Goal: Task Accomplishment & Management: Complete application form

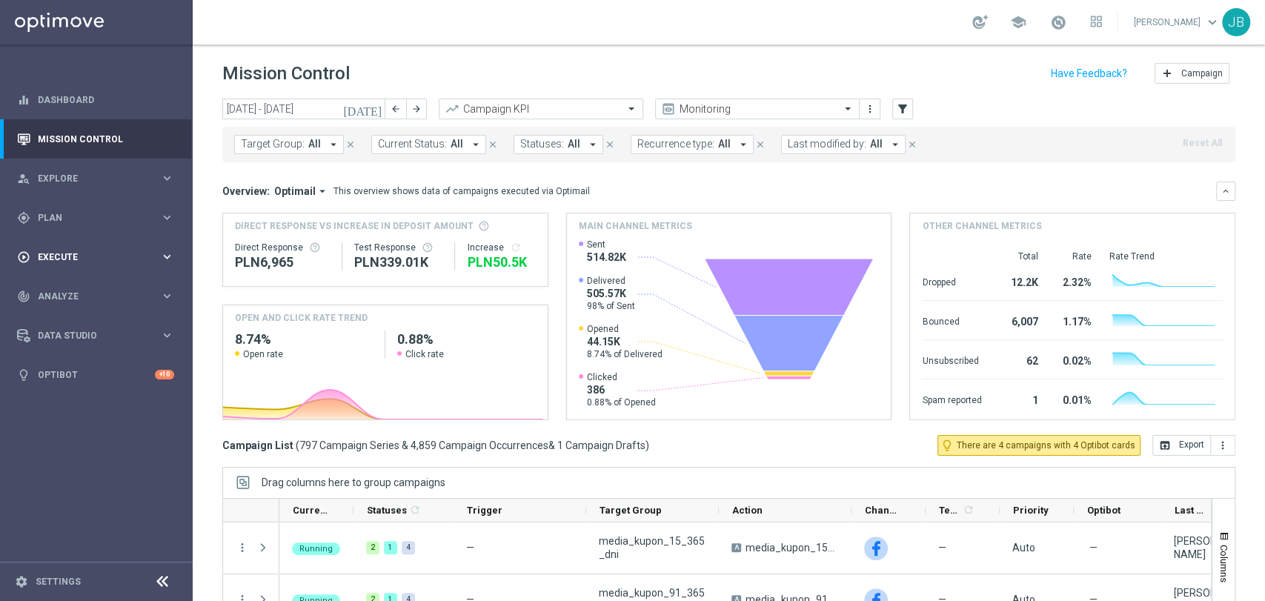
click at [116, 248] on div "play_circle_outline Execute keyboard_arrow_right" at bounding box center [95, 256] width 191 height 39
click at [82, 299] on div "Stream Builder" at bounding box center [115, 310] width 153 height 22
click at [89, 293] on div "Campaign Builder" at bounding box center [115, 287] width 153 height 22
click at [95, 286] on link "Campaign Builder" at bounding box center [97, 288] width 116 height 12
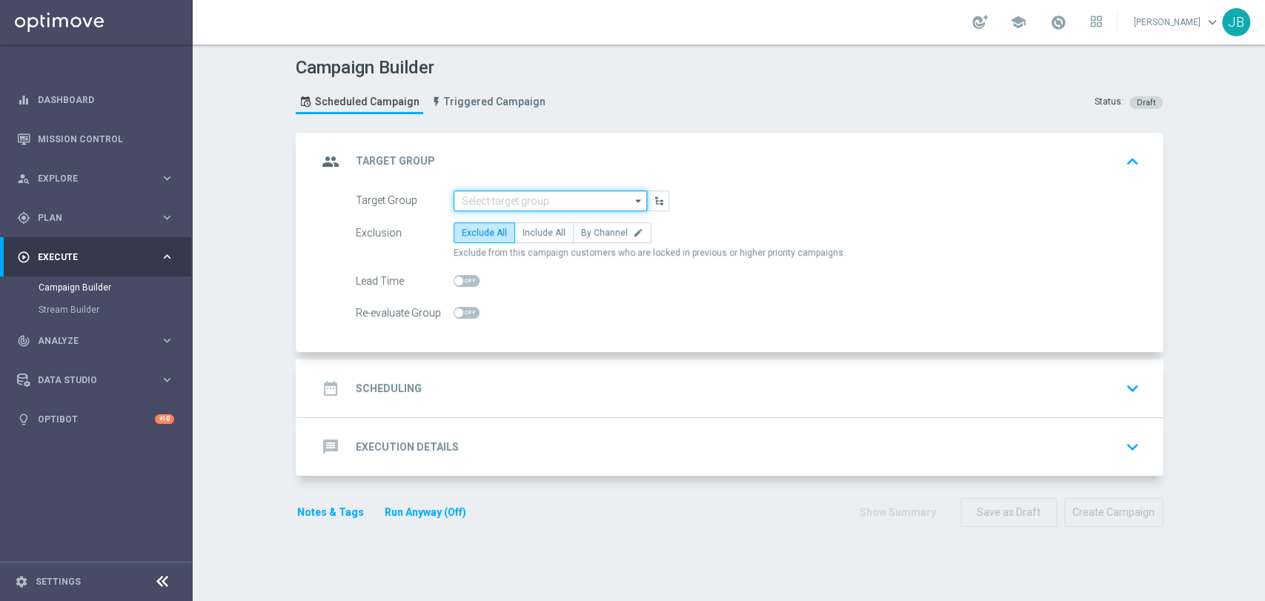
click at [476, 192] on input at bounding box center [550, 200] width 193 height 21
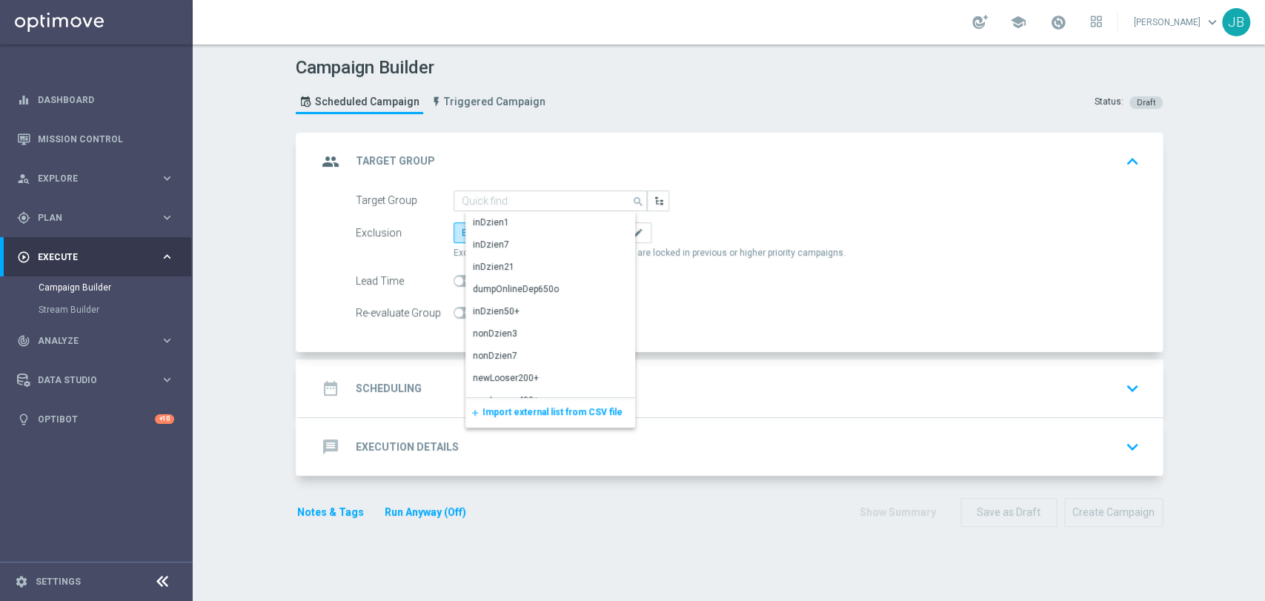
click at [494, 409] on span "Import external list from CSV file" at bounding box center [552, 412] width 140 height 10
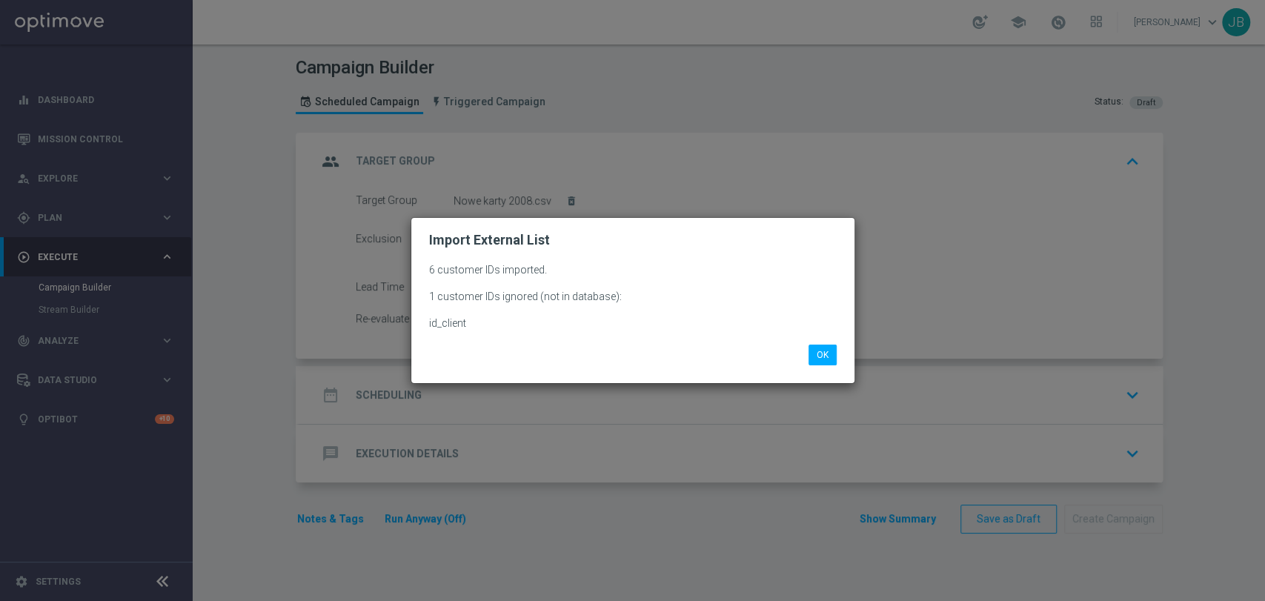
click at [838, 356] on li "OK" at bounding box center [823, 355] width 36 height 21
click at [823, 356] on button "OK" at bounding box center [822, 355] width 28 height 21
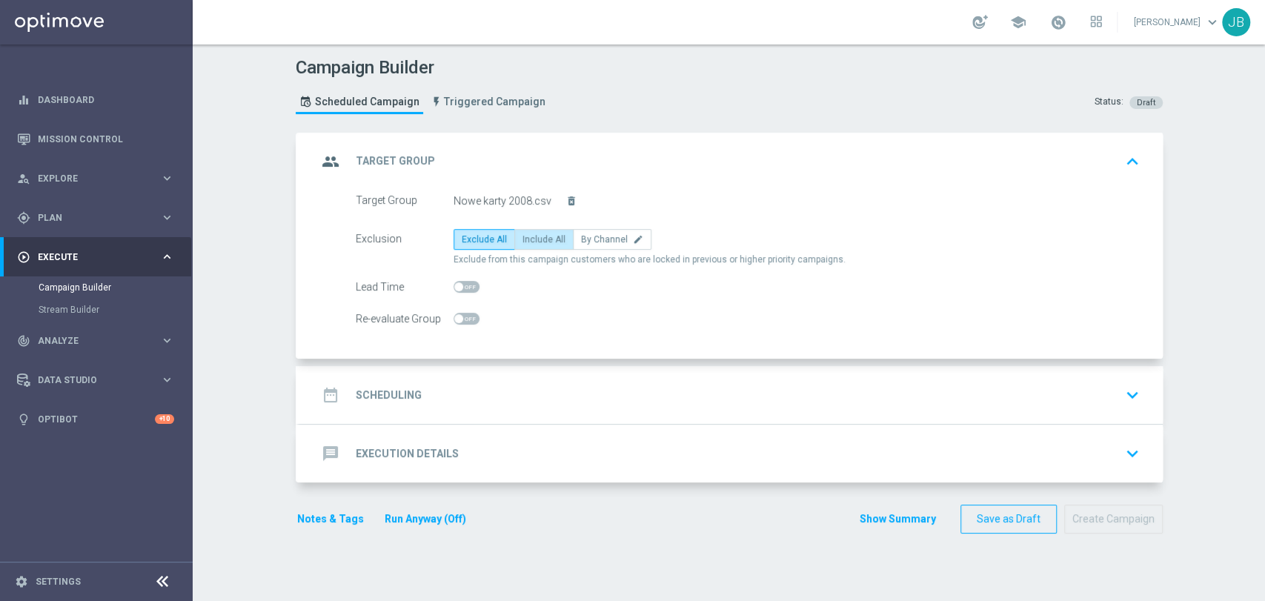
click at [524, 240] on span "Include All" at bounding box center [543, 239] width 43 height 10
click at [524, 240] on input "Include All" at bounding box center [527, 242] width 10 height 10
radio input "true"
click at [519, 385] on div "date_range Scheduling keyboard_arrow_down" at bounding box center [731, 395] width 828 height 28
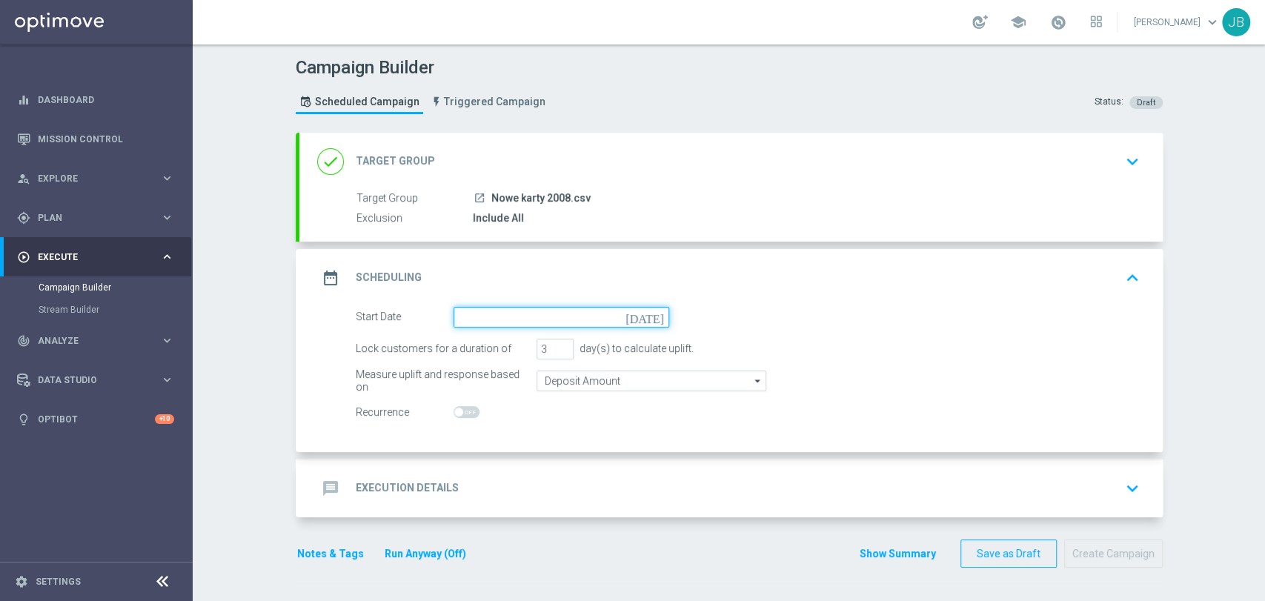
click at [534, 312] on input at bounding box center [562, 317] width 216 height 21
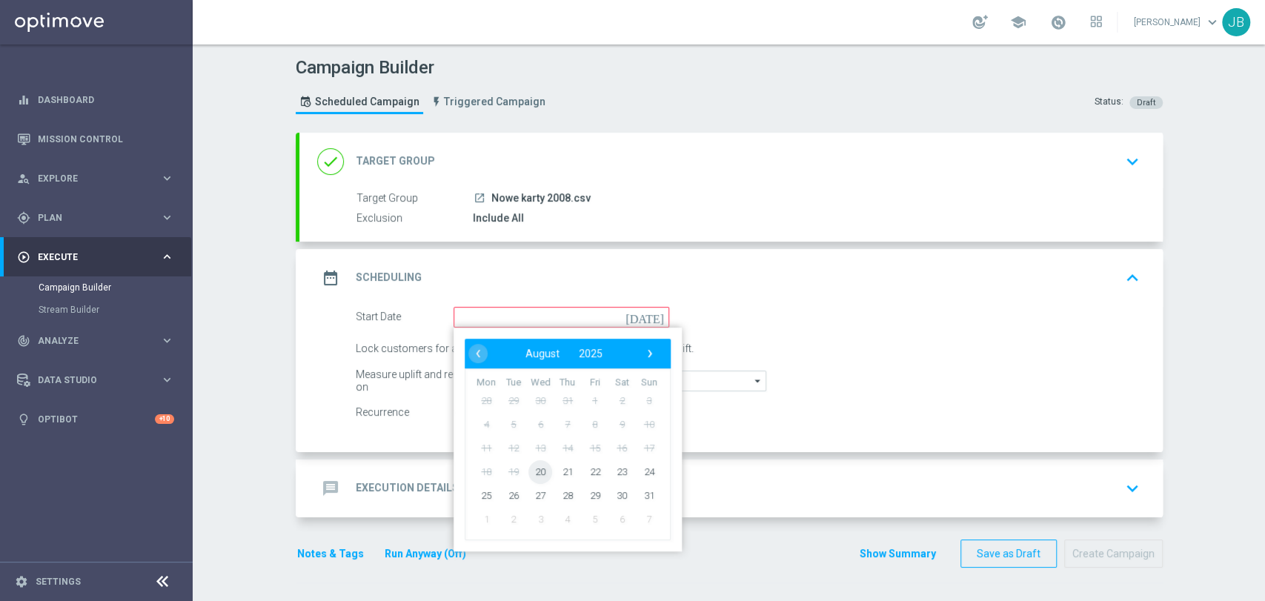
click at [531, 470] on span "20" at bounding box center [540, 471] width 24 height 24
type input "[DATE]"
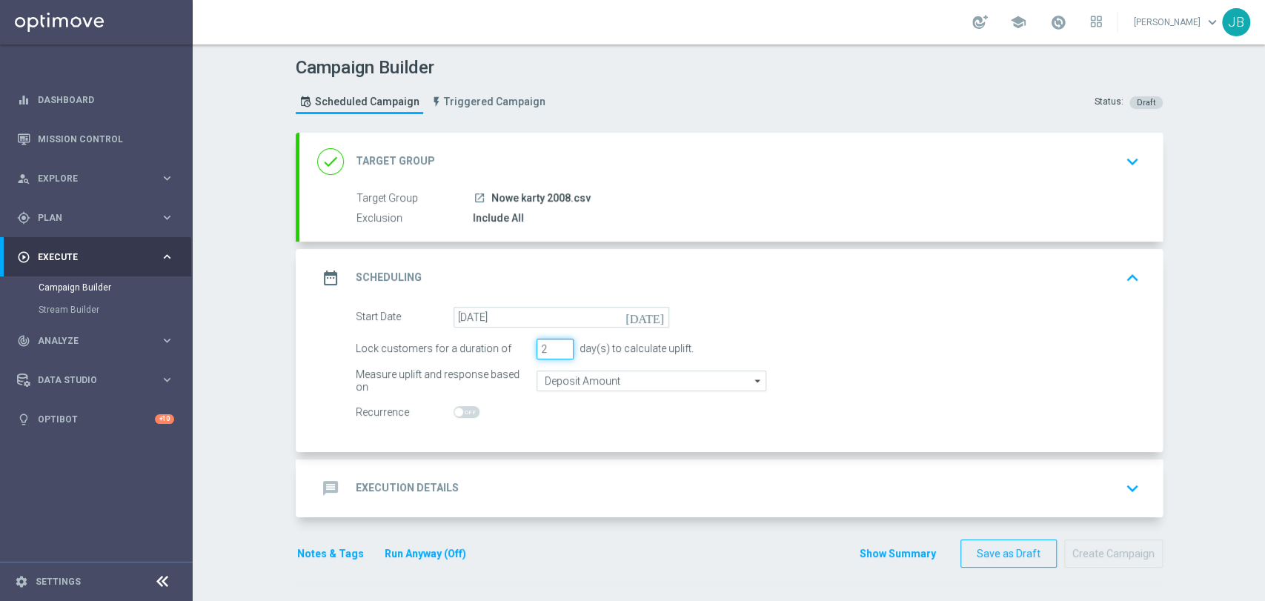
click at [559, 351] on input "2" at bounding box center [555, 349] width 37 height 21
type input "1"
click at [559, 351] on input "1" at bounding box center [555, 349] width 37 height 21
click at [513, 470] on div "message Execution Details keyboard_arrow_down" at bounding box center [730, 488] width 863 height 58
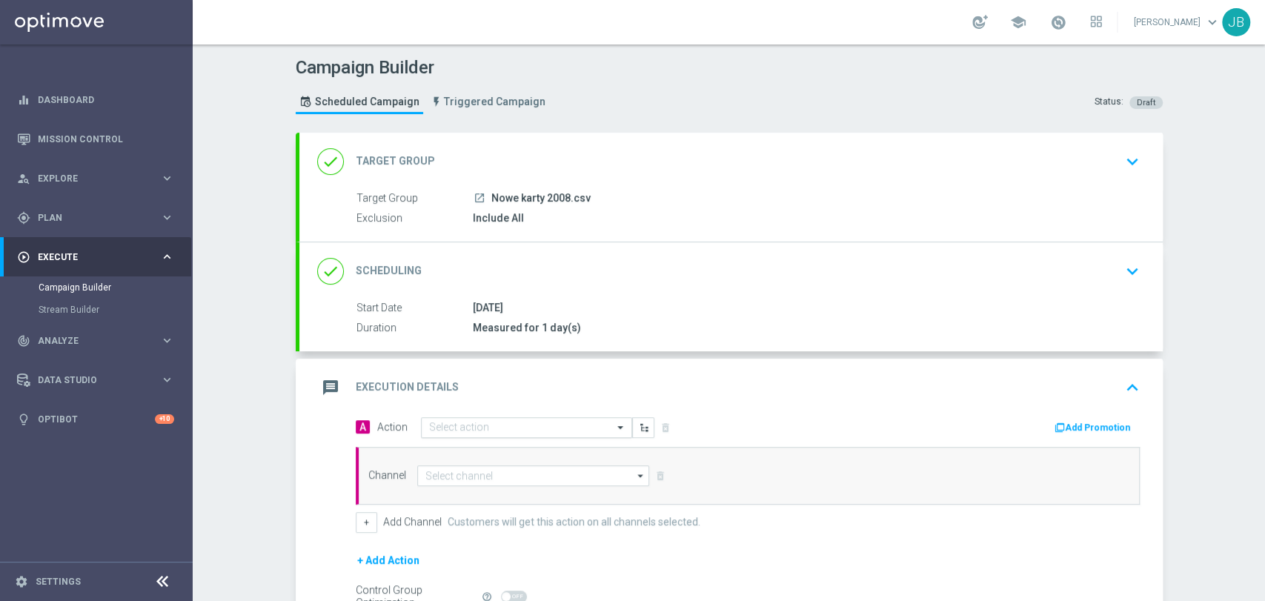
click at [488, 425] on input "text" at bounding box center [511, 428] width 165 height 13
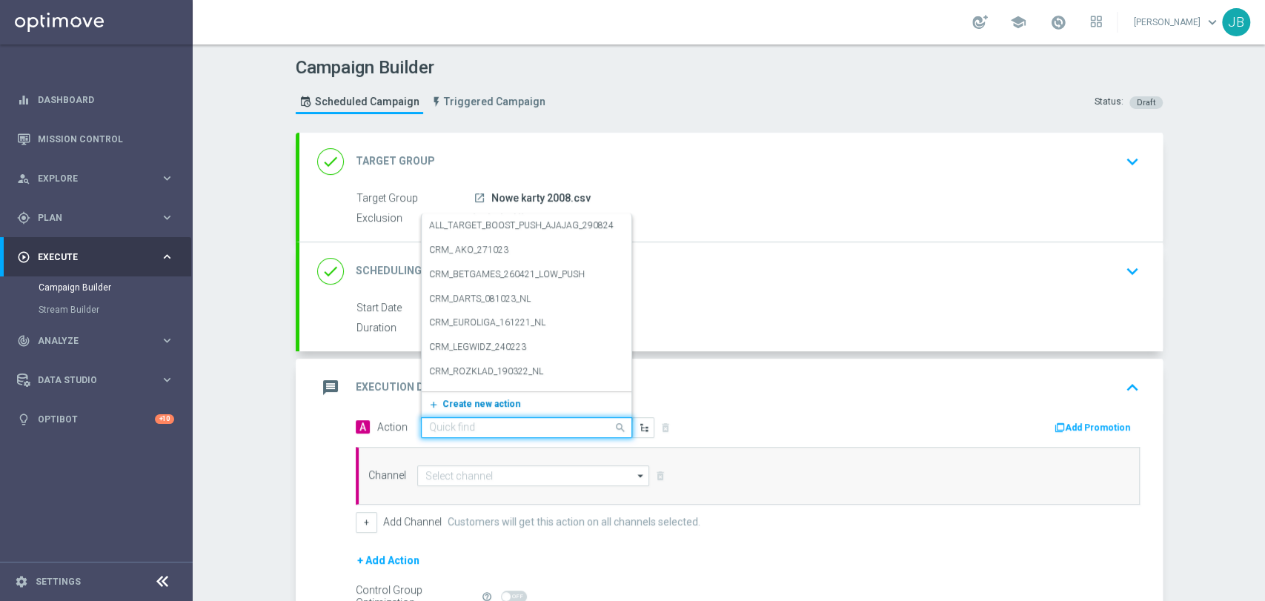
click at [485, 405] on span "Create new action" at bounding box center [481, 404] width 78 height 10
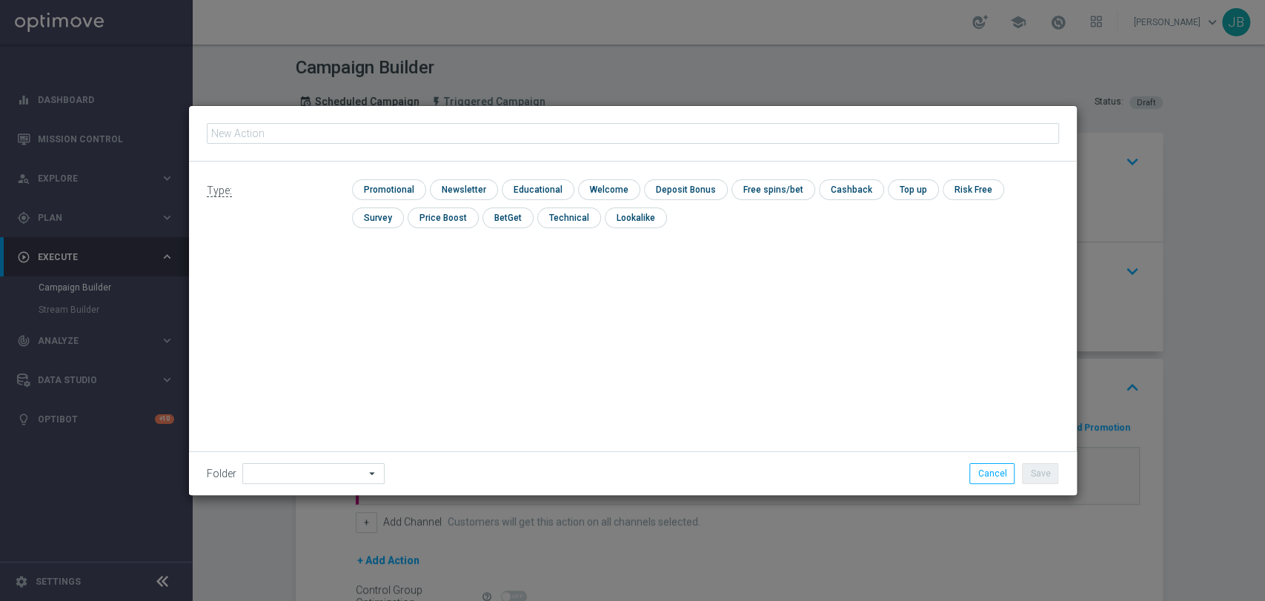
type input "843375418"
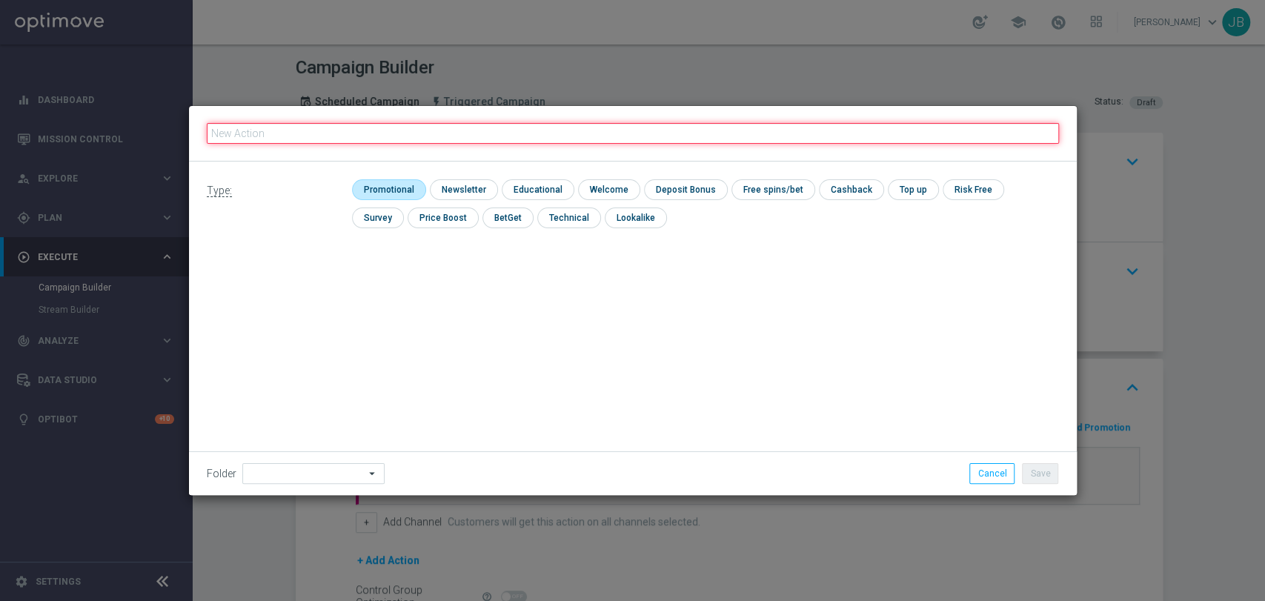
paste input "(LPZ - SMS) nowy klient powitanie_24012024"
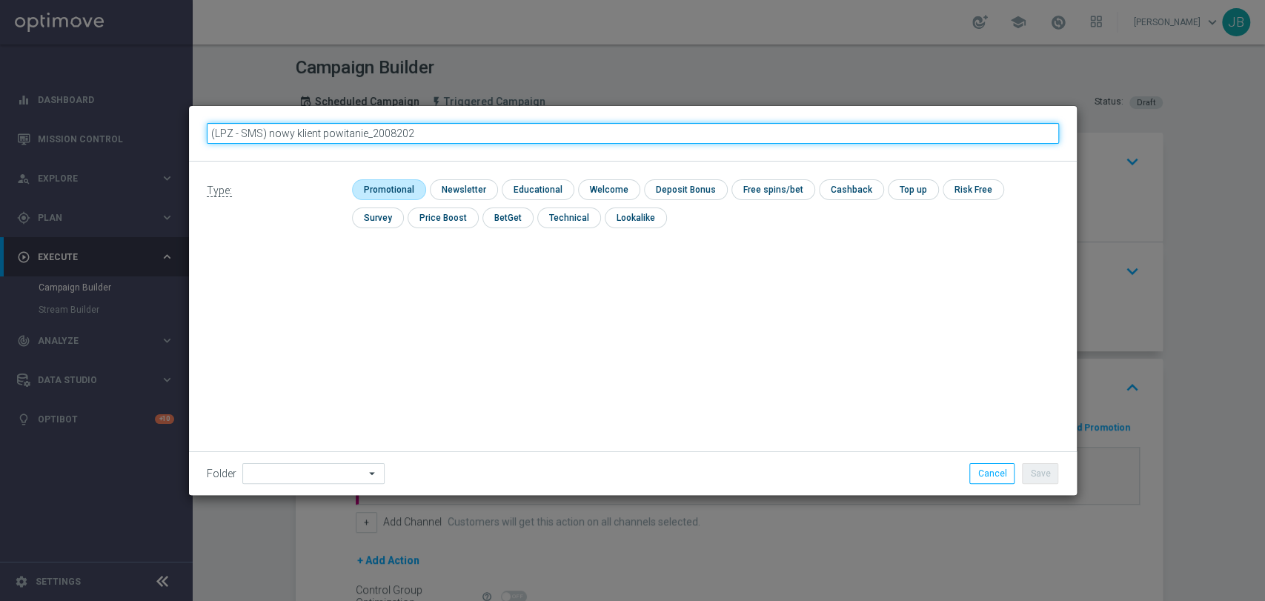
type input "(LPZ - SMS) nowy klient powitanie_20082025"
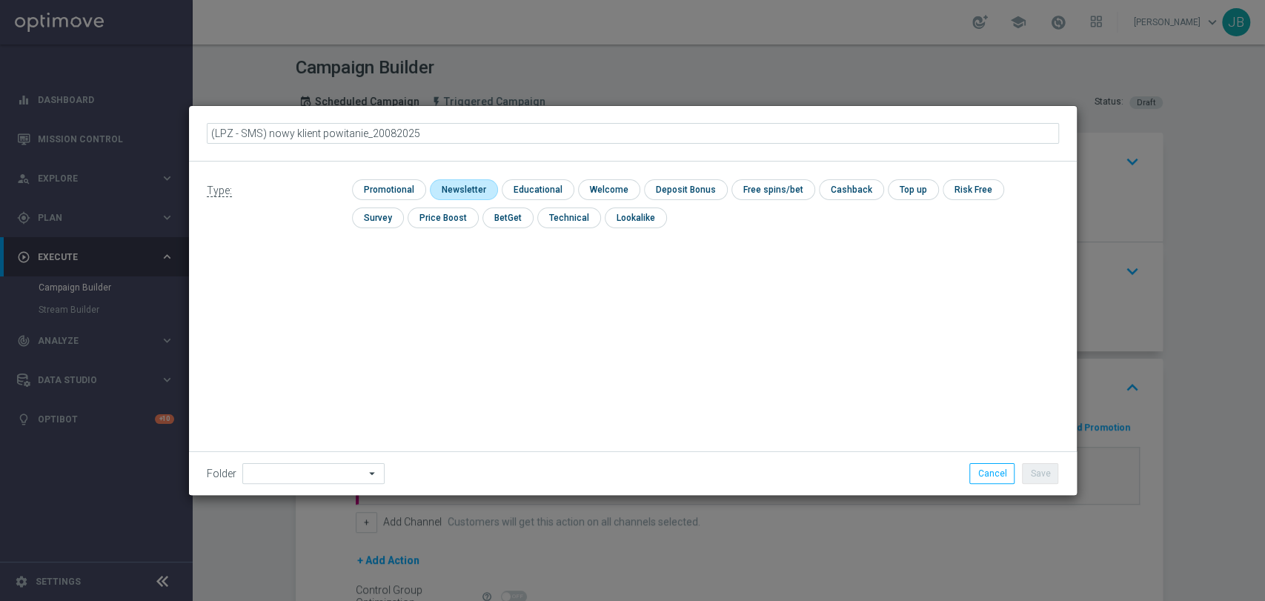
click at [448, 193] on input "checkbox" at bounding box center [462, 189] width 64 height 20
checkbox input "true"
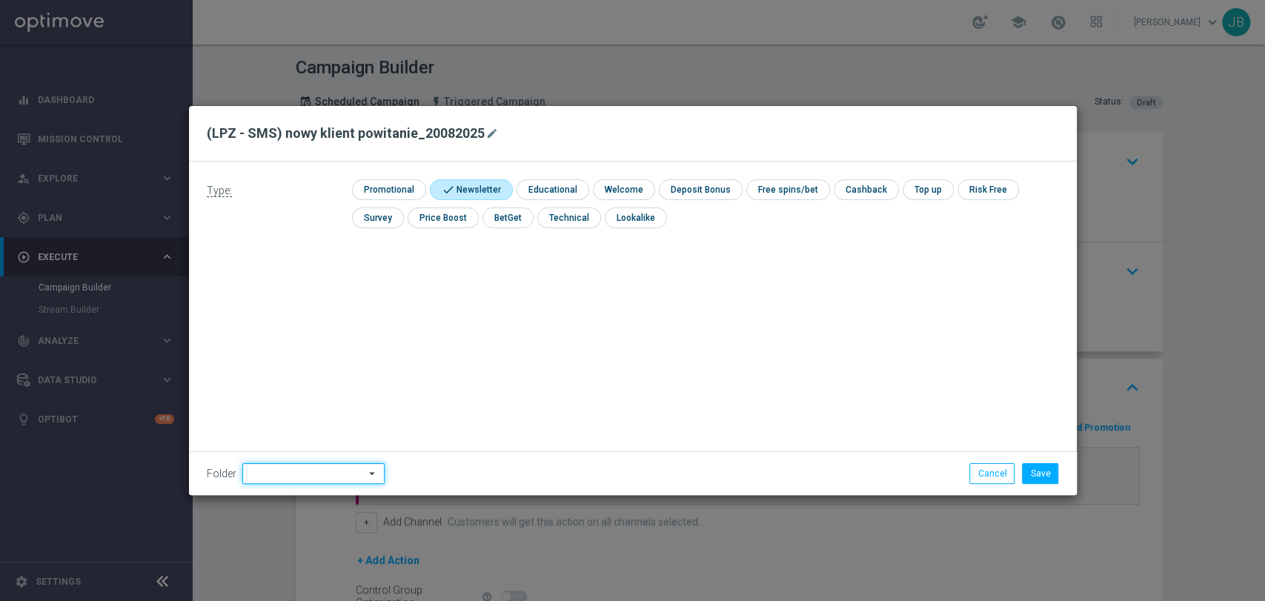
click at [298, 478] on input at bounding box center [313, 473] width 142 height 21
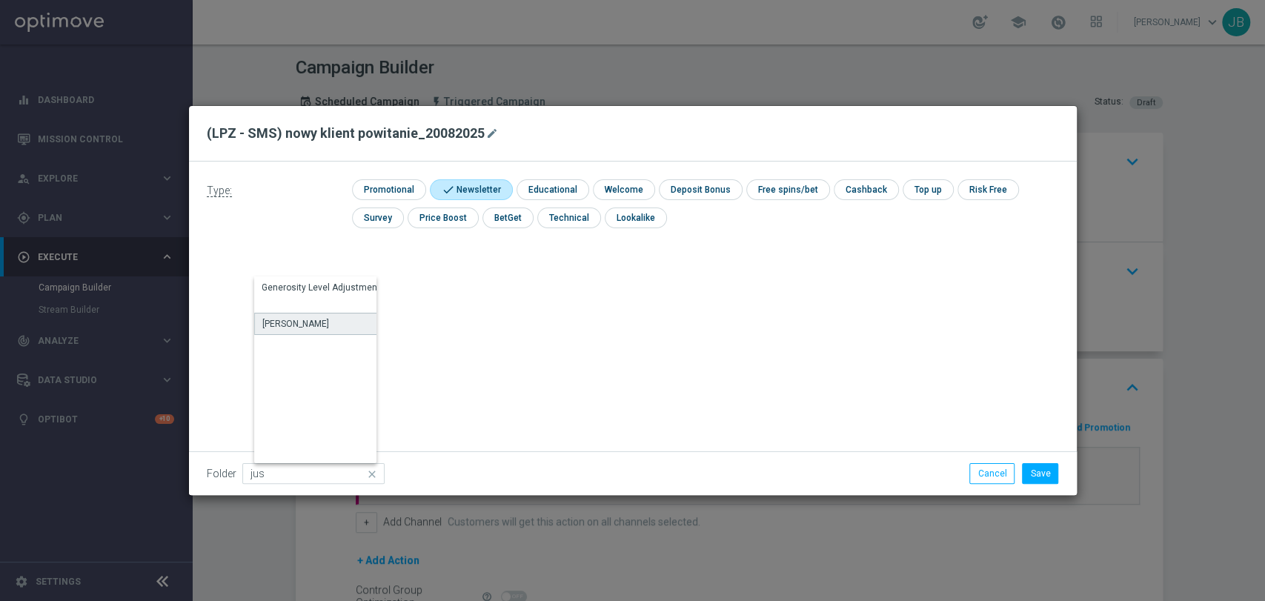
click at [319, 313] on div "[PERSON_NAME]" at bounding box center [323, 324] width 138 height 22
type input "[PERSON_NAME]"
click at [1046, 471] on button "Save" at bounding box center [1040, 473] width 36 height 21
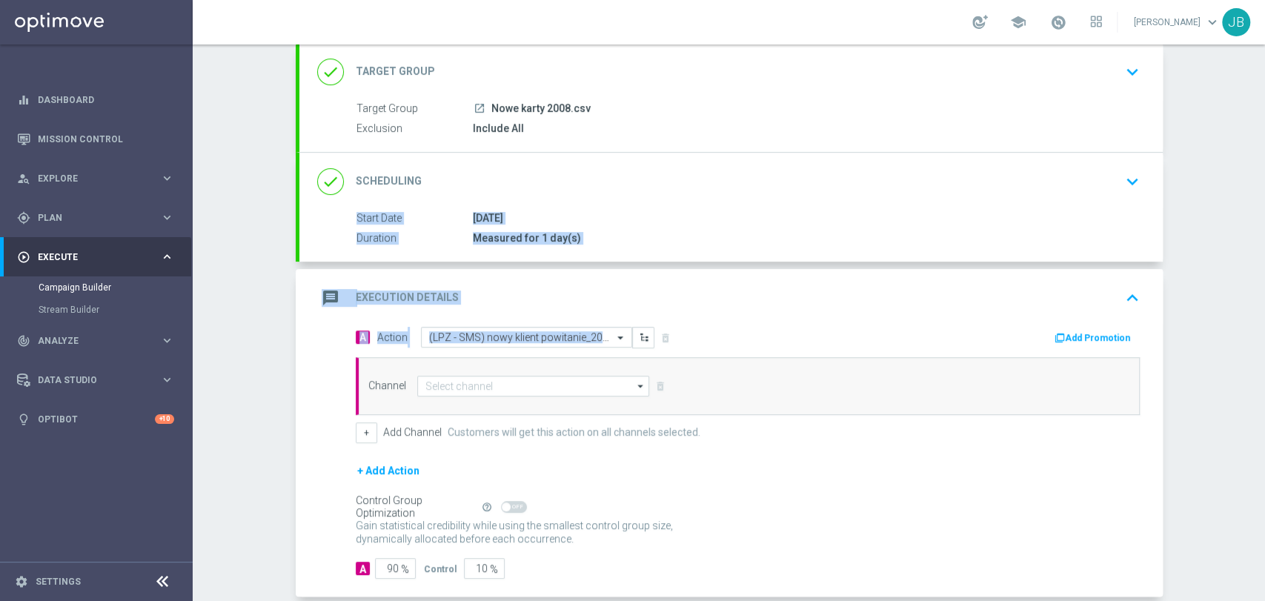
drag, startPoint x: 1263, startPoint y: 279, endPoint x: 1263, endPoint y: 352, distance: 73.4
click at [1263, 352] on div "Campaign Builder Scheduled Campaign Triggered Campaign Status: Draft done Targe…" at bounding box center [729, 322] width 1072 height 557
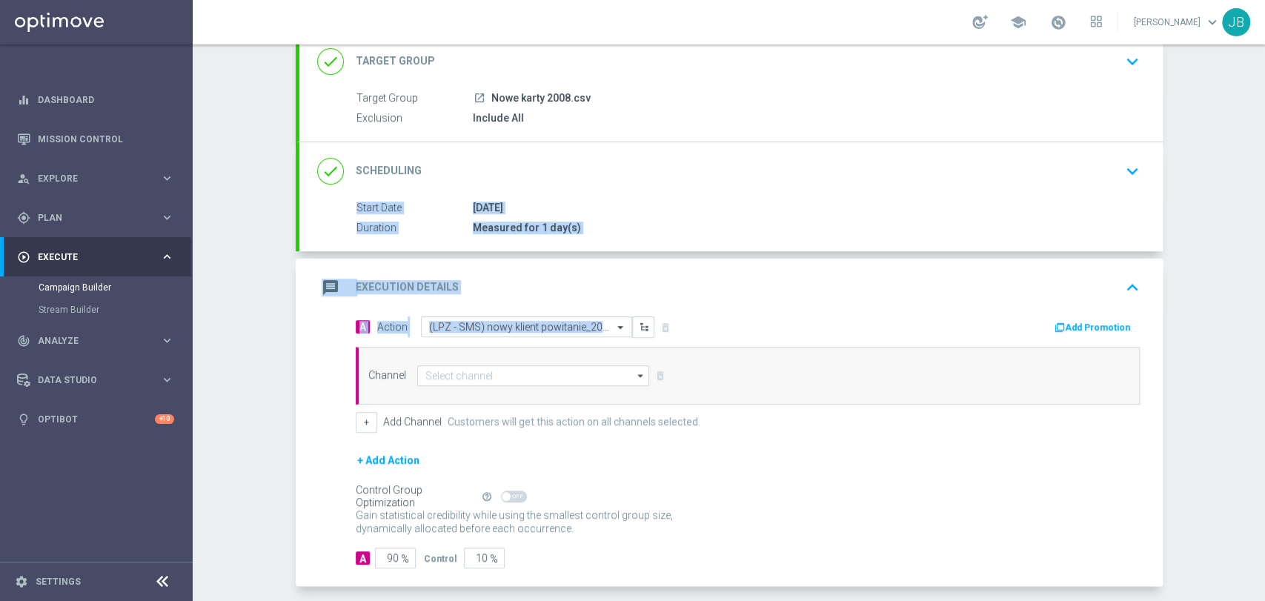
click at [1223, 381] on div "Campaign Builder Scheduled Campaign Triggered Campaign Status: Draft done Targe…" at bounding box center [729, 322] width 1072 height 557
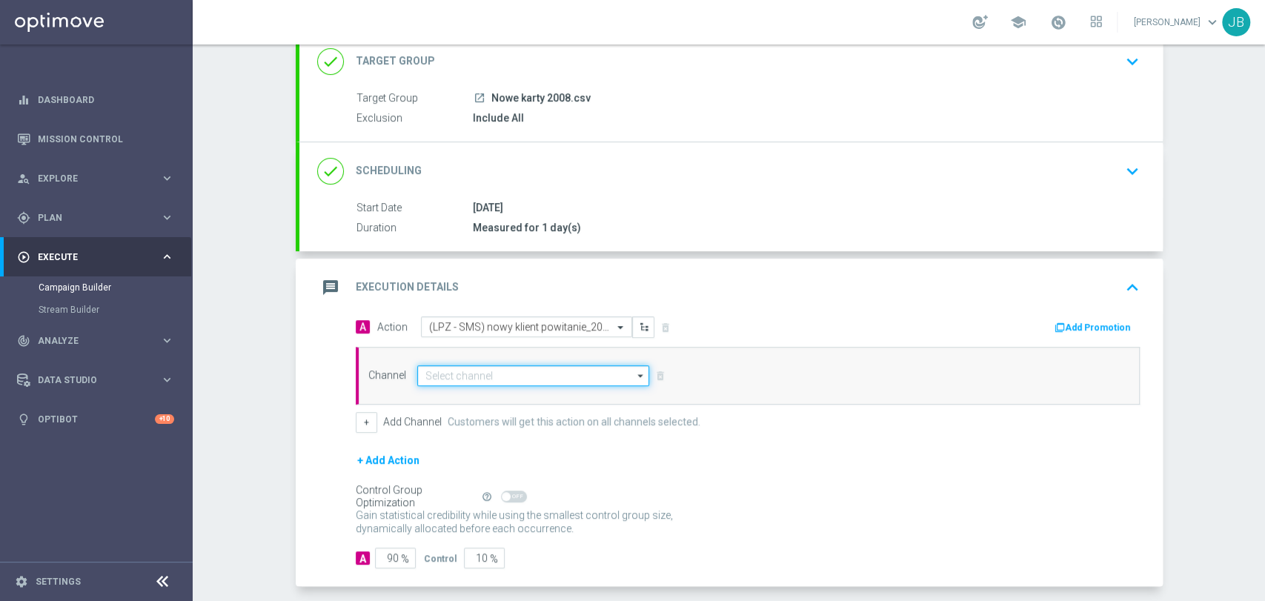
click at [474, 375] on input at bounding box center [533, 375] width 233 height 21
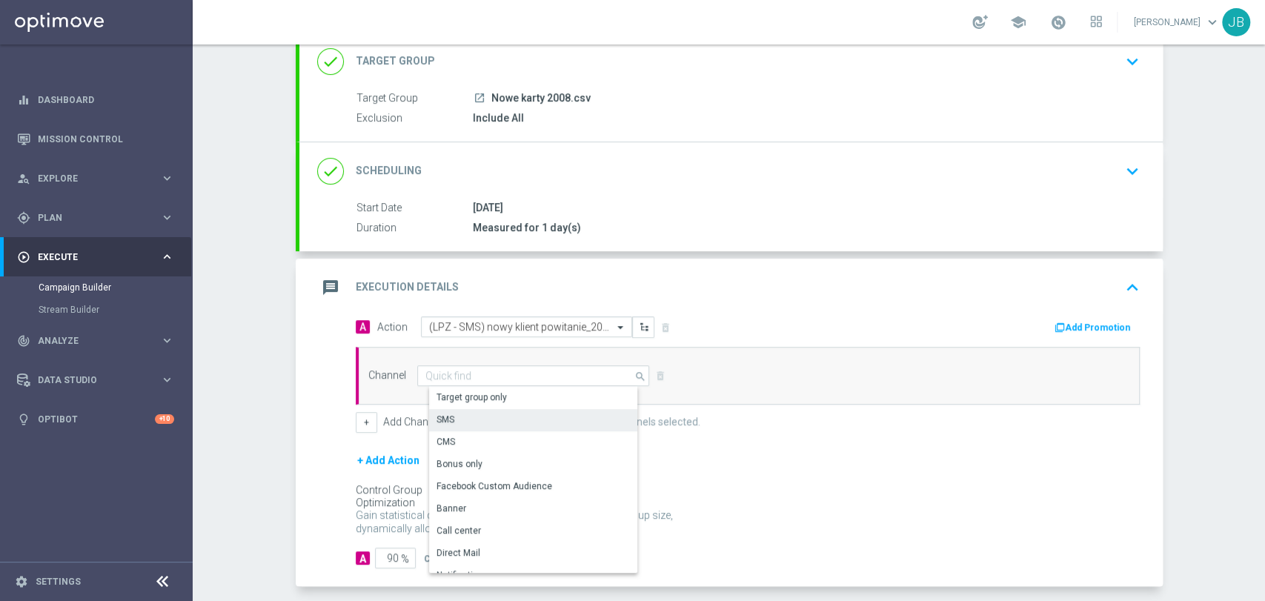
click at [442, 419] on div "SMS" at bounding box center [445, 419] width 18 height 13
type input "SMS"
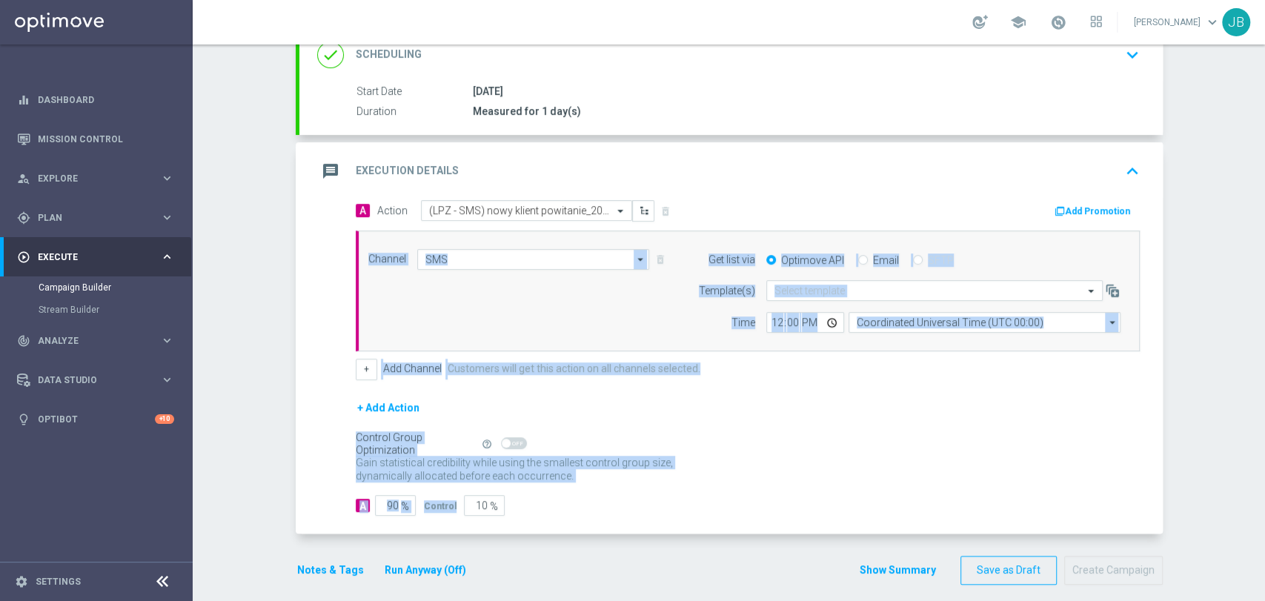
scroll to position [228, 0]
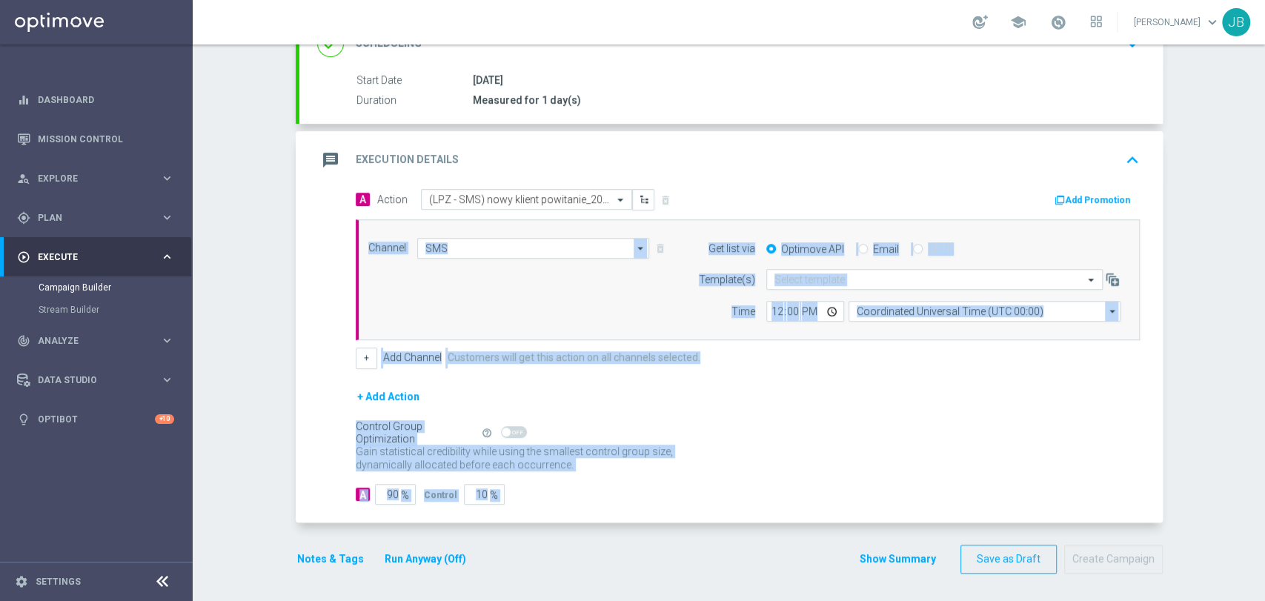
drag, startPoint x: 1263, startPoint y: 411, endPoint x: 1263, endPoint y: 530, distance: 118.6
click at [1263, 530] on div "Campaign Builder Scheduled Campaign Triggered Campaign Status: Draft done Targe…" at bounding box center [729, 322] width 1072 height 557
click at [393, 491] on input "90" at bounding box center [395, 494] width 41 height 21
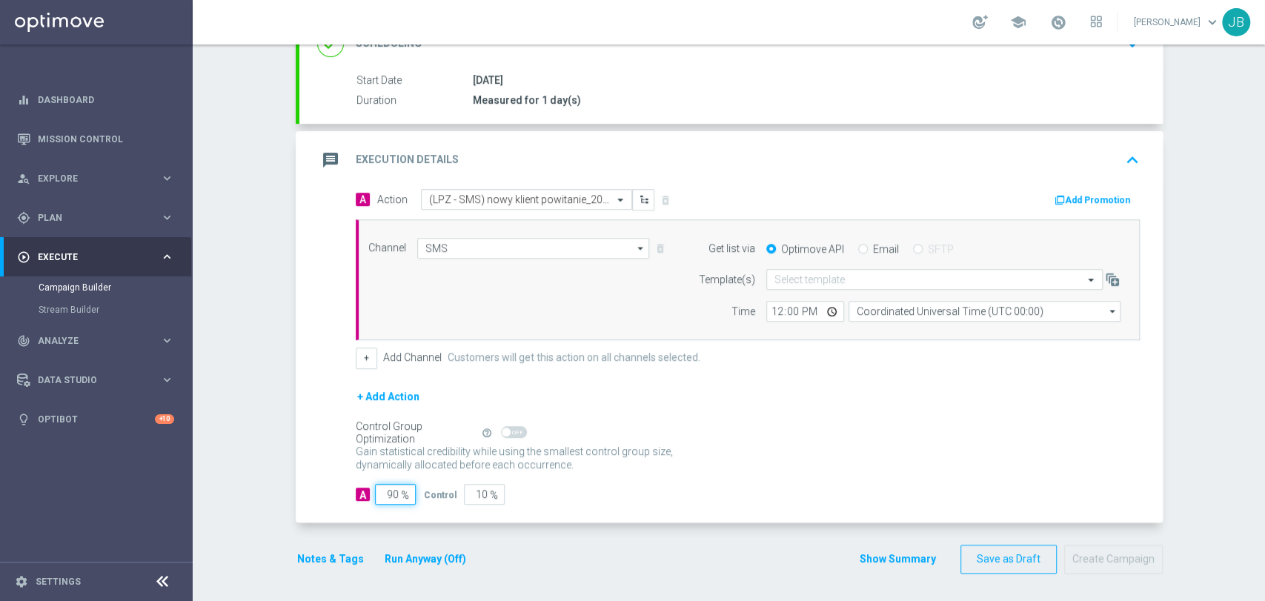
type input "9"
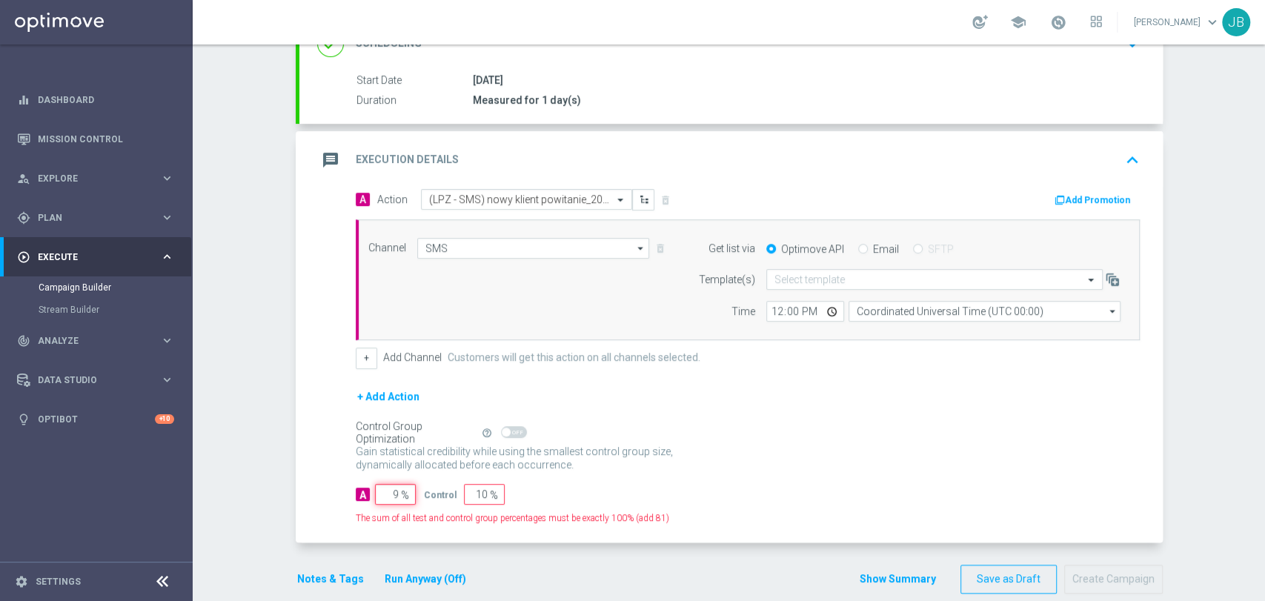
type input "91"
type input "100"
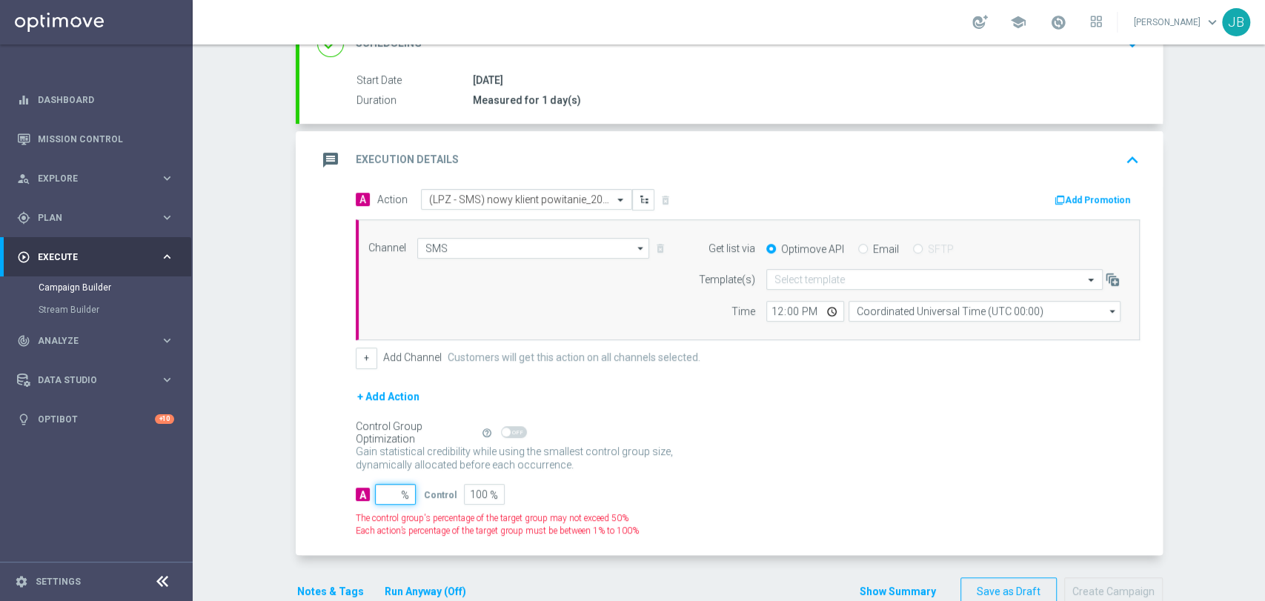
type input "1"
type input "99"
type input "10"
type input "90"
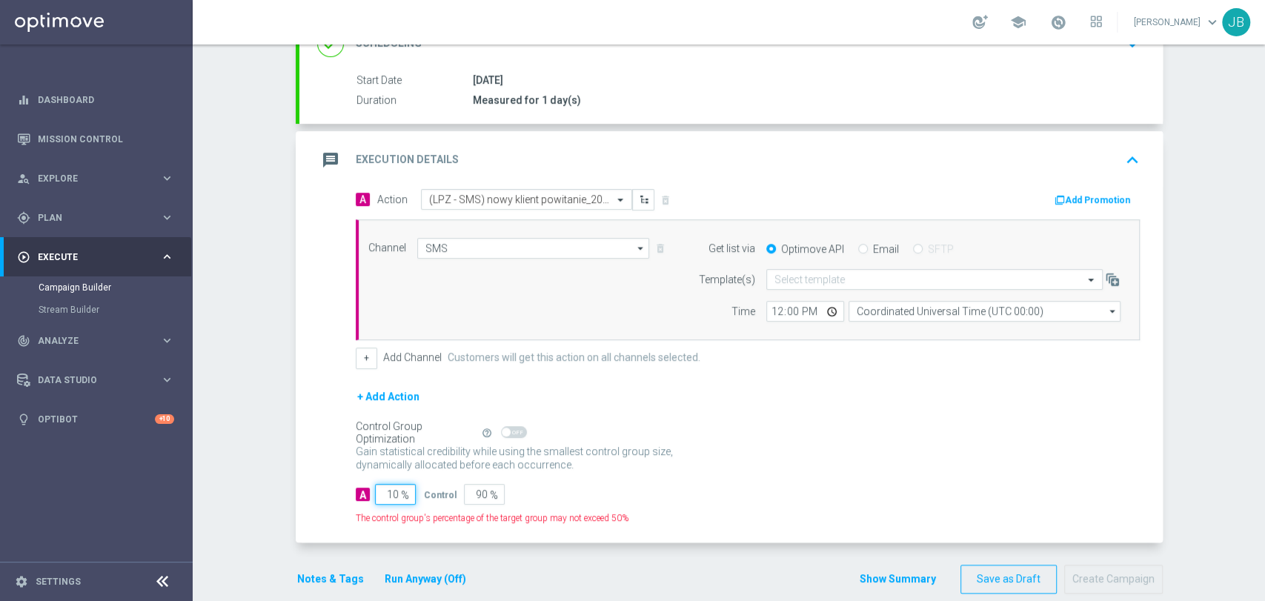
type input "100"
type input "0"
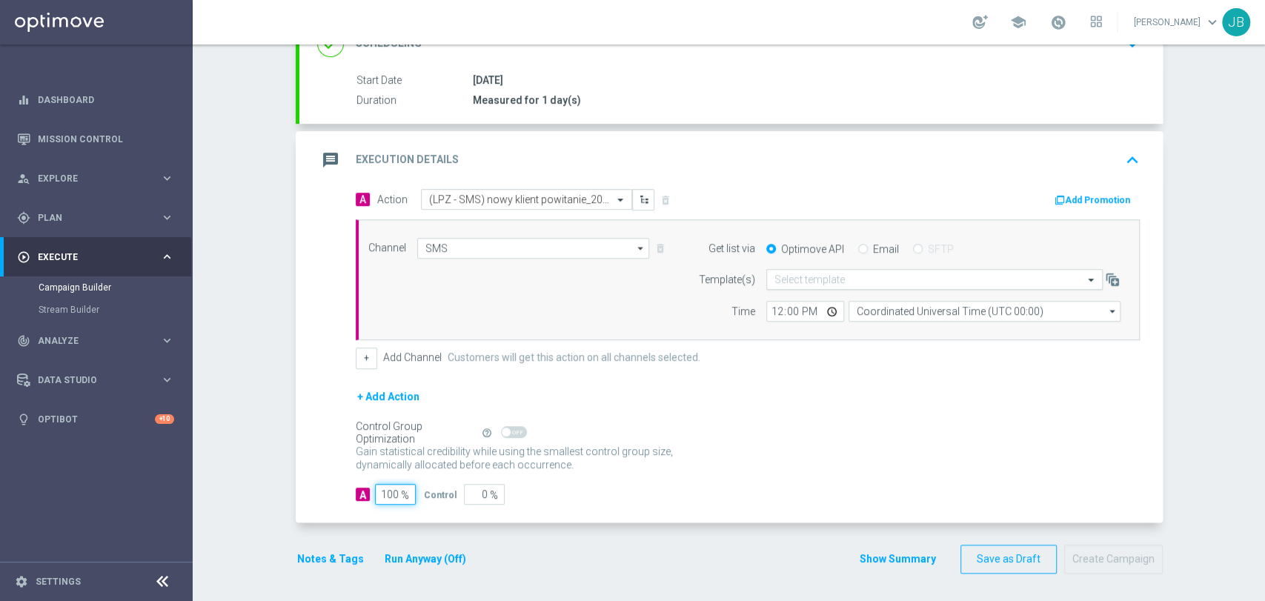
type input "100"
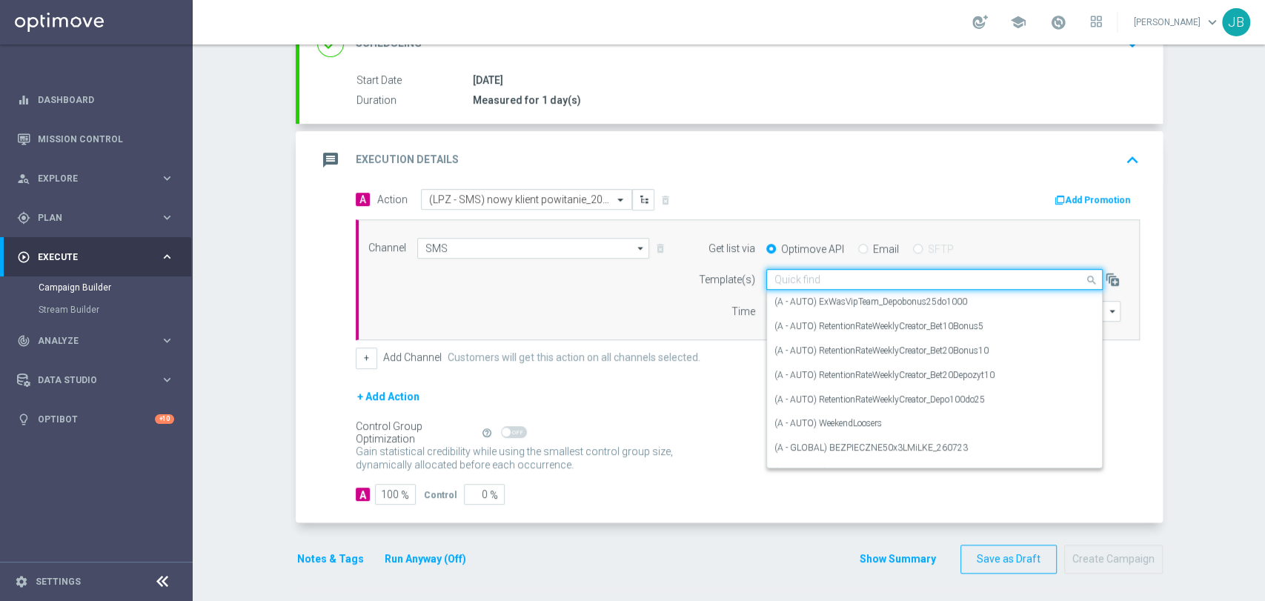
click at [796, 279] on input "text" at bounding box center [919, 279] width 290 height 13
paste input "(LPZ - SMS) nowy klient powitanie_24012024"
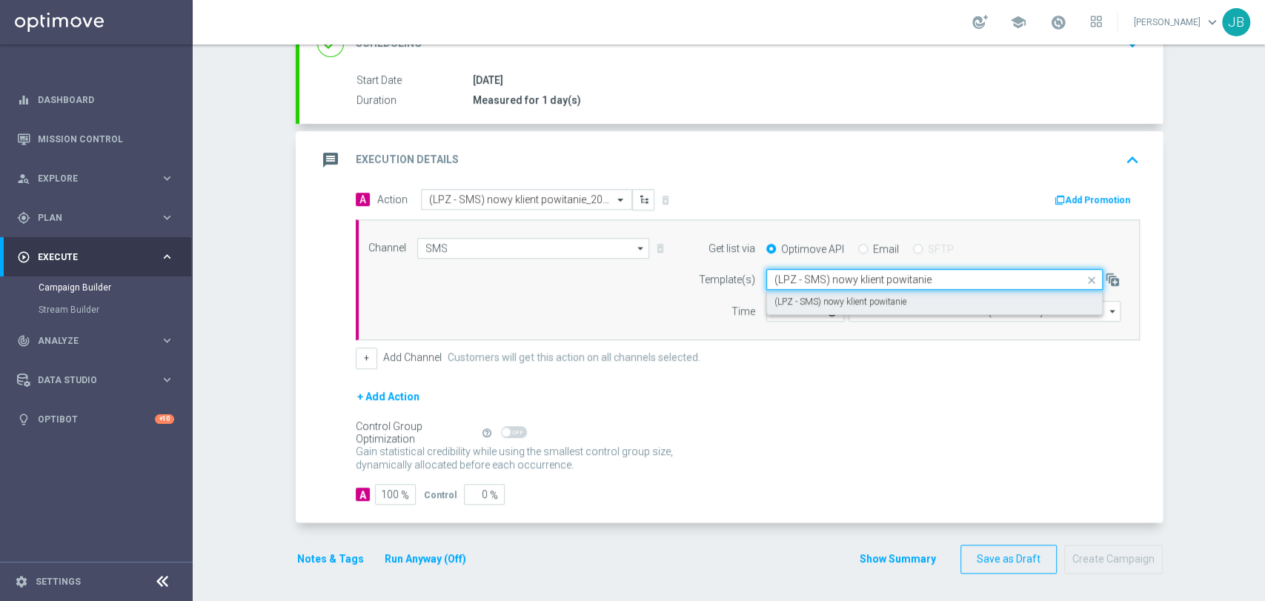
click at [785, 296] on label "(LPZ - SMS) nowy klient powitanie" at bounding box center [840, 302] width 132 height 13
type input "(LPZ - SMS) nowy klient powitanie"
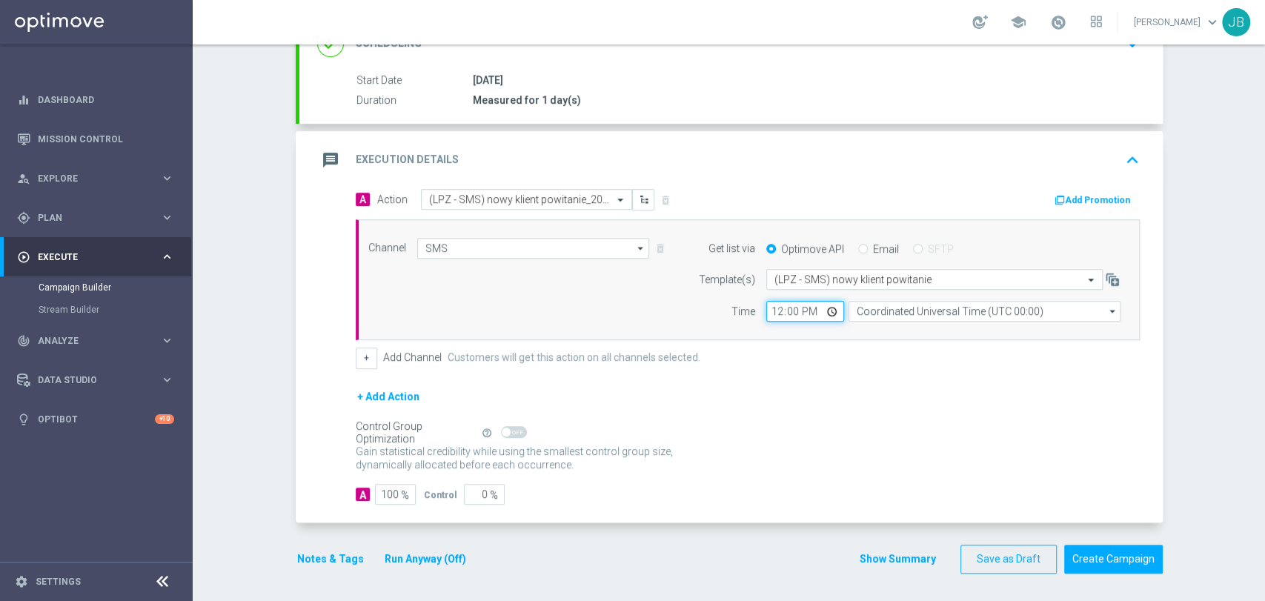
click at [777, 310] on input "12:00" at bounding box center [805, 311] width 78 height 21
type input "09:18"
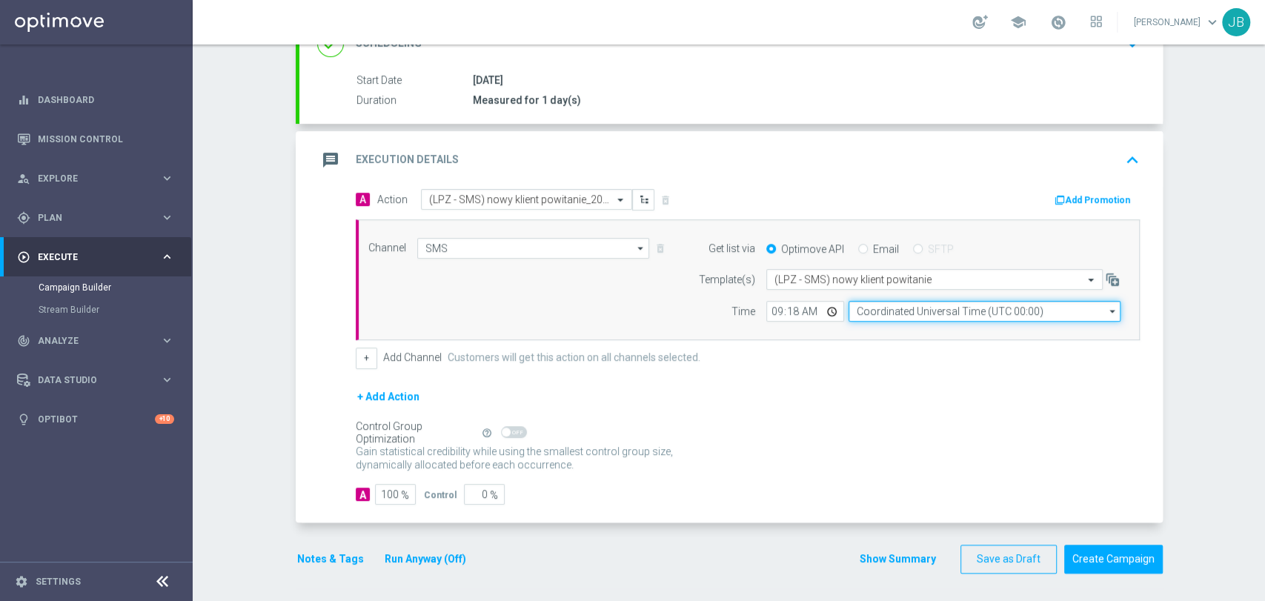
click at [919, 305] on input "Coordinated Universal Time (UTC 00:00)" at bounding box center [985, 311] width 272 height 21
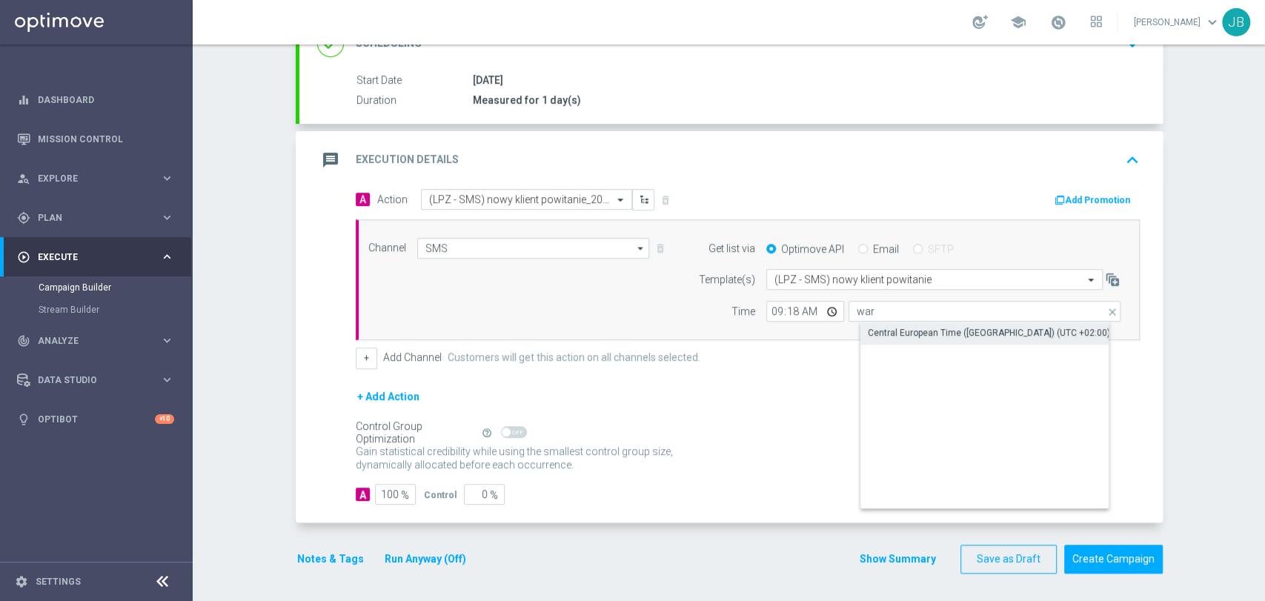
click at [903, 341] on div "Central European Time ([GEOGRAPHIC_DATA]) (UTC +02:00)" at bounding box center [996, 332] width 273 height 21
type input "Central European Time ([GEOGRAPHIC_DATA]) (UTC +02:00)"
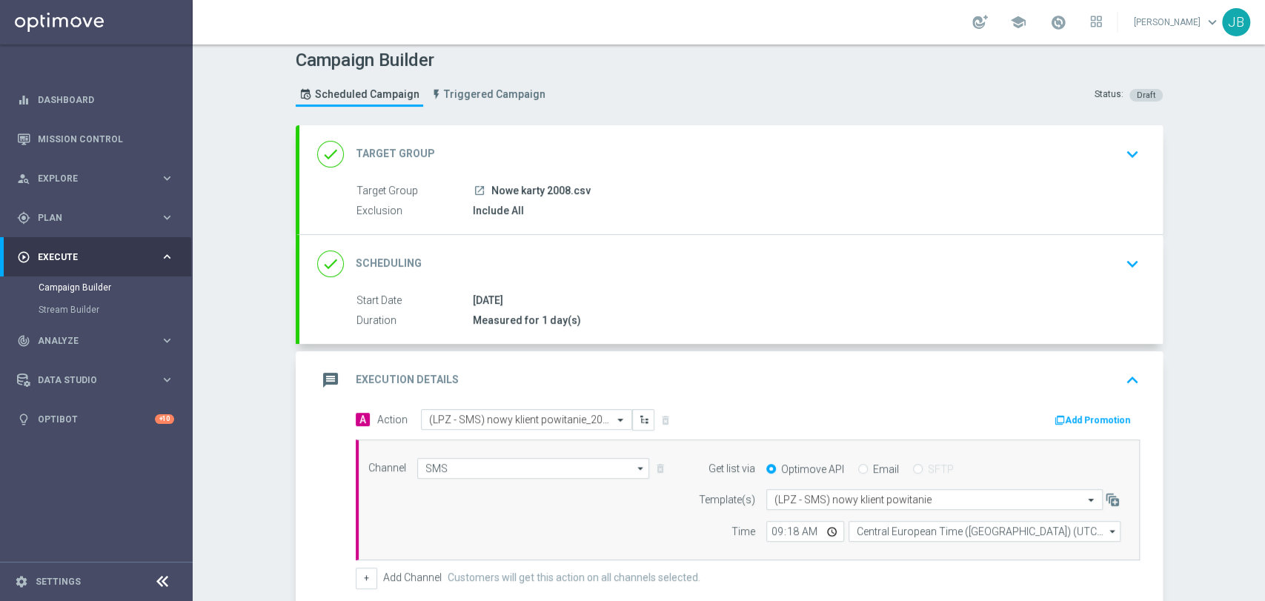
click at [1263, 155] on div "Campaign Builder Scheduled Campaign Triggered Campaign Status: Draft done Targe…" at bounding box center [729, 322] width 1072 height 557
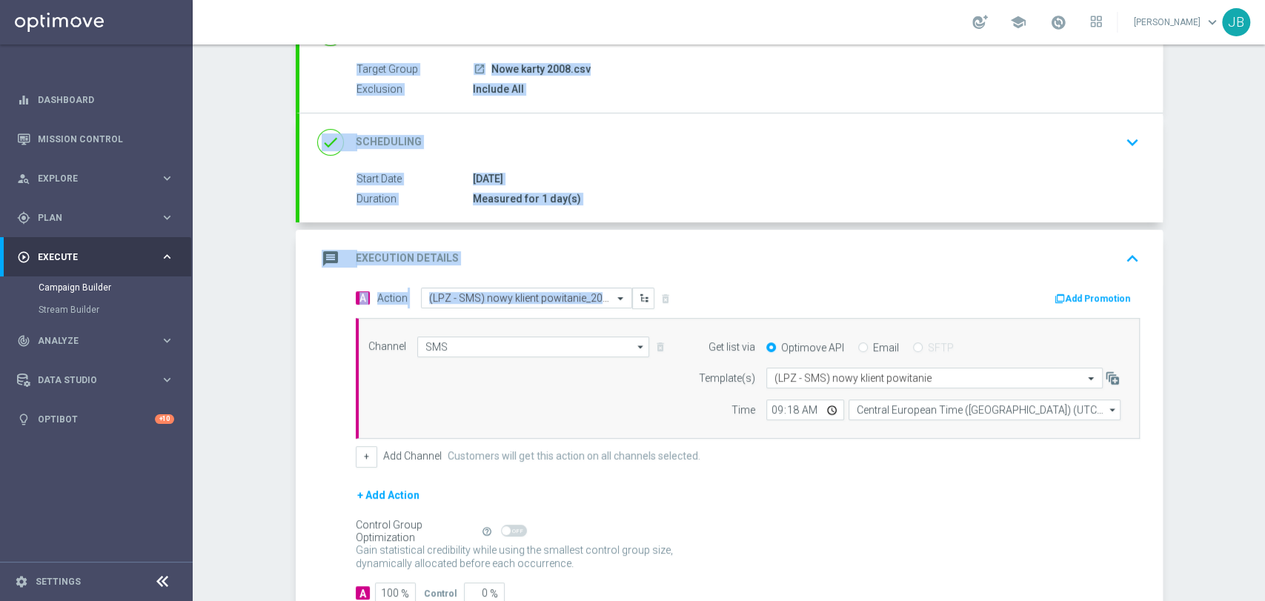
scroll to position [228, 0]
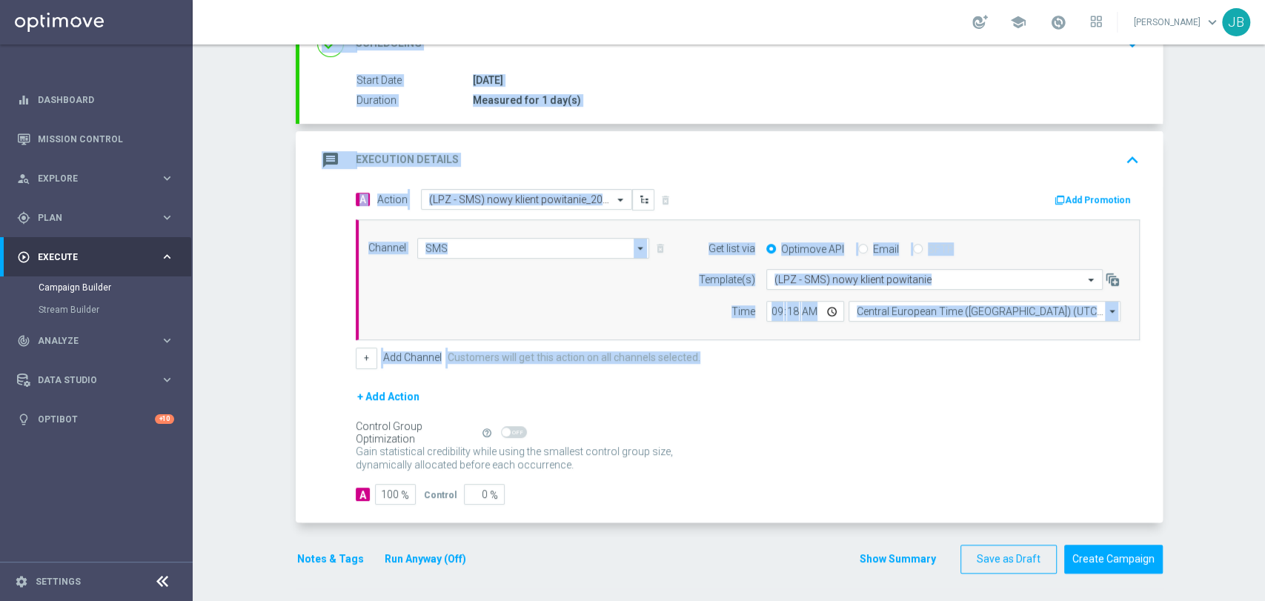
drag, startPoint x: 1263, startPoint y: 162, endPoint x: 1263, endPoint y: 387, distance: 225.3
click at [1263, 387] on div "Campaign Builder Scheduled Campaign Triggered Campaign Status: Draft done Targe…" at bounding box center [729, 322] width 1072 height 557
click at [1195, 374] on div "Campaign Builder Scheduled Campaign Triggered Campaign Status: Draft done Targe…" at bounding box center [729, 322] width 1072 height 557
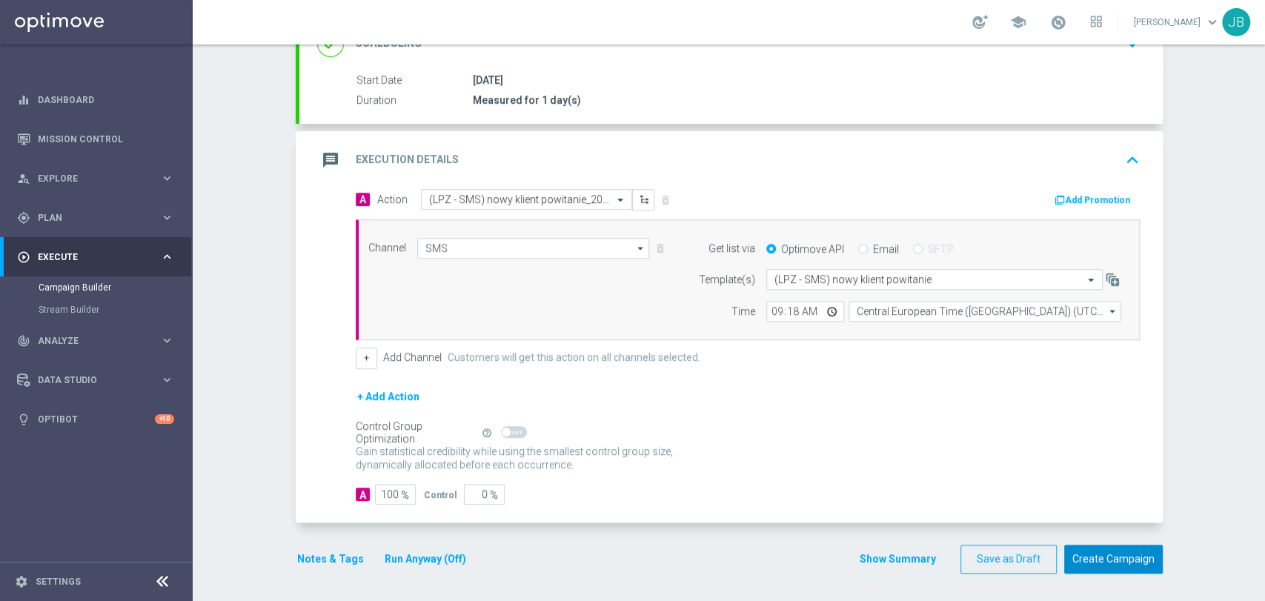
click at [1143, 554] on button "Create Campaign" at bounding box center [1113, 559] width 99 height 29
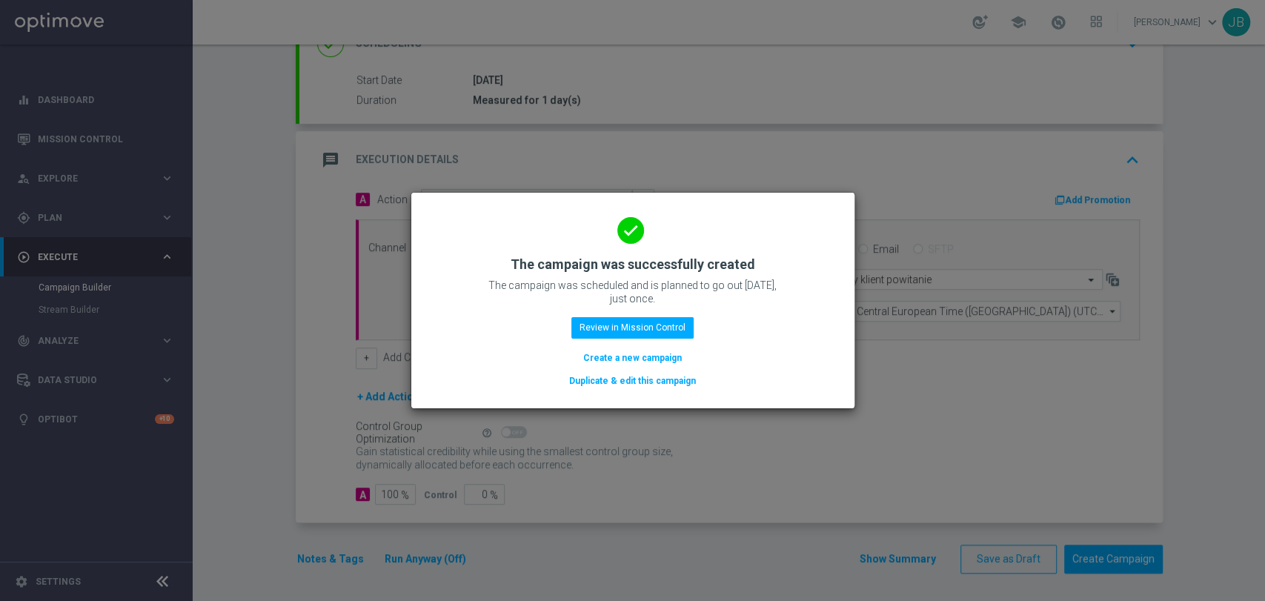
click at [605, 353] on button "Create a new campaign" at bounding box center [633, 358] width 102 height 16
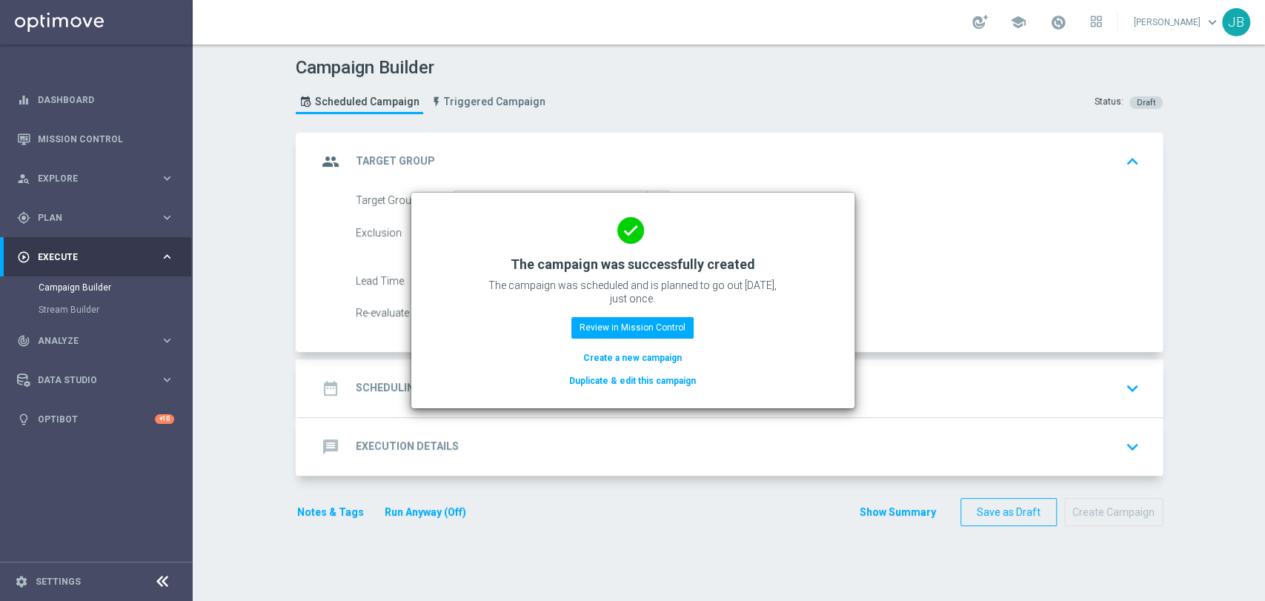
scroll to position [0, 0]
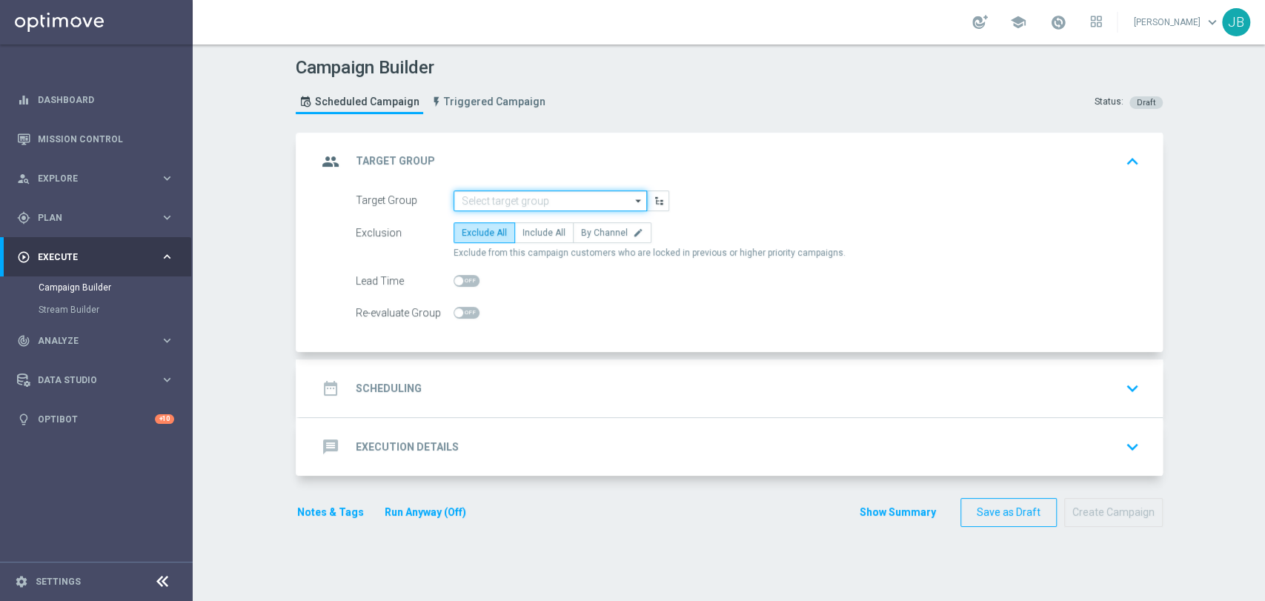
click at [528, 195] on input at bounding box center [550, 200] width 193 height 21
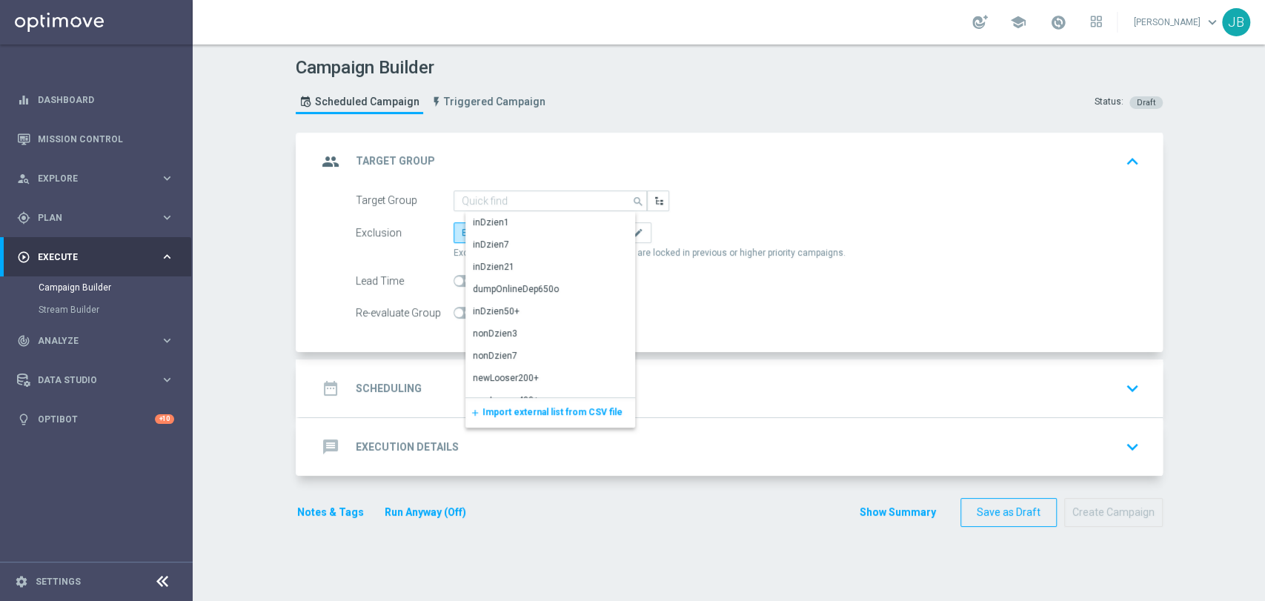
click at [502, 409] on span "Import external list from CSV file" at bounding box center [552, 412] width 140 height 10
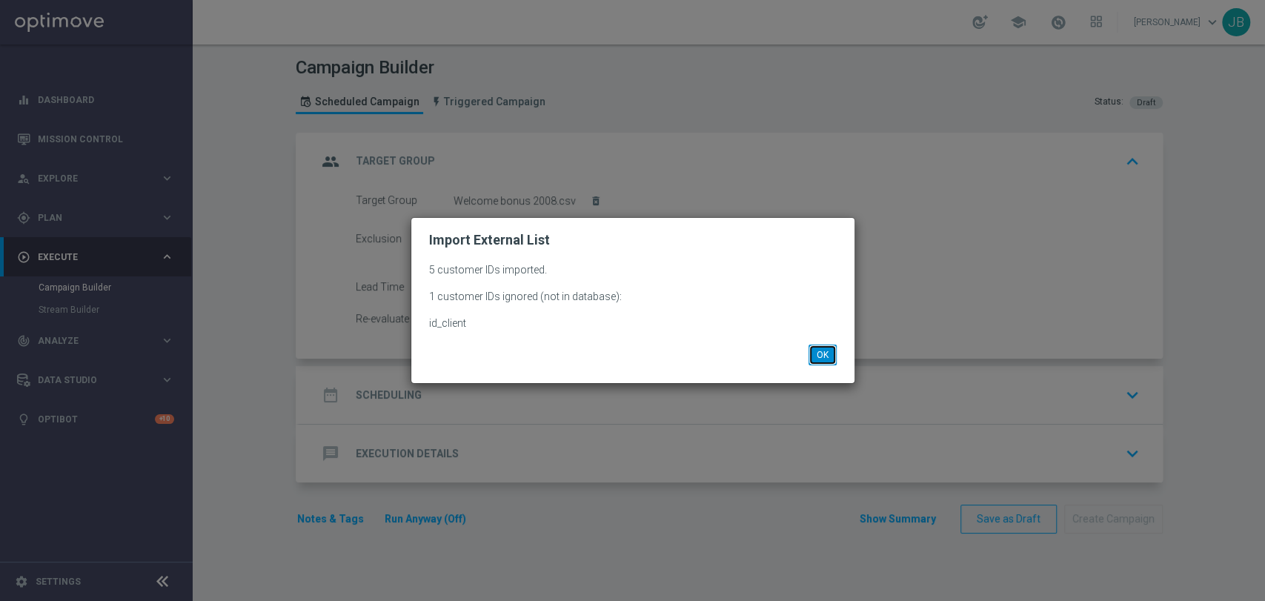
click at [826, 351] on button "OK" at bounding box center [822, 355] width 28 height 21
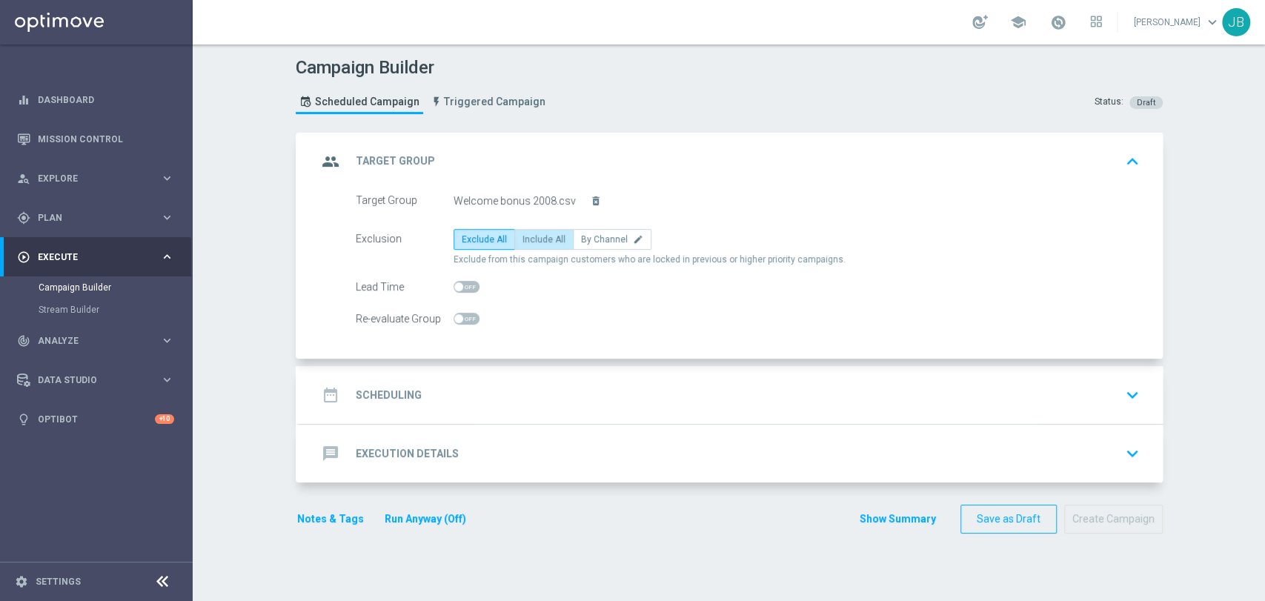
click at [542, 237] on span "Include All" at bounding box center [543, 239] width 43 height 10
click at [532, 237] on input "Include All" at bounding box center [527, 242] width 10 height 10
radio input "true"
click at [480, 399] on div "date_range Scheduling keyboard_arrow_down" at bounding box center [731, 395] width 828 height 28
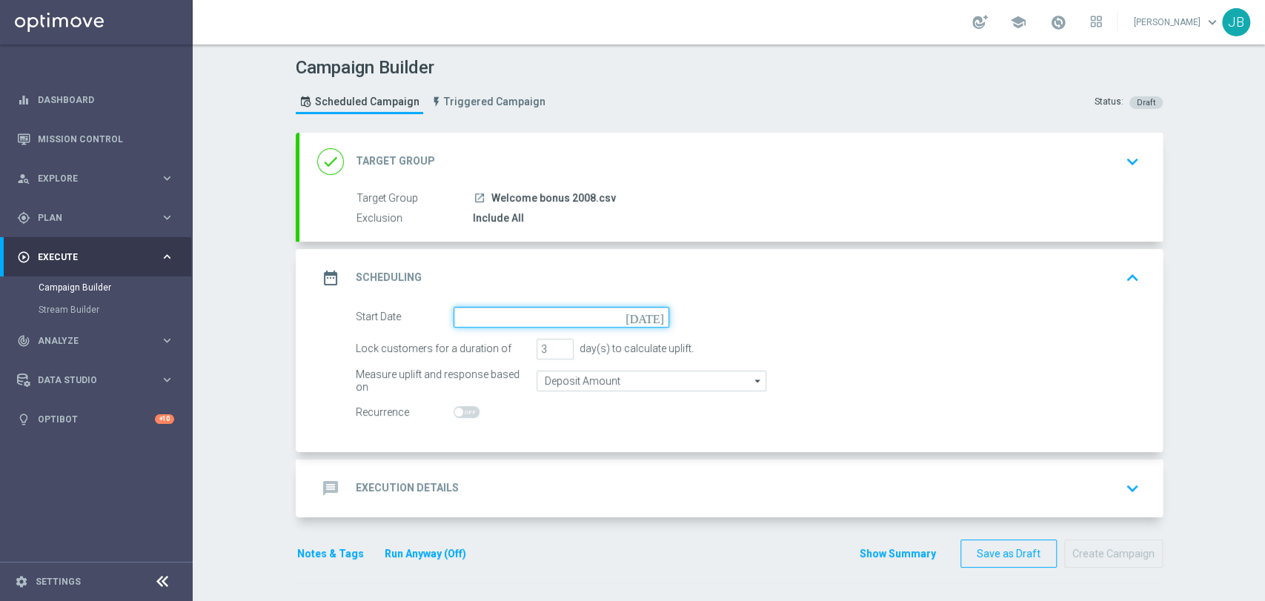
click at [496, 310] on input at bounding box center [562, 317] width 216 height 21
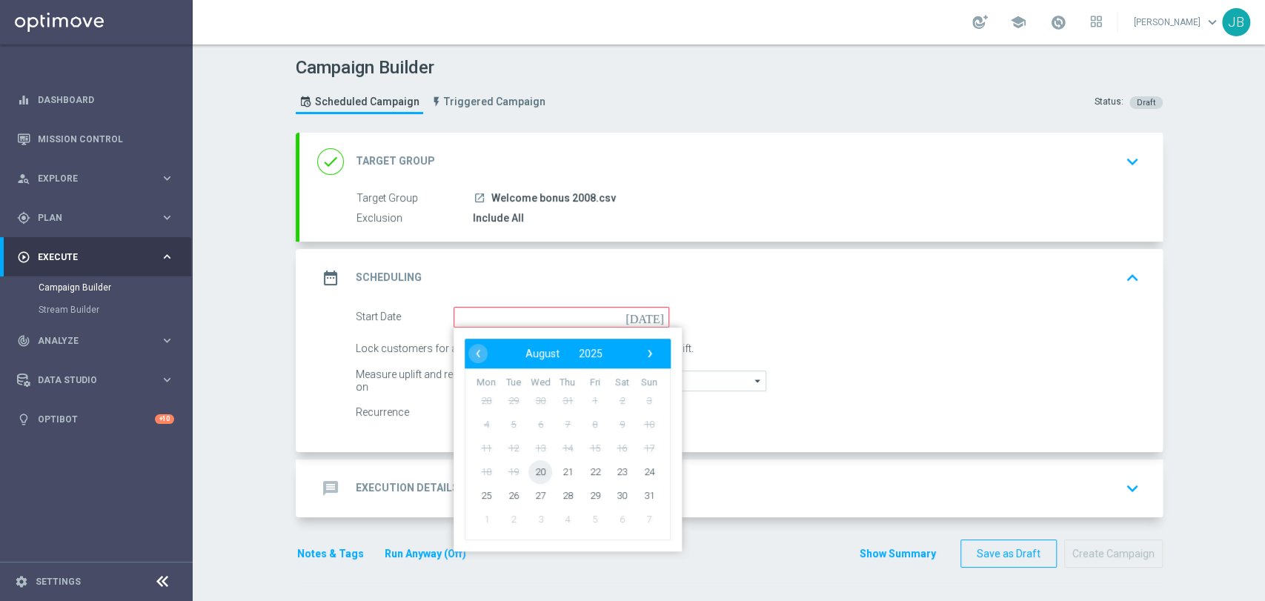
click at [534, 476] on span "20" at bounding box center [540, 471] width 24 height 24
type input "[DATE]"
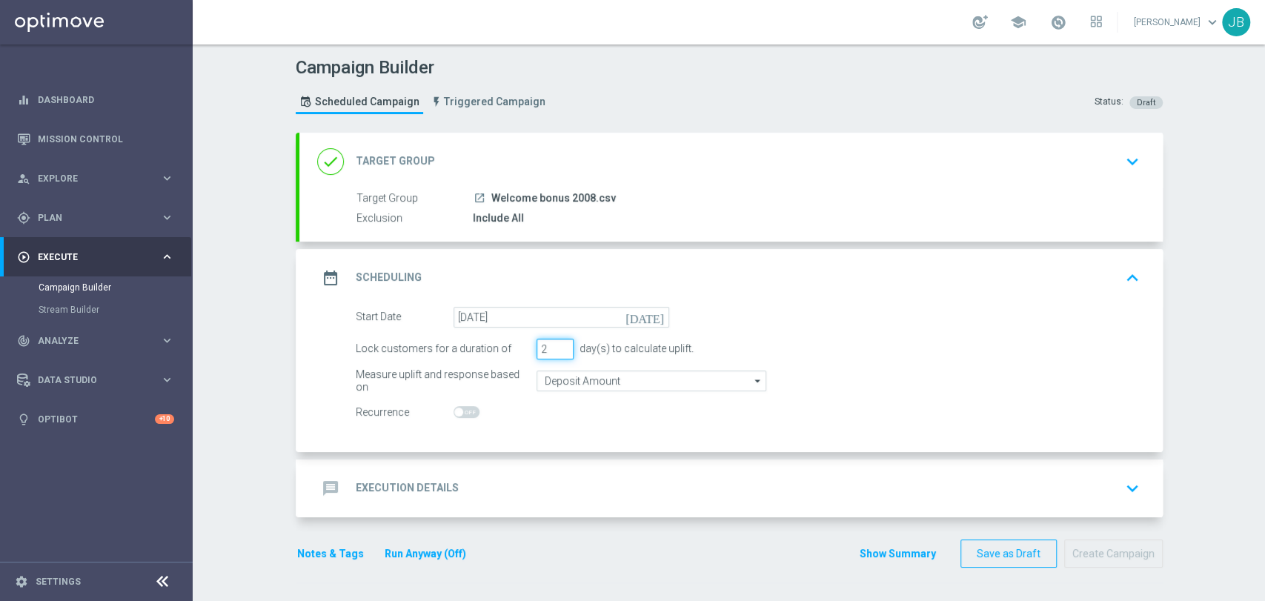
click at [557, 351] on input "2" at bounding box center [555, 349] width 37 height 21
click at [557, 344] on input "3" at bounding box center [555, 349] width 37 height 21
click at [554, 351] on input "2" at bounding box center [555, 349] width 37 height 21
type input "1"
click at [554, 351] on input "1" at bounding box center [555, 349] width 37 height 21
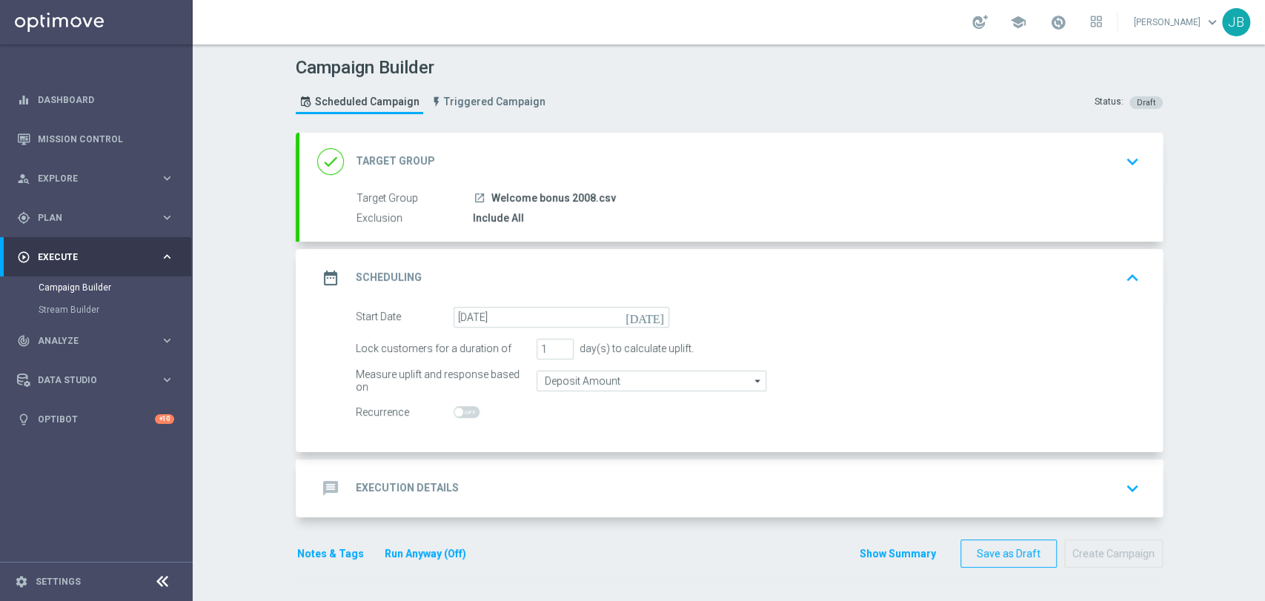
click at [458, 494] on div "message Execution Details keyboard_arrow_down" at bounding box center [731, 488] width 828 height 28
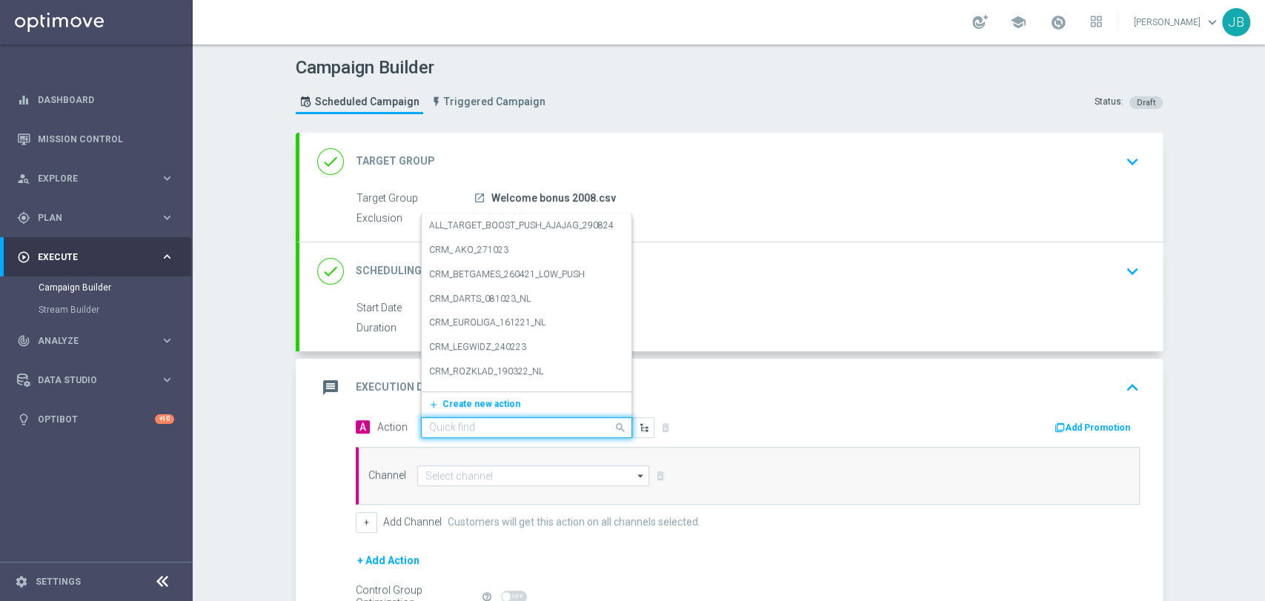
click at [431, 434] on div "Quick find" at bounding box center [526, 427] width 211 height 21
click at [444, 411] on button "add_new Create new action" at bounding box center [524, 404] width 205 height 17
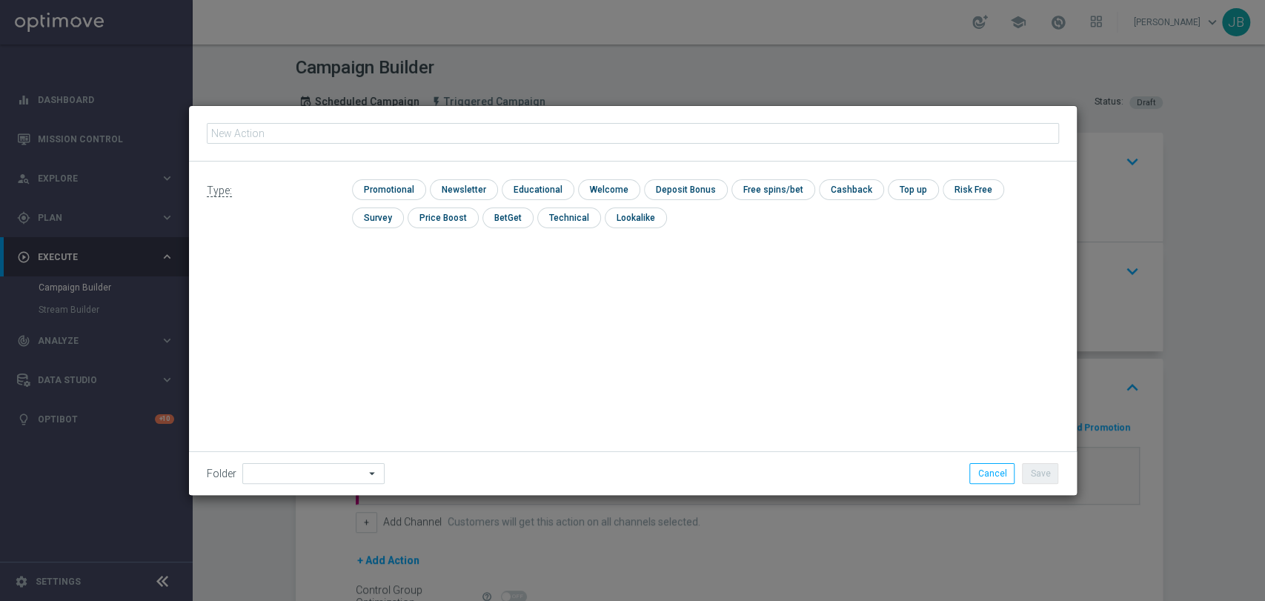
type input "(LPZ - TARGET) Welcome Bonus_20082025"
drag, startPoint x: 437, startPoint y: 391, endPoint x: 472, endPoint y: 129, distance: 263.9
click at [472, 129] on form "(LPZ - TARGET) Welcome Bonus_20082025 mode_edit Type: check Promotional check N…" at bounding box center [633, 300] width 888 height 389
click at [474, 130] on icon "mode_edit" at bounding box center [479, 133] width 12 height 12
click at [230, 141] on input "(LPZ - TARGET) Welcome Bonus_20082025" at bounding box center [633, 133] width 852 height 21
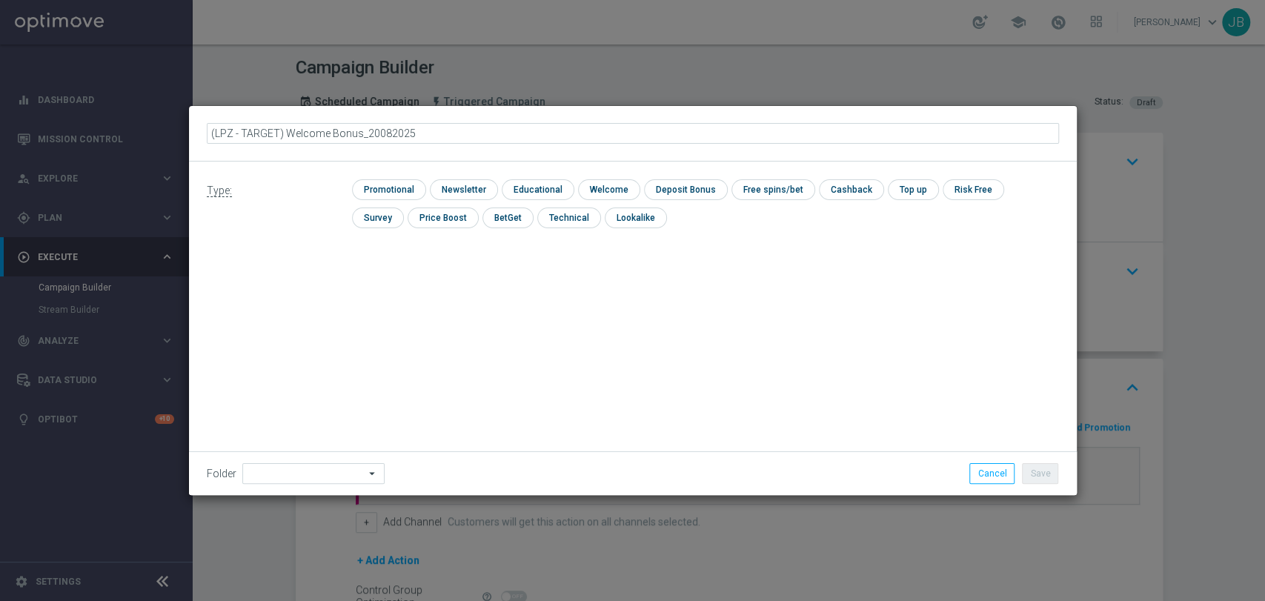
type input "(LPZ - TARGET) Welcome Bonus_20082025"
click at [468, 194] on input "checkbox" at bounding box center [462, 189] width 64 height 20
checkbox input "true"
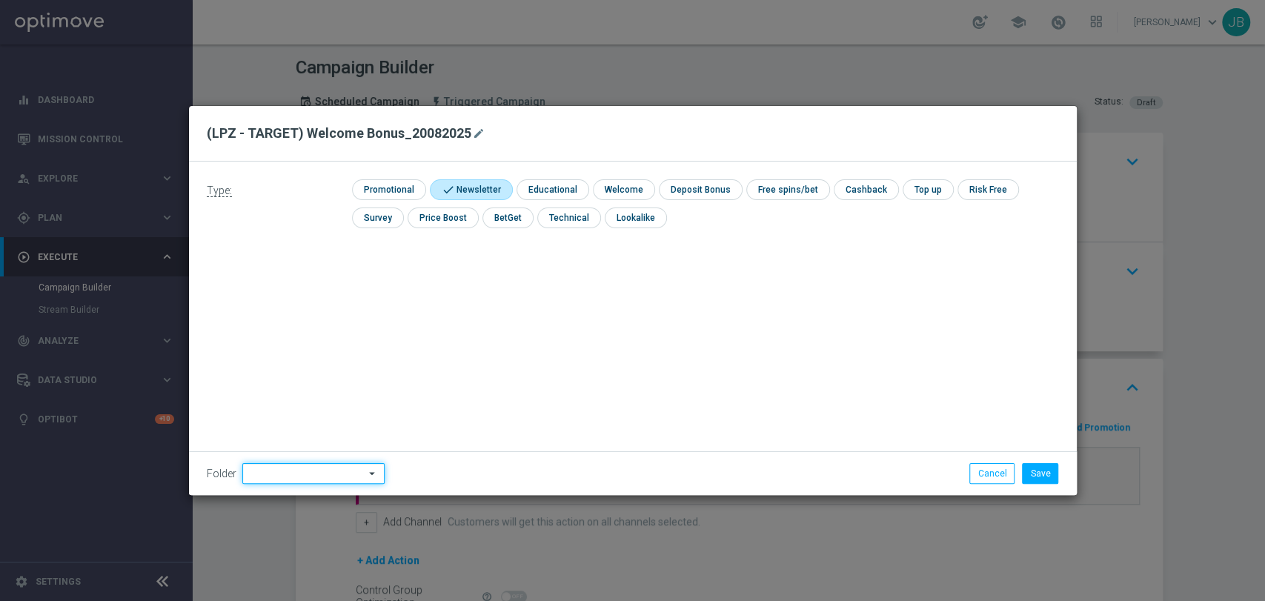
click at [332, 468] on input at bounding box center [313, 473] width 142 height 21
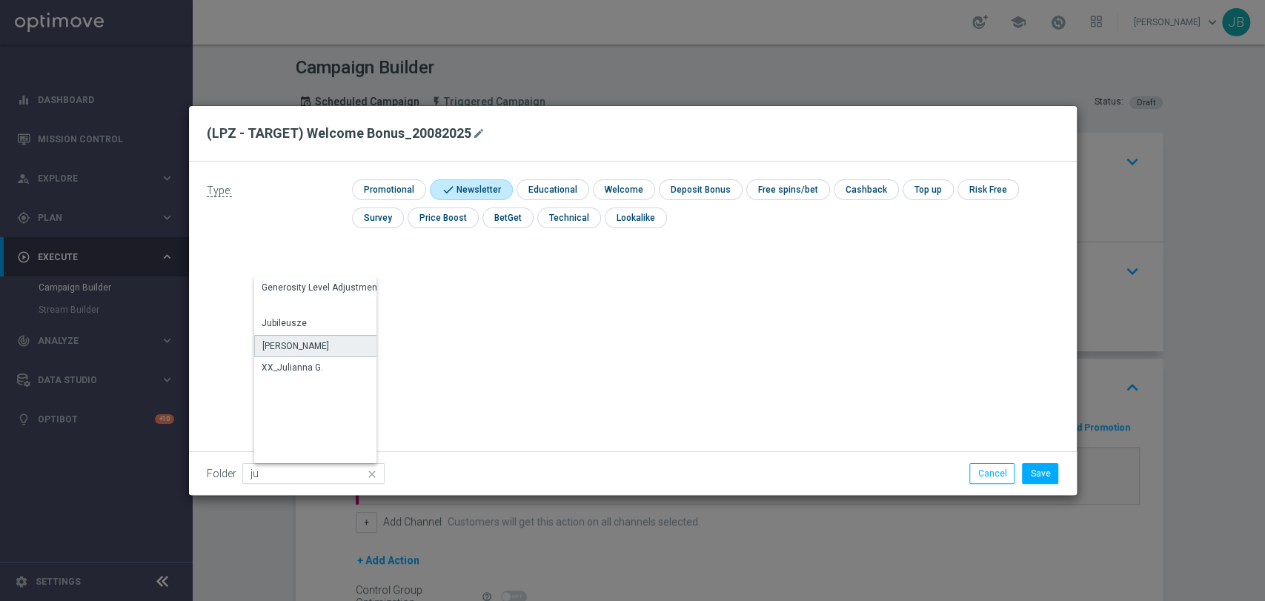
click at [316, 351] on div "[PERSON_NAME]" at bounding box center [323, 346] width 138 height 22
type input "[PERSON_NAME]"
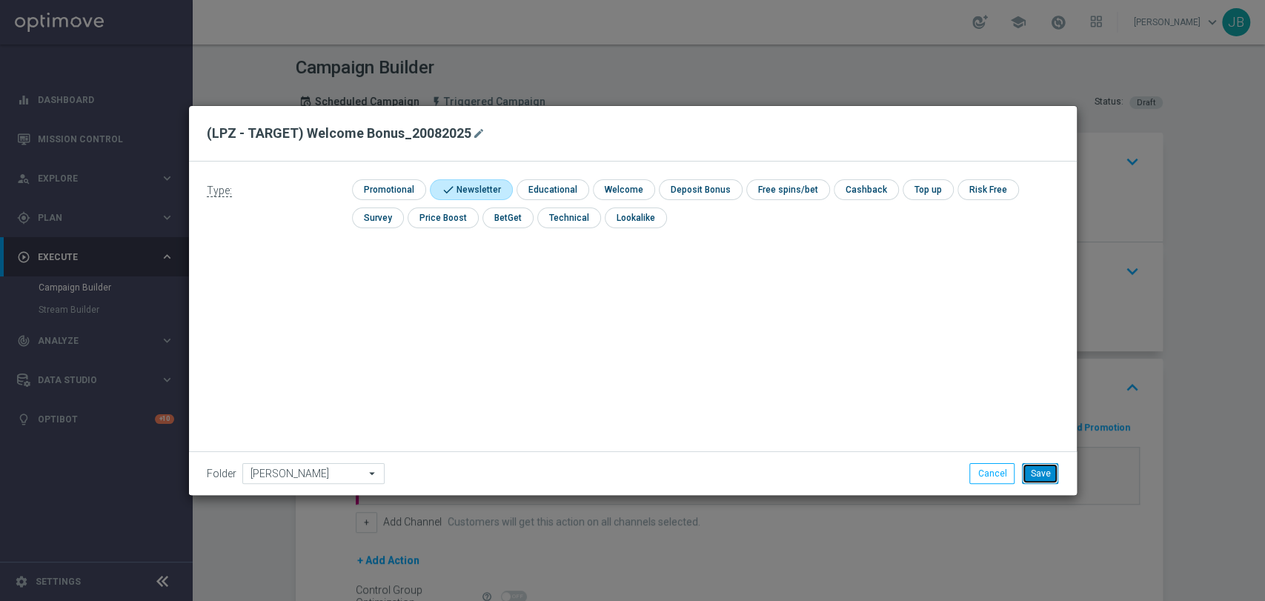
click at [1035, 473] on button "Save" at bounding box center [1040, 473] width 36 height 21
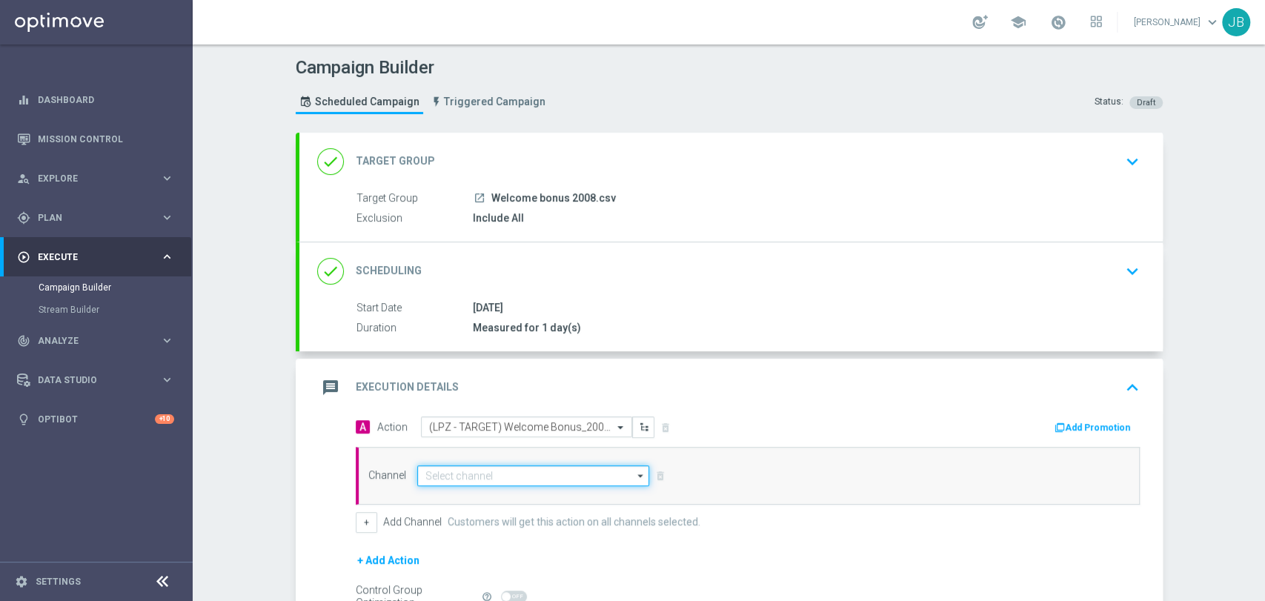
click at [545, 476] on input at bounding box center [533, 475] width 233 height 21
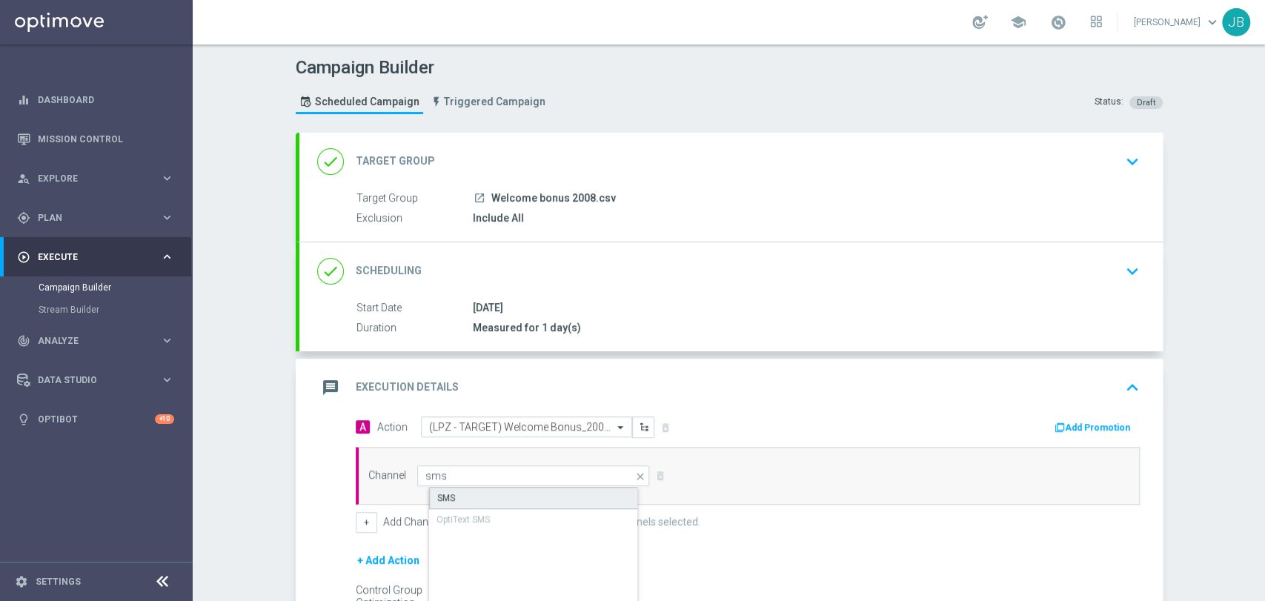
click at [523, 494] on div "SMS" at bounding box center [545, 498] width 233 height 22
type input "SMS"
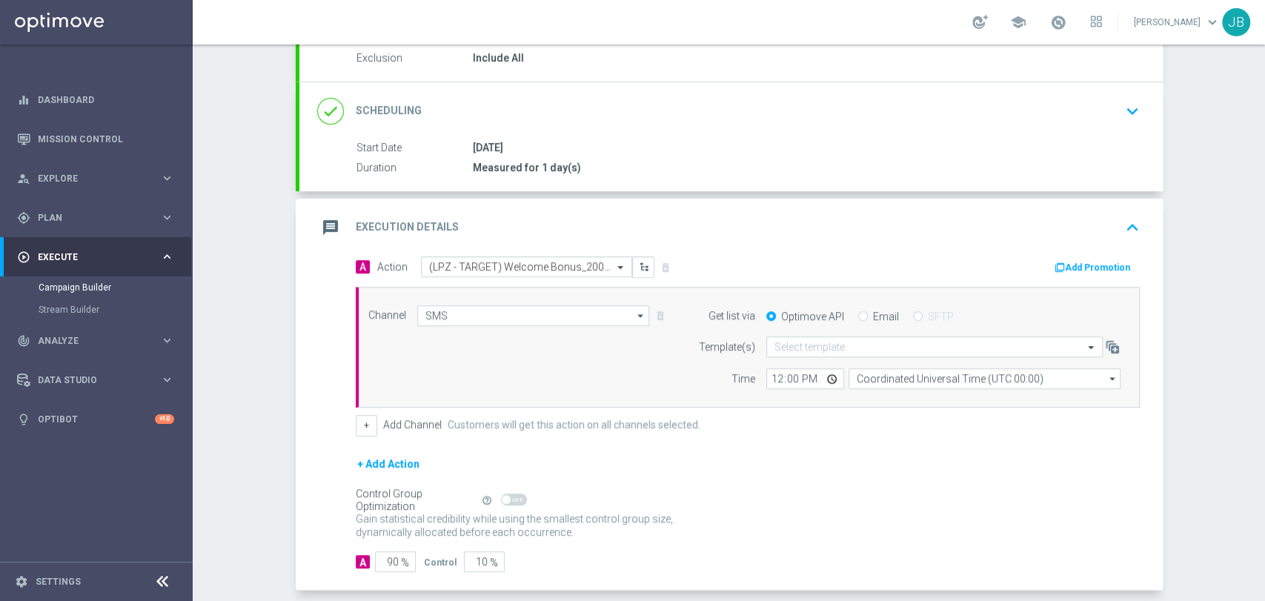
scroll to position [228, 0]
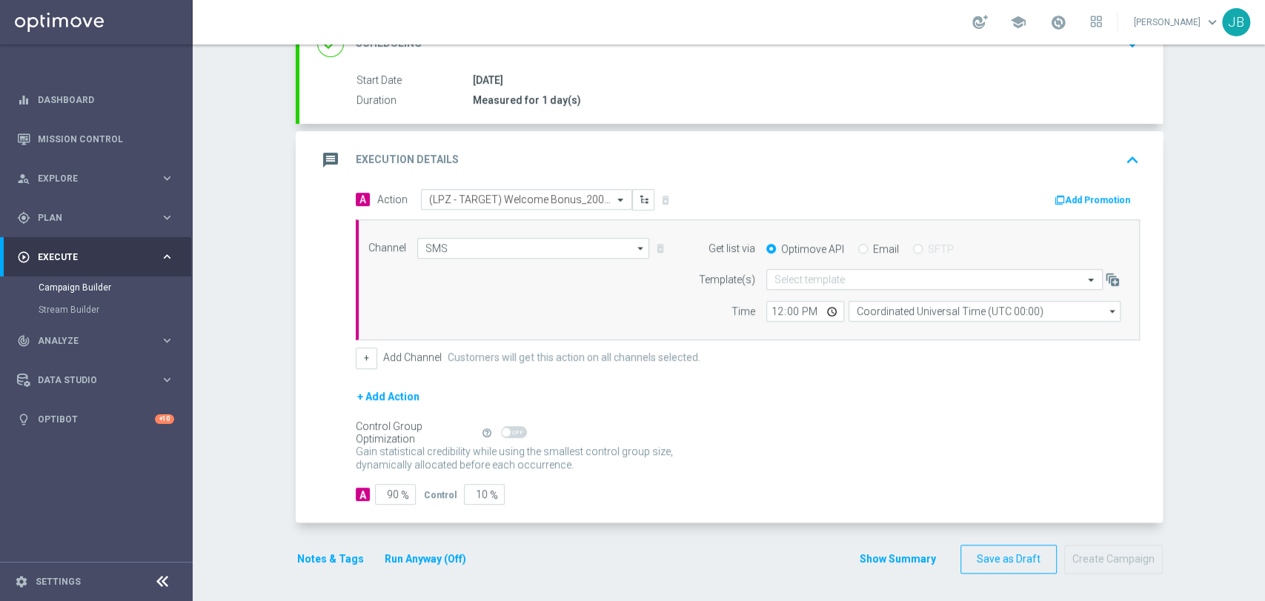
drag, startPoint x: 1263, startPoint y: 387, endPoint x: 1263, endPoint y: 594, distance: 207.5
click at [1263, 594] on div "Campaign Builder Scheduled Campaign Triggered Campaign Status: Draft done Targe…" at bounding box center [729, 322] width 1072 height 557
click at [1004, 548] on button "Save as Draft" at bounding box center [1008, 559] width 96 height 29
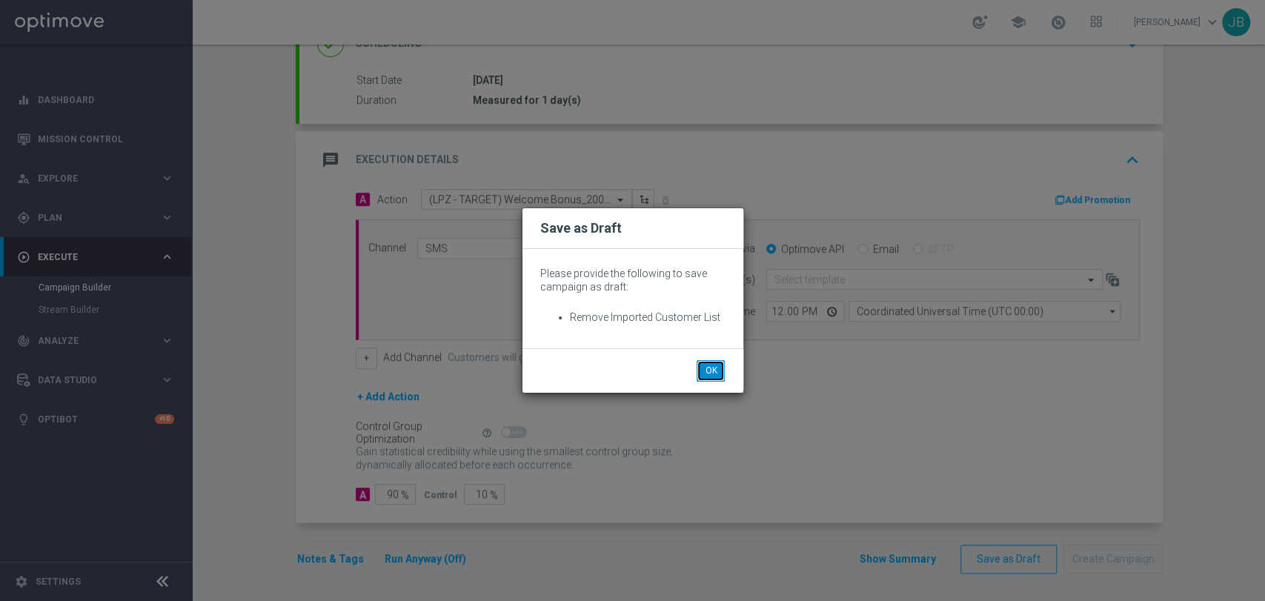
click at [705, 368] on button "OK" at bounding box center [711, 370] width 28 height 21
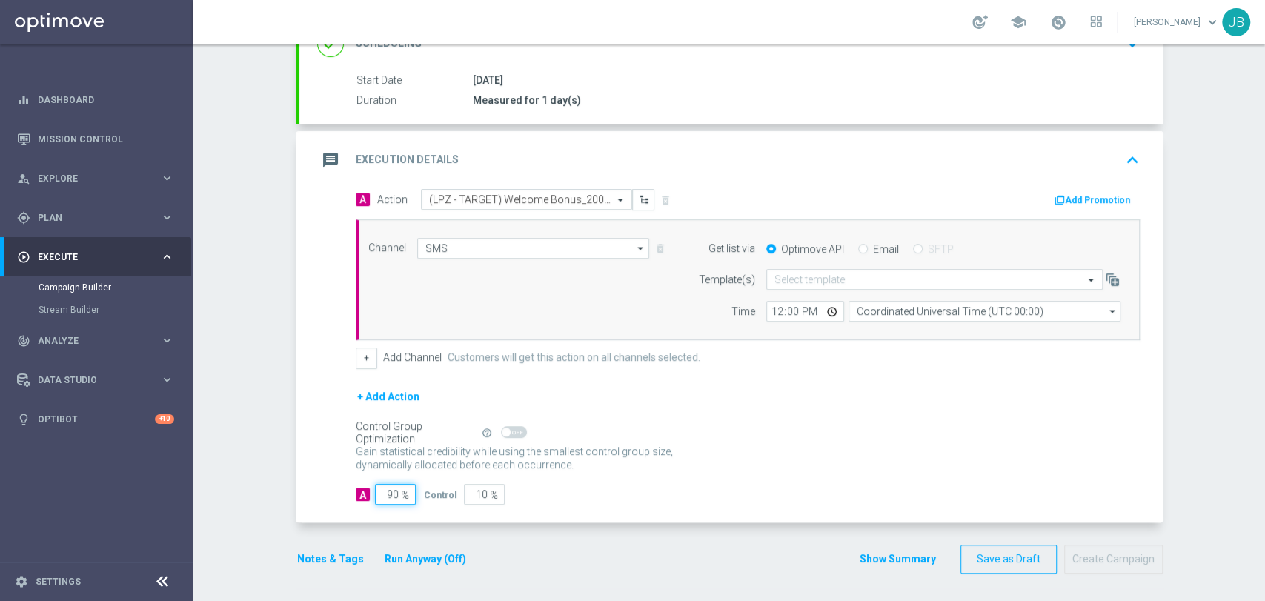
click at [385, 489] on input "90" at bounding box center [395, 494] width 41 height 21
type input "0"
type input "100"
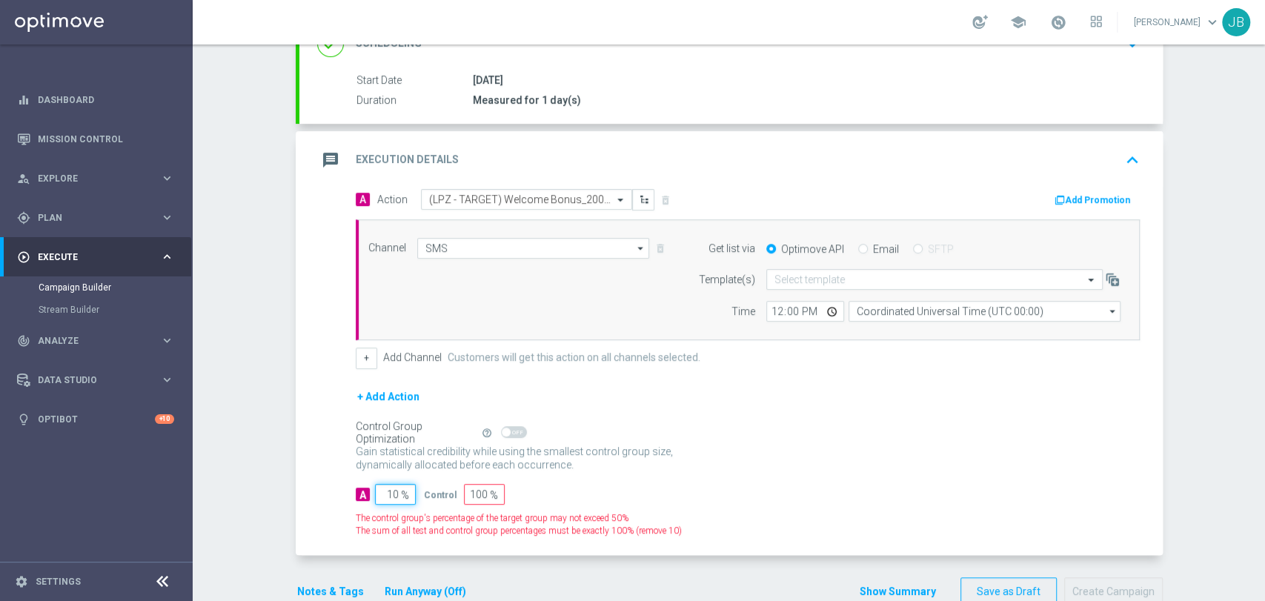
type input "100"
type input "0"
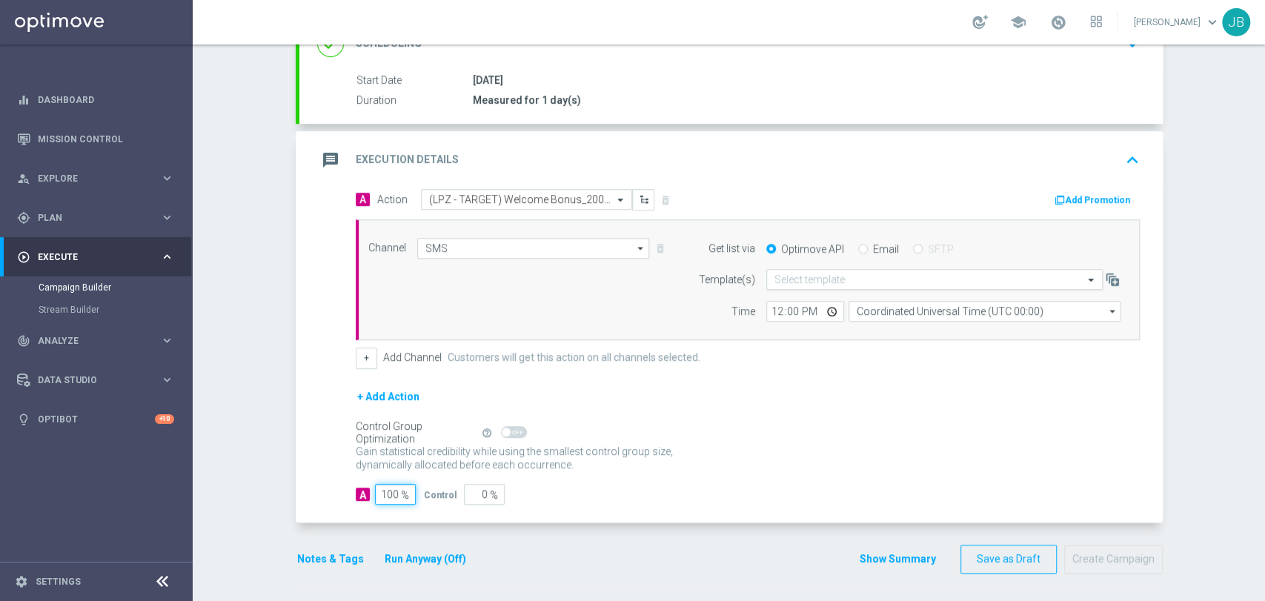
type input "100"
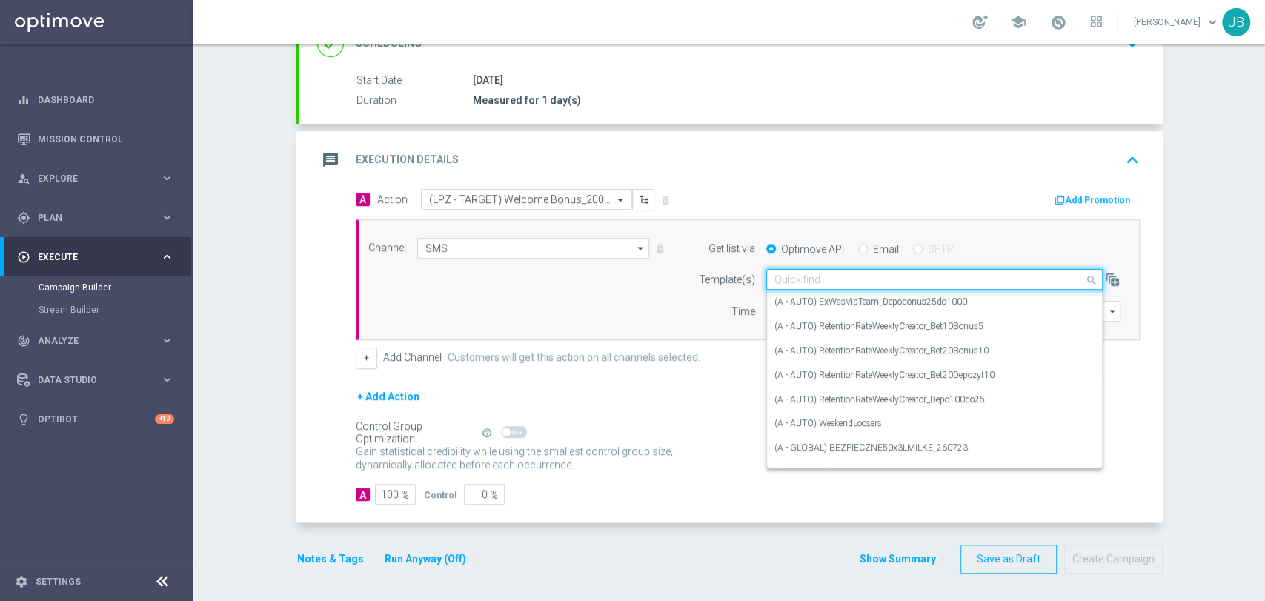
click at [814, 277] on input "text" at bounding box center [919, 279] width 290 height 13
paste input "(LPZ - TARGET) Welcome Bonus_20082025"
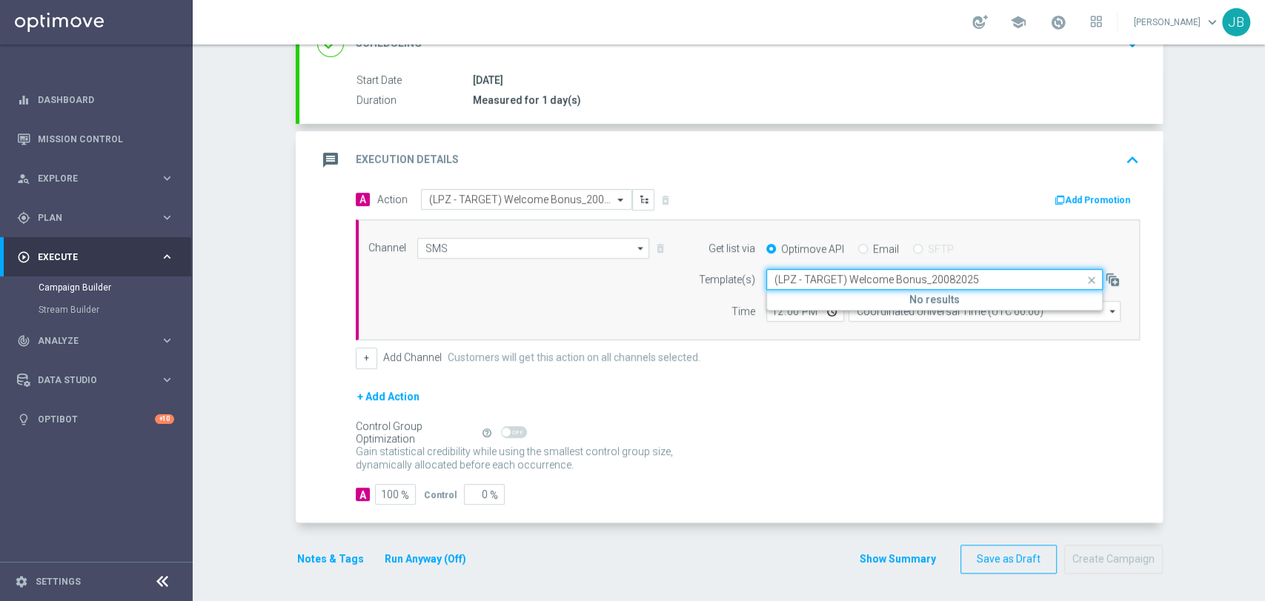
click at [781, 280] on input "(LPZ - TARGET) Welcome Bonus_20082025" at bounding box center [919, 279] width 290 height 13
type input "(LPZ - TARGET) Welcome Bonus_20082025"
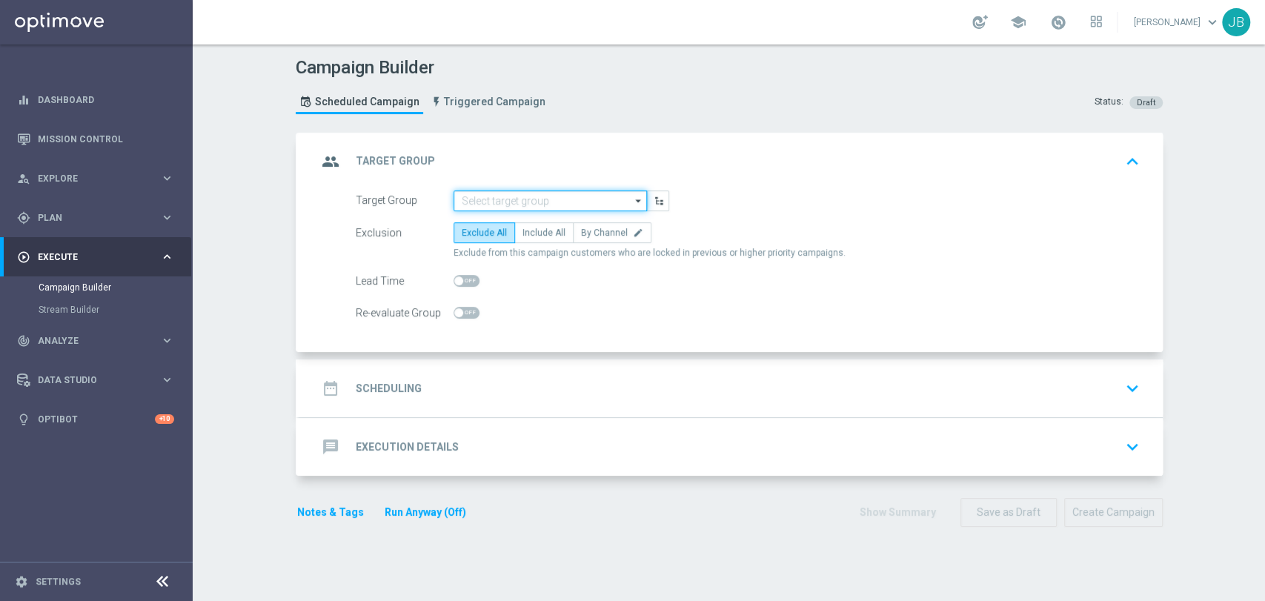
click at [480, 192] on input at bounding box center [550, 200] width 193 height 21
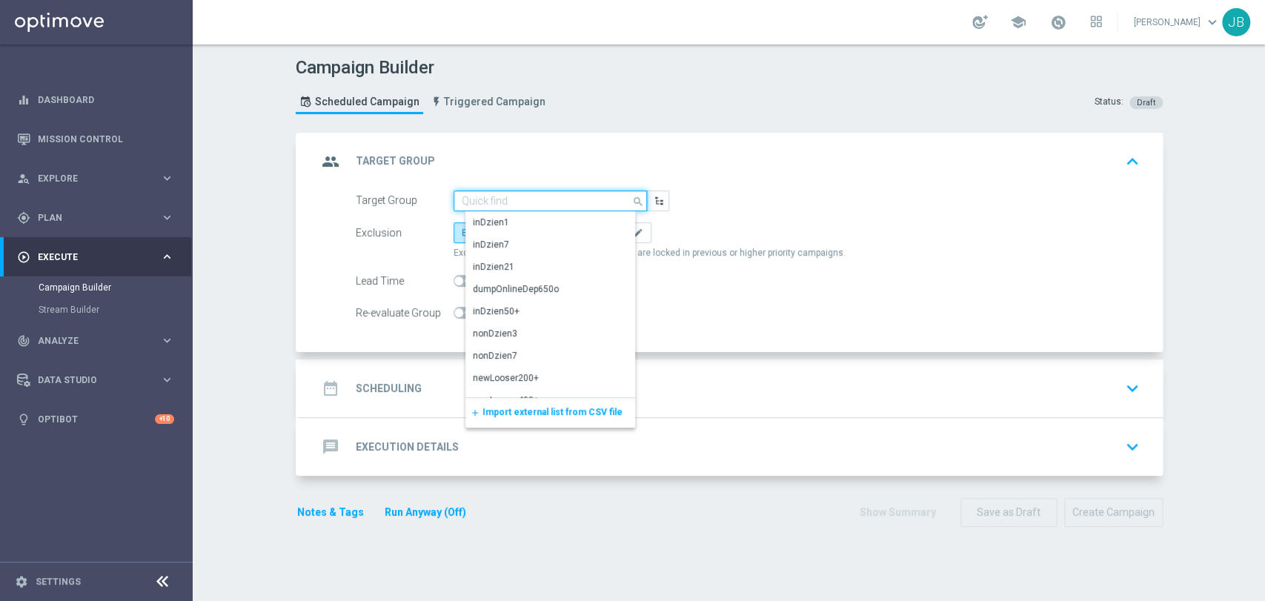
paste input "(LPZ - TARGET) Welcome Bonus_20082025"
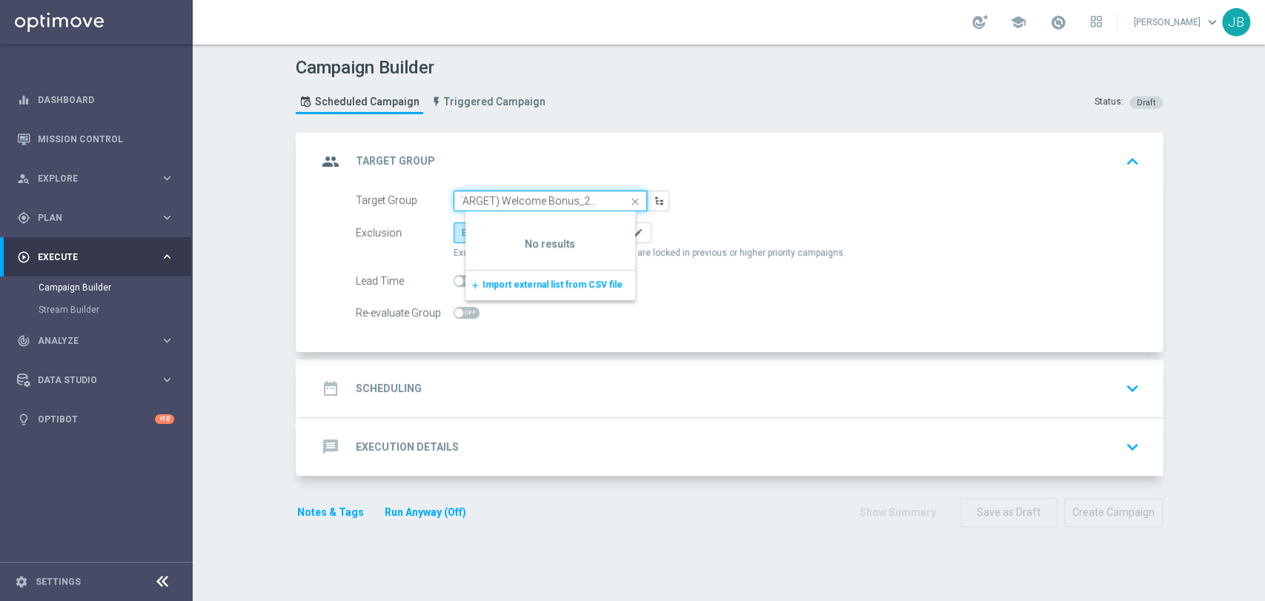
type input "(LPZ - TARGET) Welcome Bonus_20082025"
click at [779, 219] on form "Target Group (LPZ - TARGET) Welcome Bonus_20082025 close Show Selected 0 of NaN…" at bounding box center [748, 256] width 784 height 133
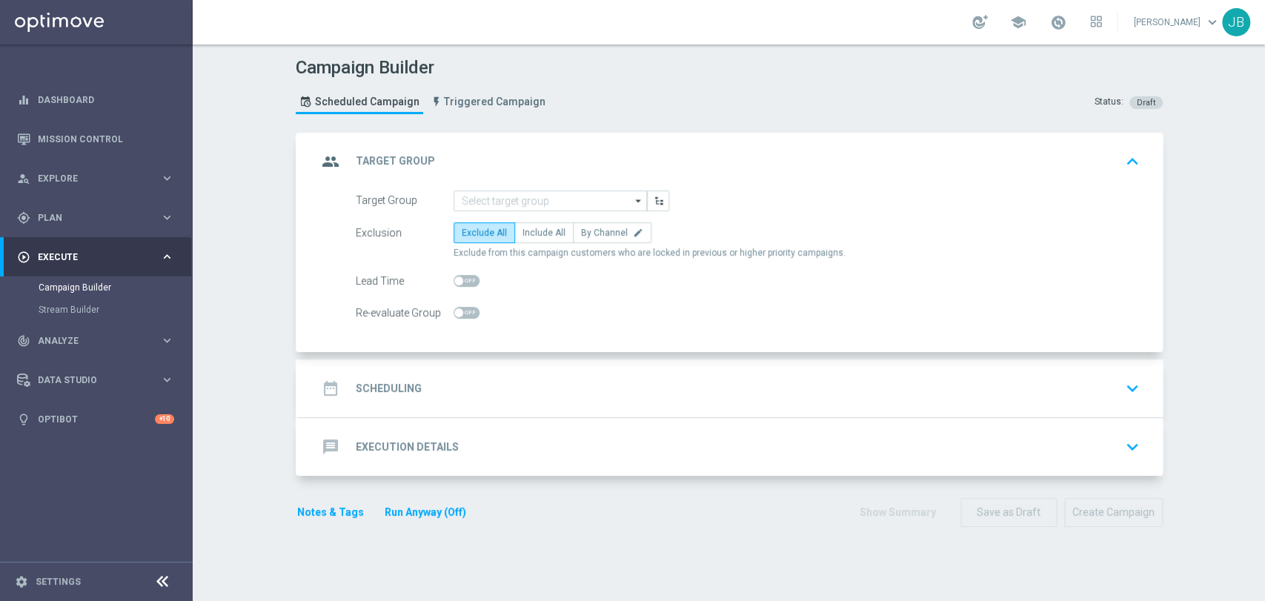
scroll to position [0, 0]
click at [580, 206] on input at bounding box center [550, 200] width 193 height 21
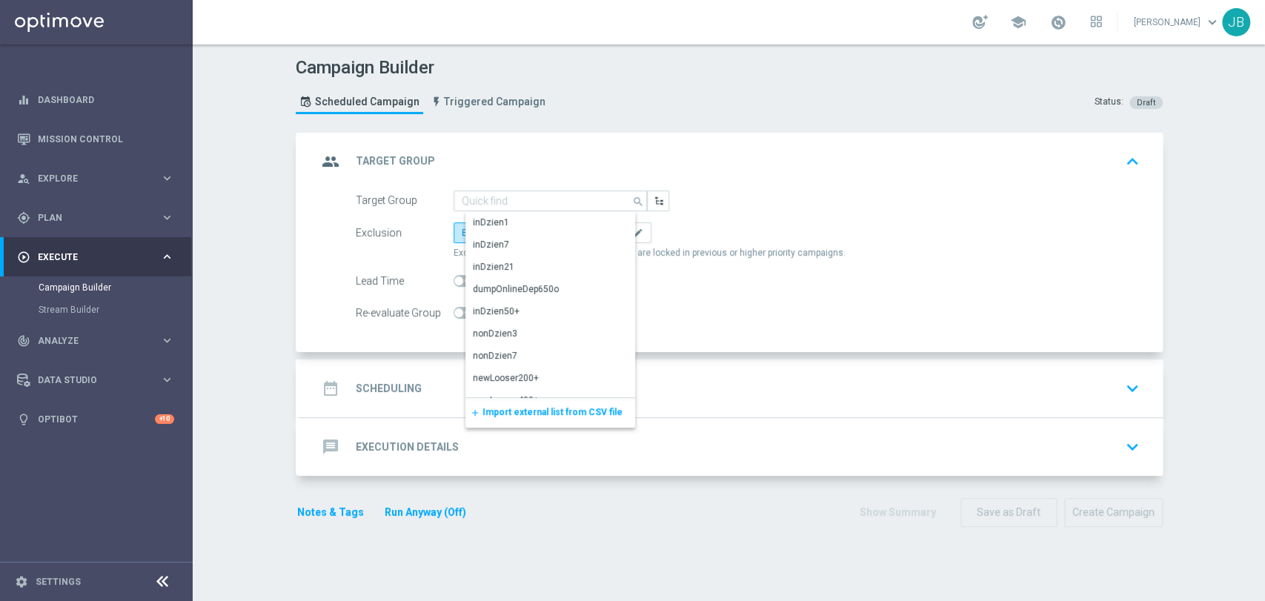
click at [539, 409] on span "Import external list from CSV file" at bounding box center [552, 412] width 140 height 10
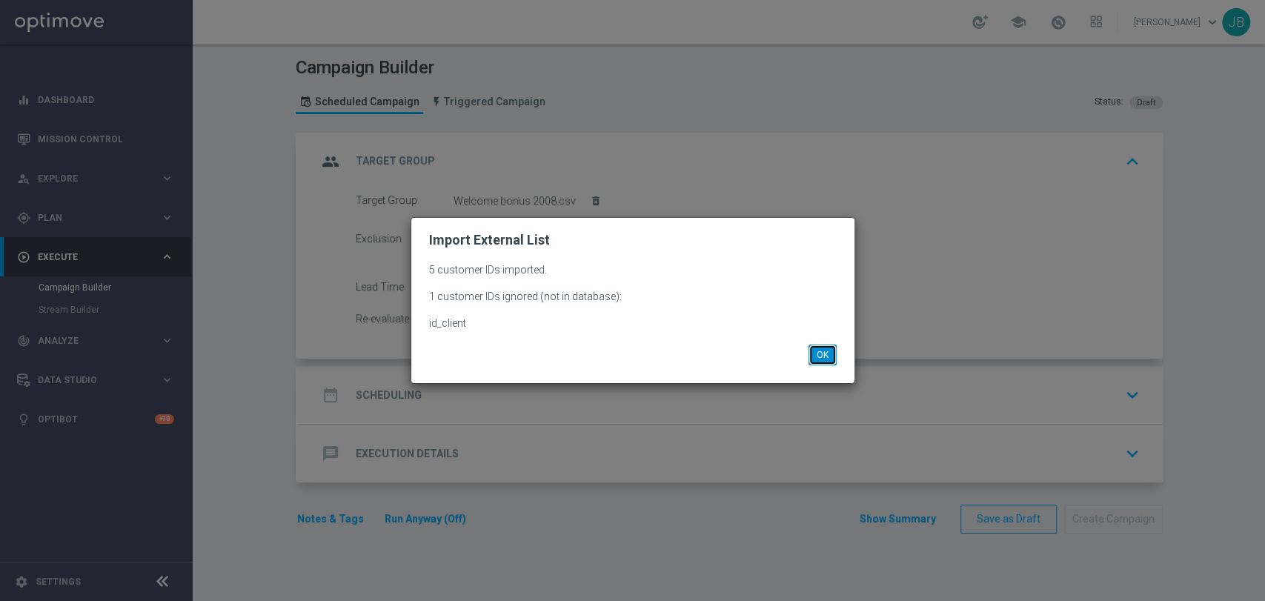
click at [815, 358] on button "OK" at bounding box center [822, 355] width 28 height 21
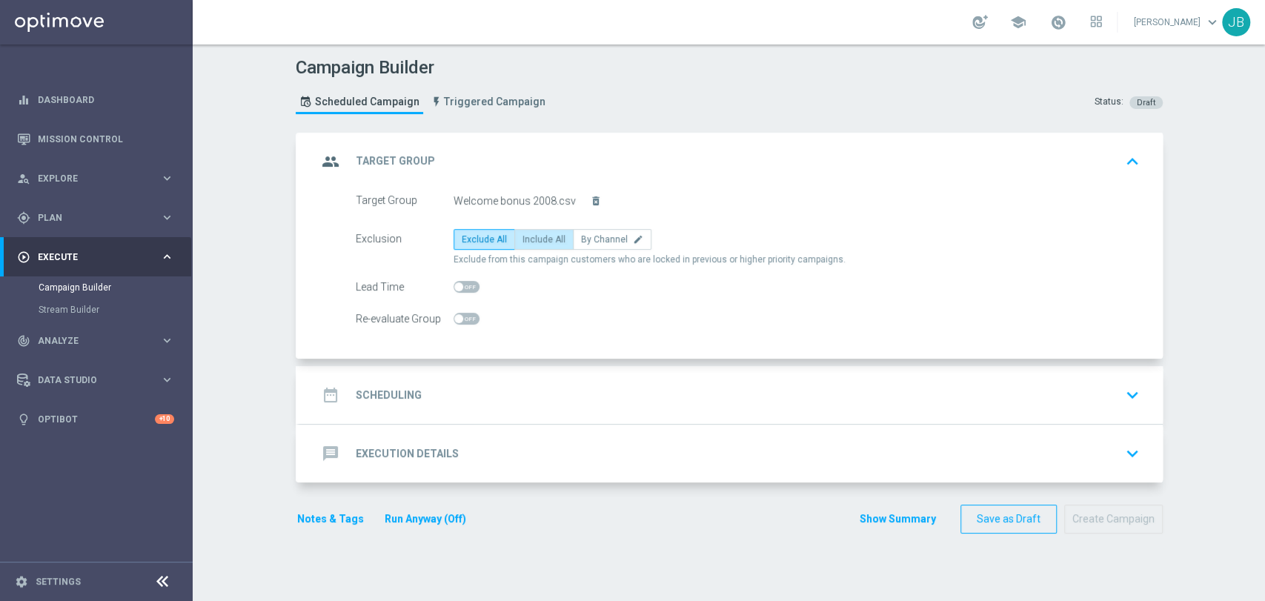
click at [537, 242] on span "Include All" at bounding box center [543, 239] width 43 height 10
click at [532, 242] on input "Include All" at bounding box center [527, 242] width 10 height 10
radio input "true"
click at [458, 420] on div "date_range Scheduling keyboard_arrow_down" at bounding box center [730, 395] width 863 height 58
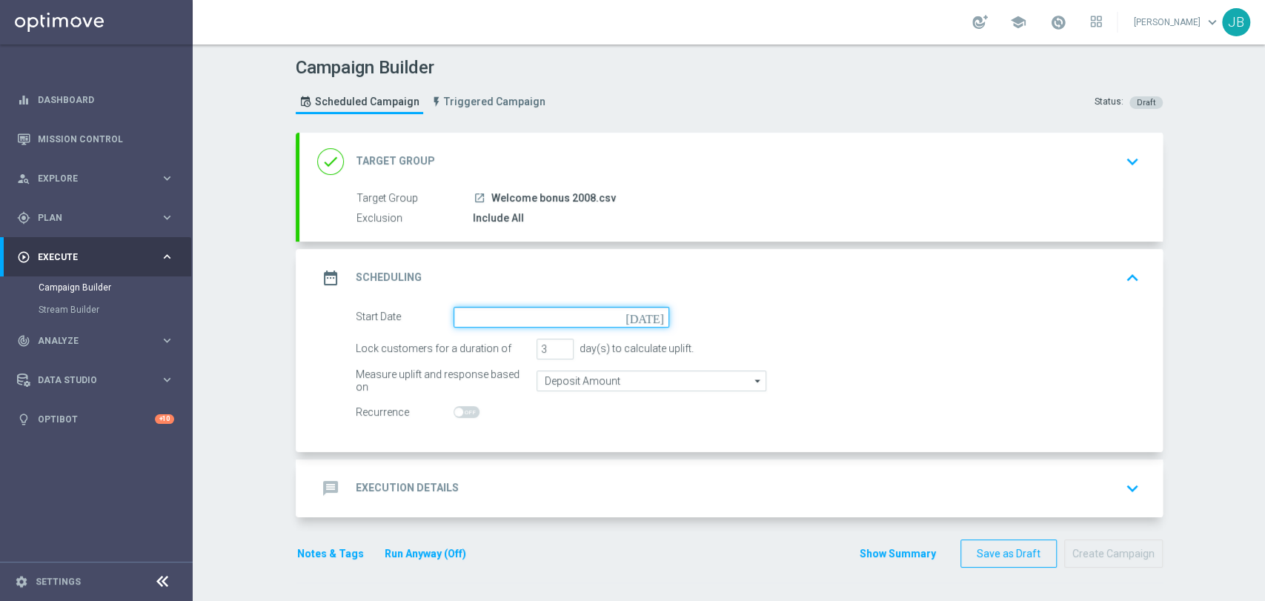
click at [474, 316] on input at bounding box center [562, 317] width 216 height 21
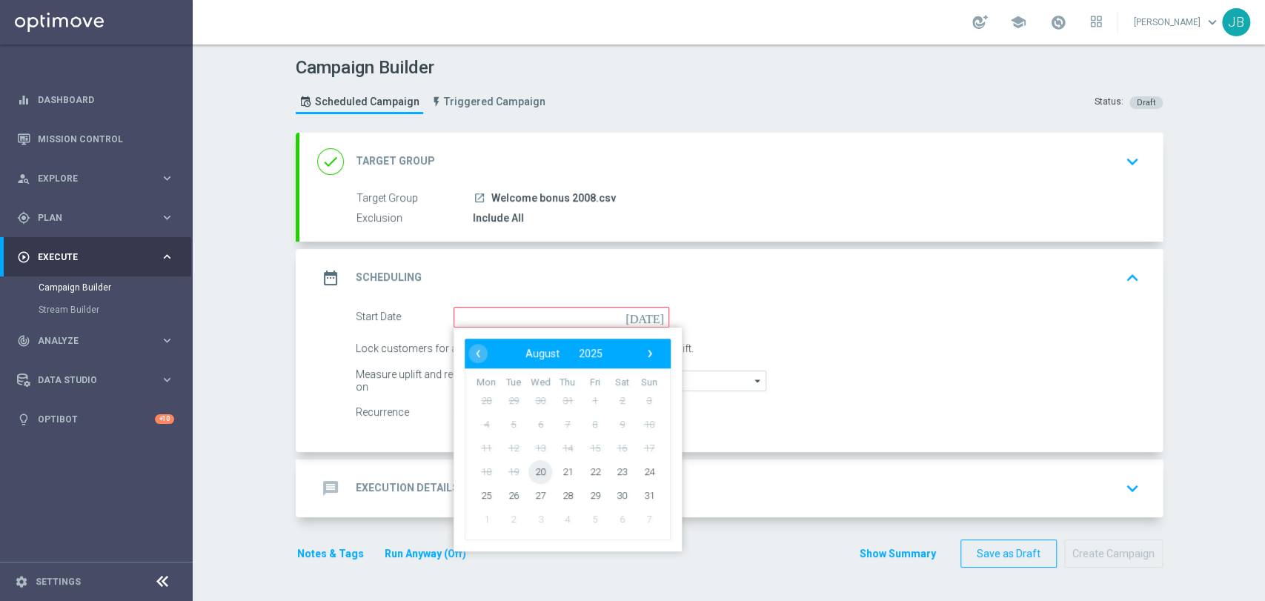
click at [528, 470] on span "20" at bounding box center [540, 471] width 24 height 24
type input "[DATE]"
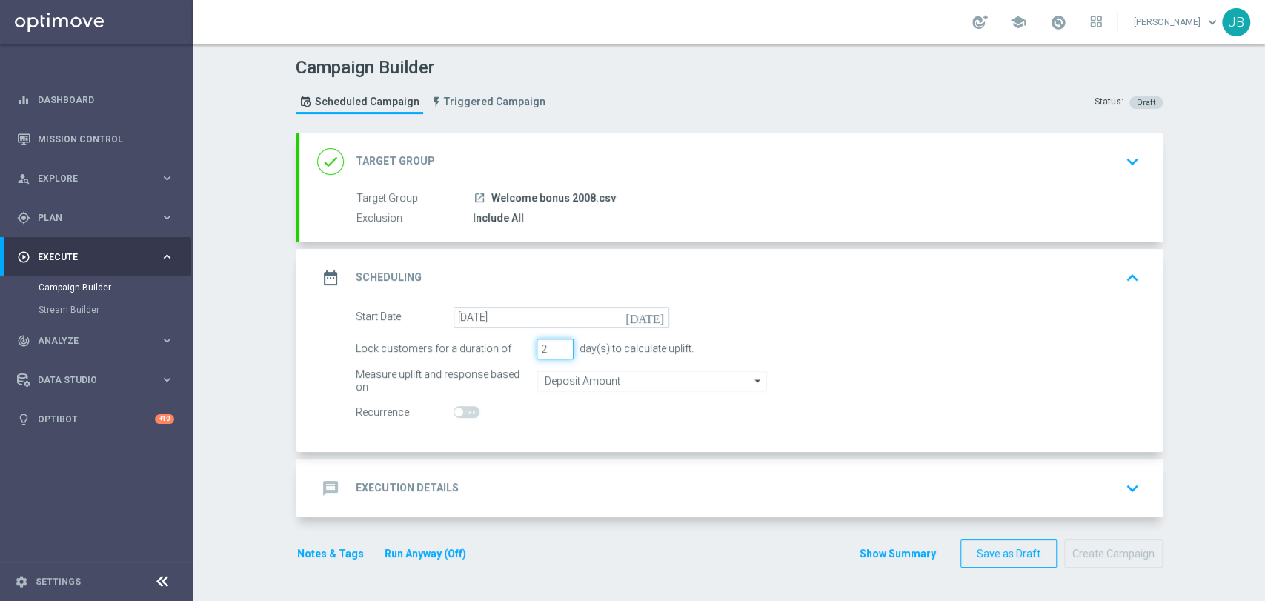
click at [557, 353] on input "2" at bounding box center [555, 349] width 37 height 21
click at [557, 353] on input "1" at bounding box center [555, 349] width 37 height 21
click at [483, 488] on div "message Execution Details keyboard_arrow_down" at bounding box center [731, 488] width 828 height 28
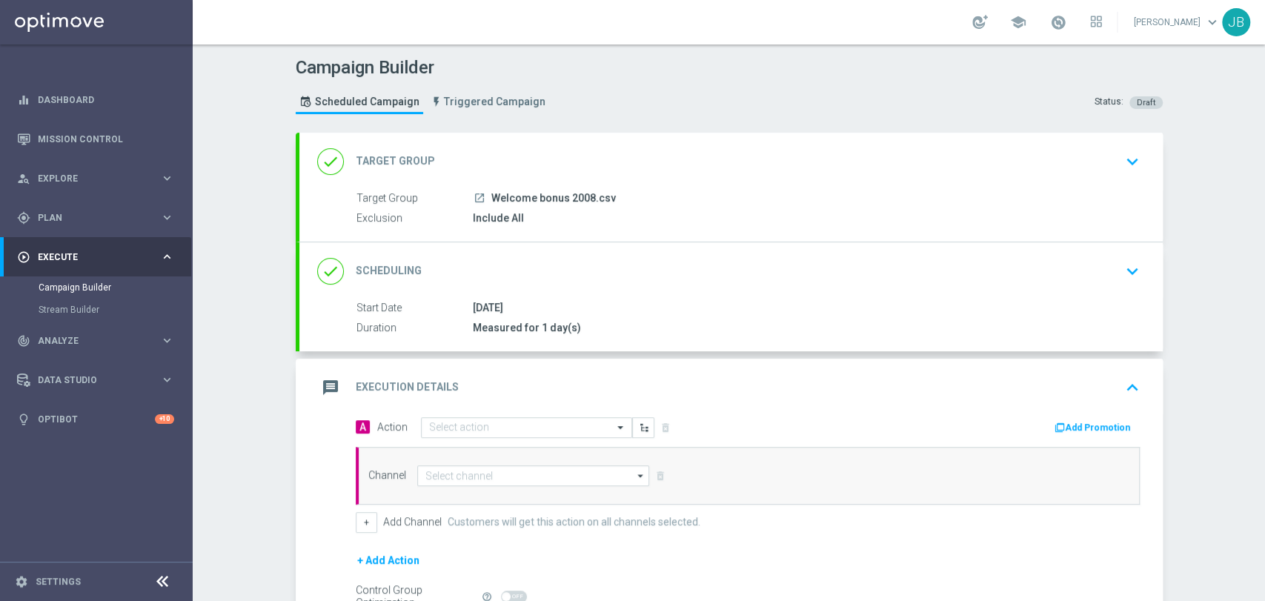
click at [425, 414] on div "message Execution Details keyboard_arrow_up" at bounding box center [730, 388] width 863 height 58
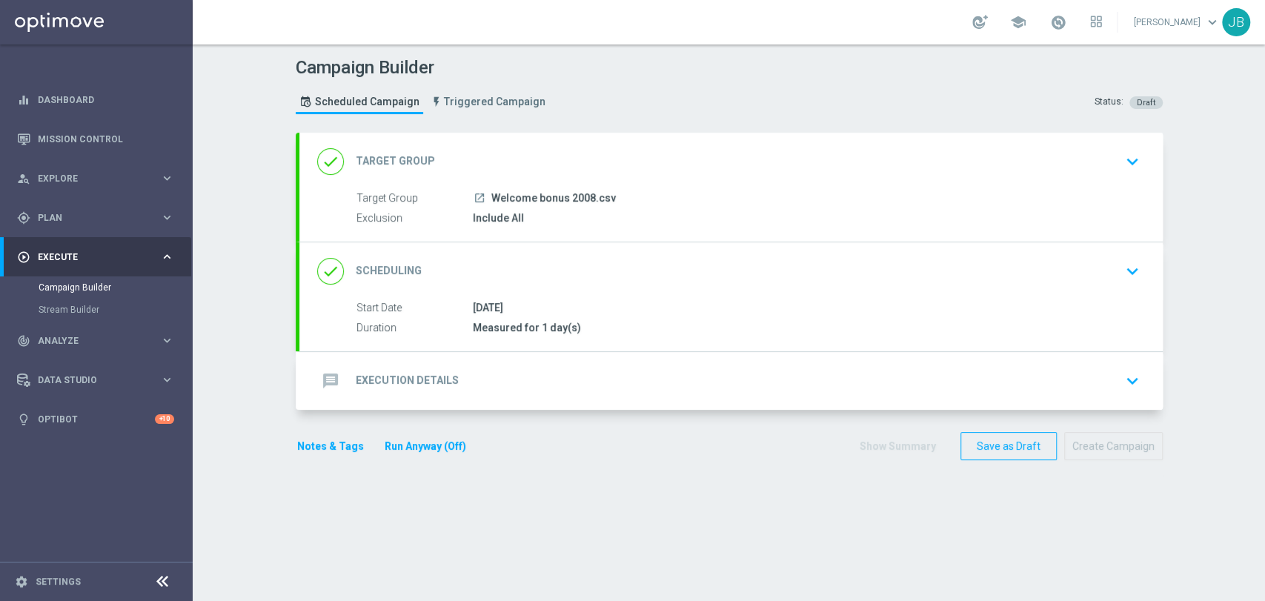
click at [448, 393] on div "message Execution Details keyboard_arrow_down" at bounding box center [730, 381] width 863 height 58
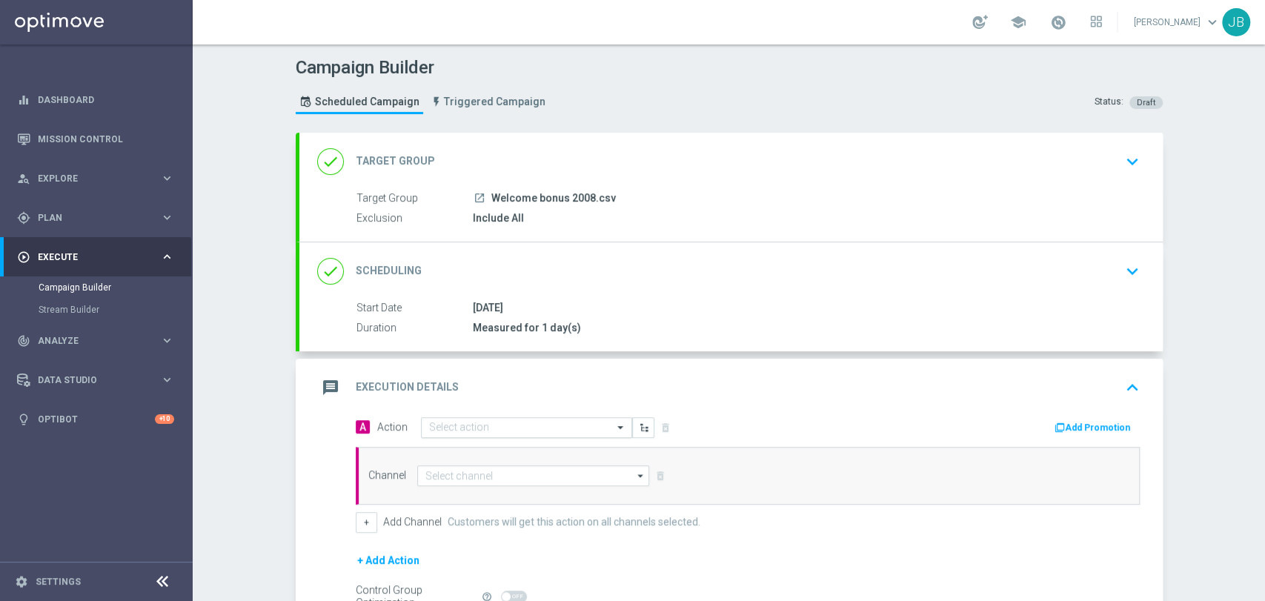
click at [451, 422] on input "text" at bounding box center [511, 428] width 165 height 13
click at [723, 377] on div "message Execution Details keyboard_arrow_up" at bounding box center [731, 387] width 828 height 28
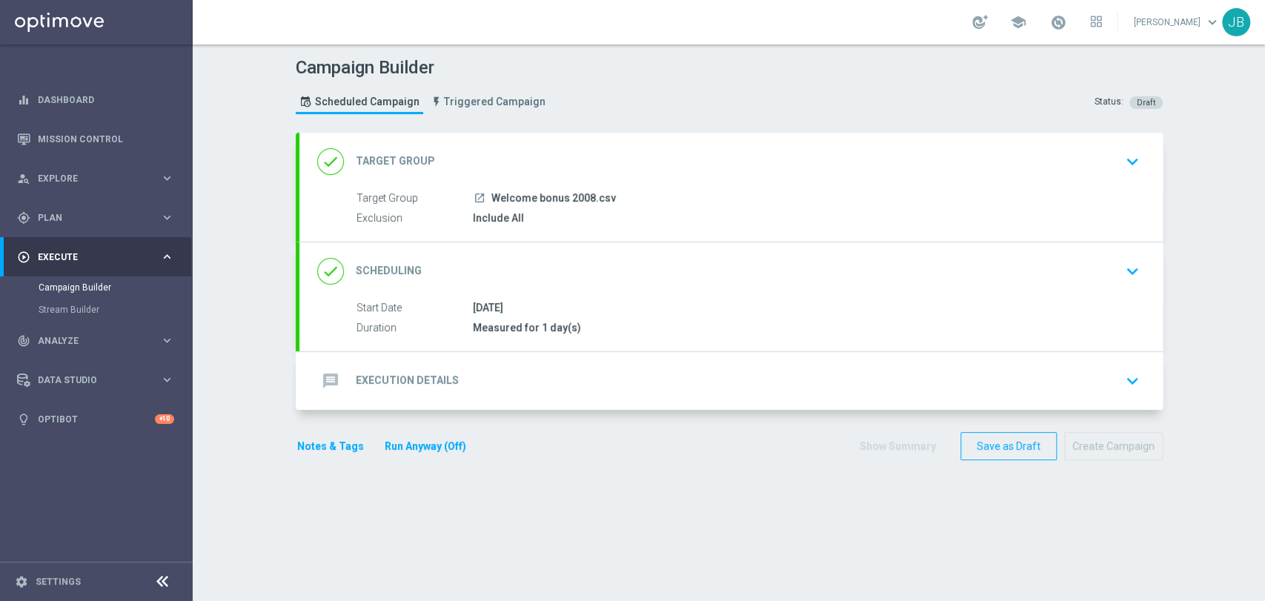
click at [585, 287] on div "done Scheduling keyboard_arrow_down" at bounding box center [730, 271] width 863 height 58
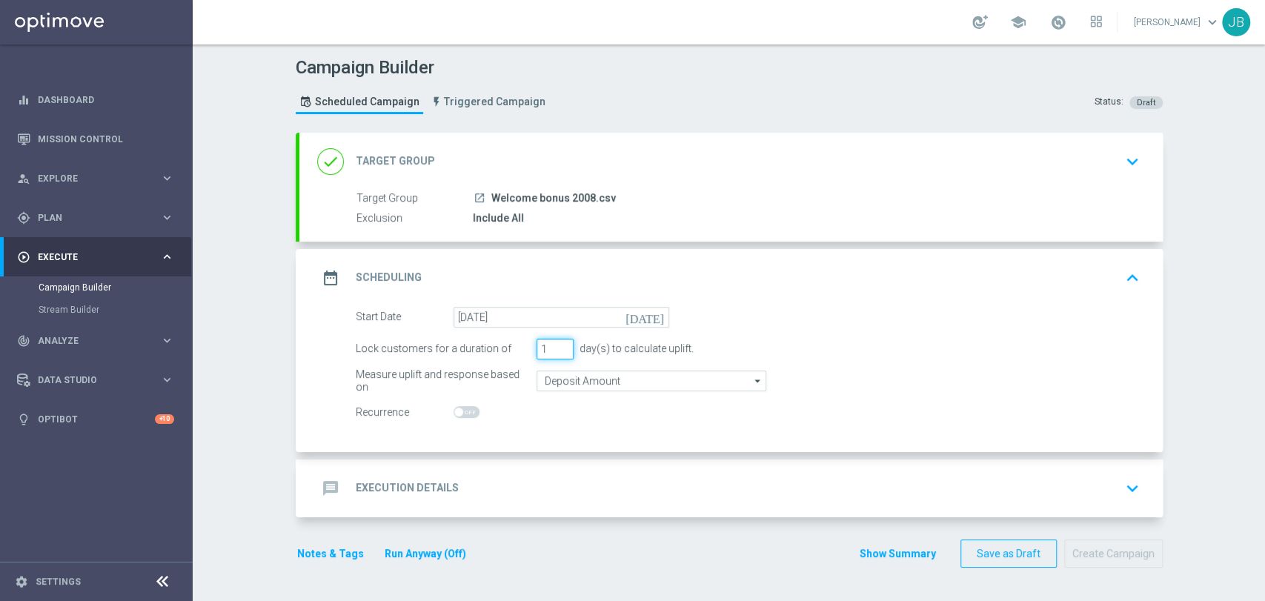
click at [557, 340] on input "1" at bounding box center [555, 349] width 37 height 21
click at [557, 345] on input "2" at bounding box center [555, 349] width 37 height 21
type input "3"
click at [557, 345] on input "3" at bounding box center [555, 349] width 37 height 21
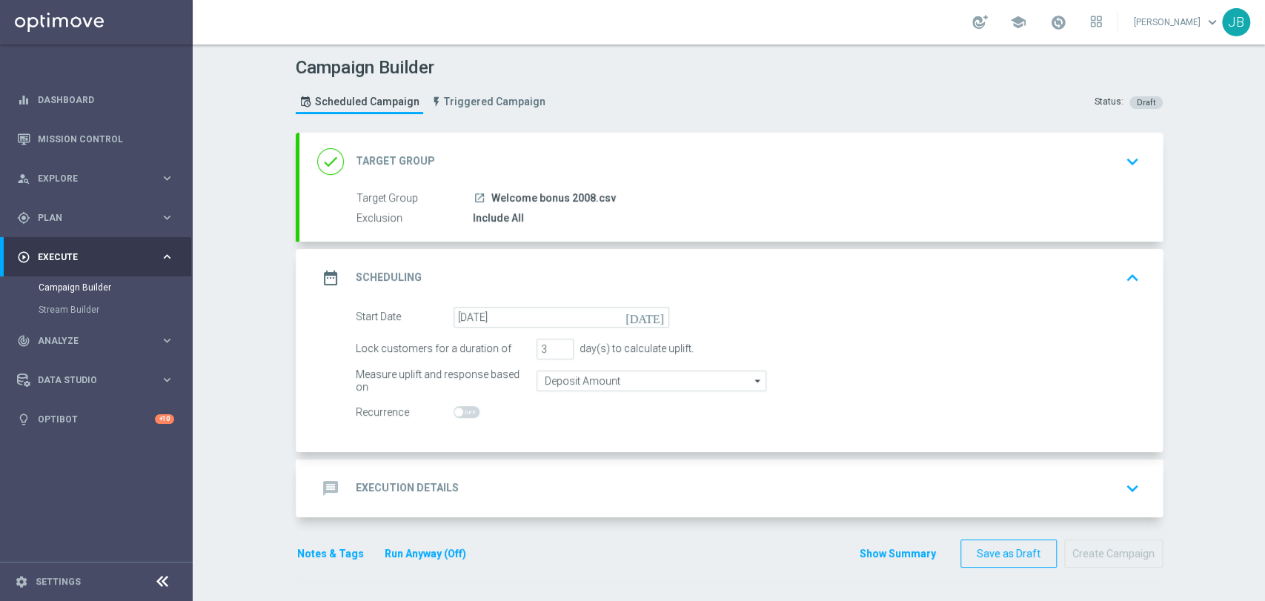
click at [508, 477] on div "message Execution Details keyboard_arrow_down" at bounding box center [731, 488] width 828 height 28
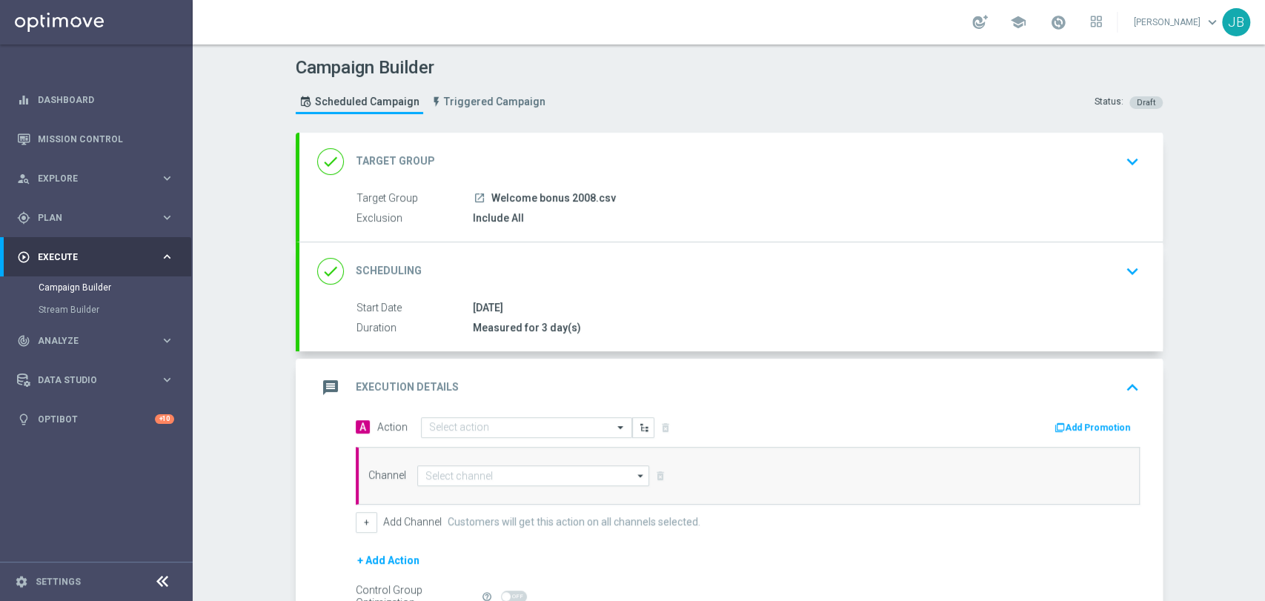
click at [471, 408] on div "message Execution Details keyboard_arrow_up" at bounding box center [730, 388] width 863 height 58
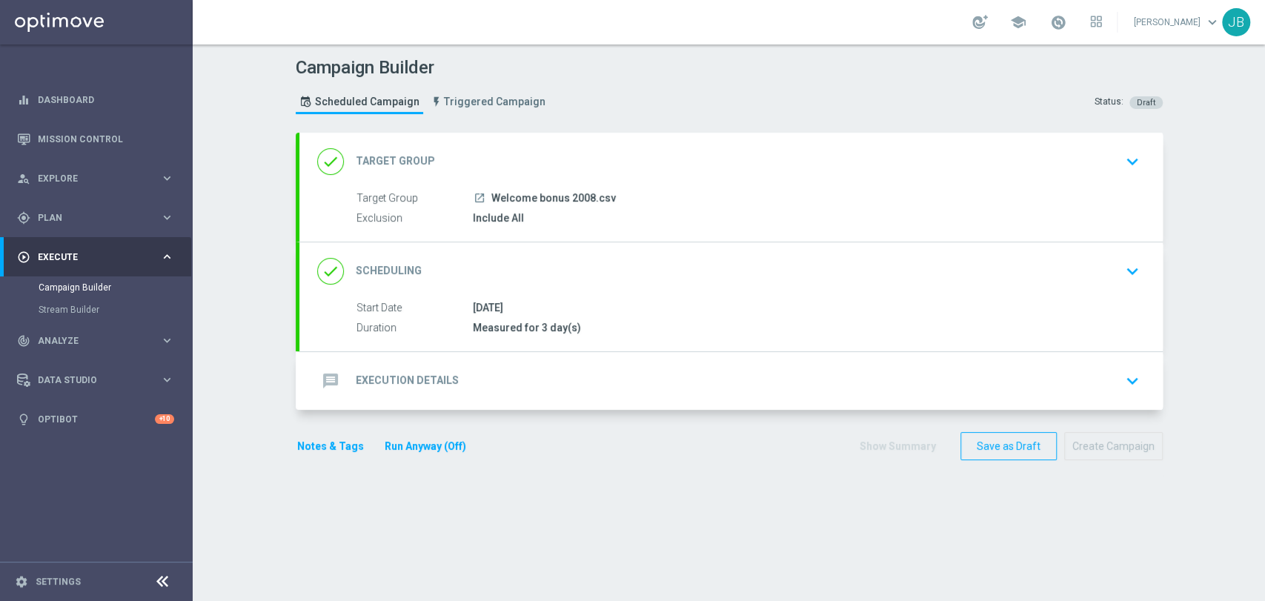
click at [482, 357] on div "message Execution Details keyboard_arrow_down" at bounding box center [730, 381] width 863 height 58
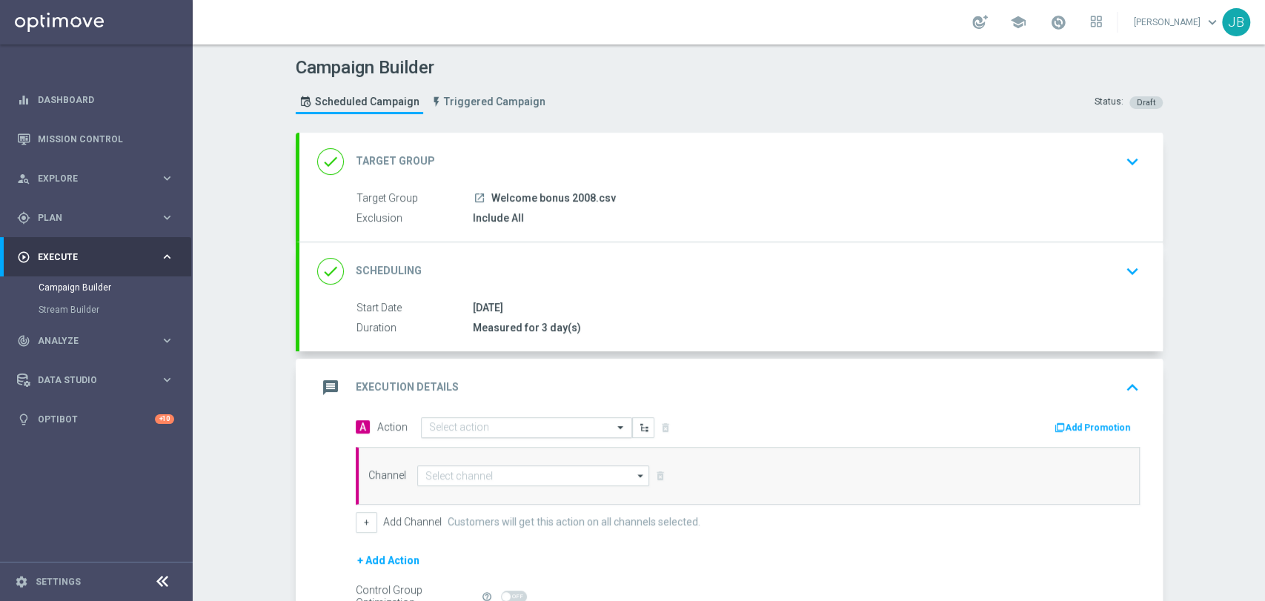
click at [459, 426] on input "text" at bounding box center [511, 428] width 165 height 13
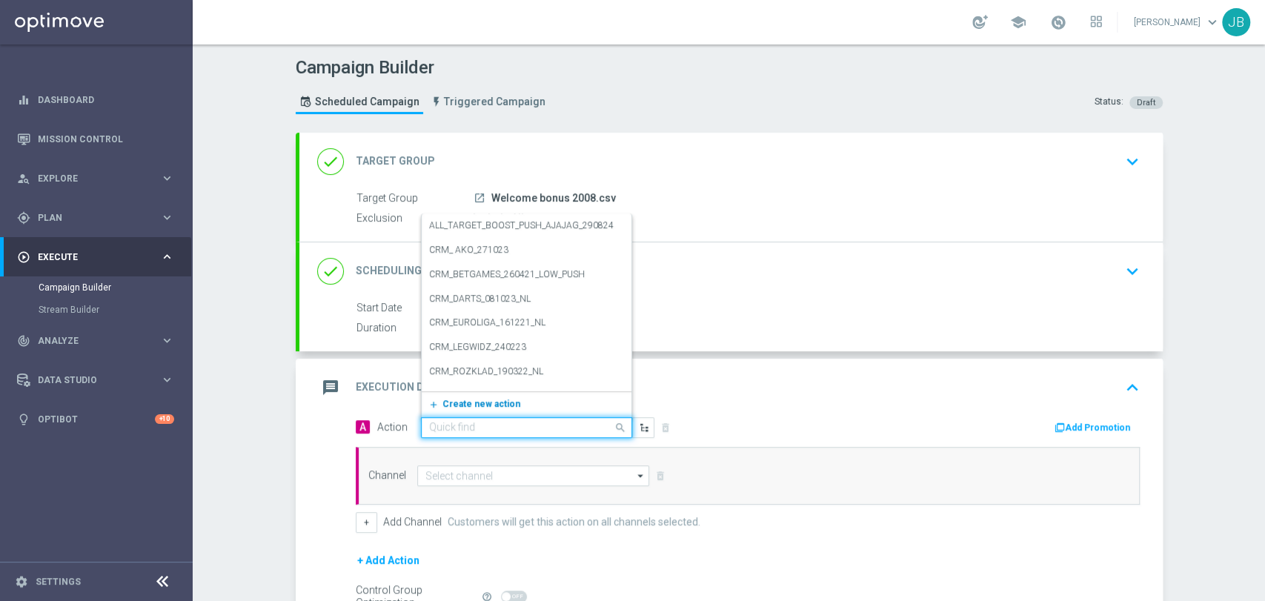
click at [464, 407] on span "Create new action" at bounding box center [481, 404] width 78 height 10
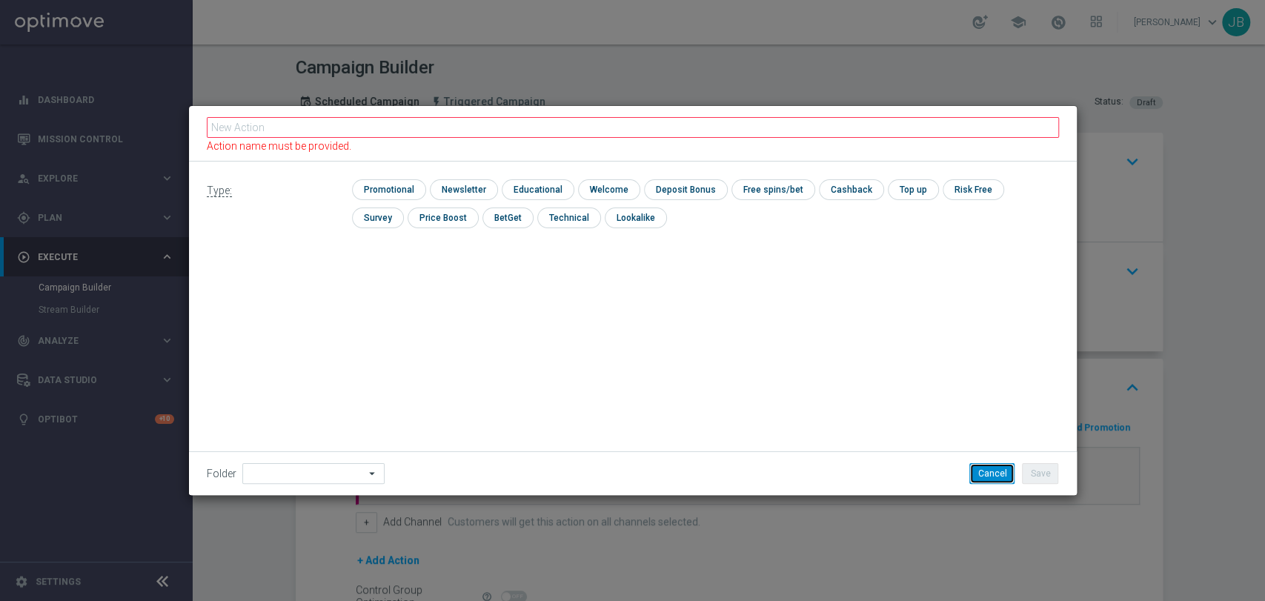
click at [996, 464] on button "Cancel" at bounding box center [991, 473] width 45 height 21
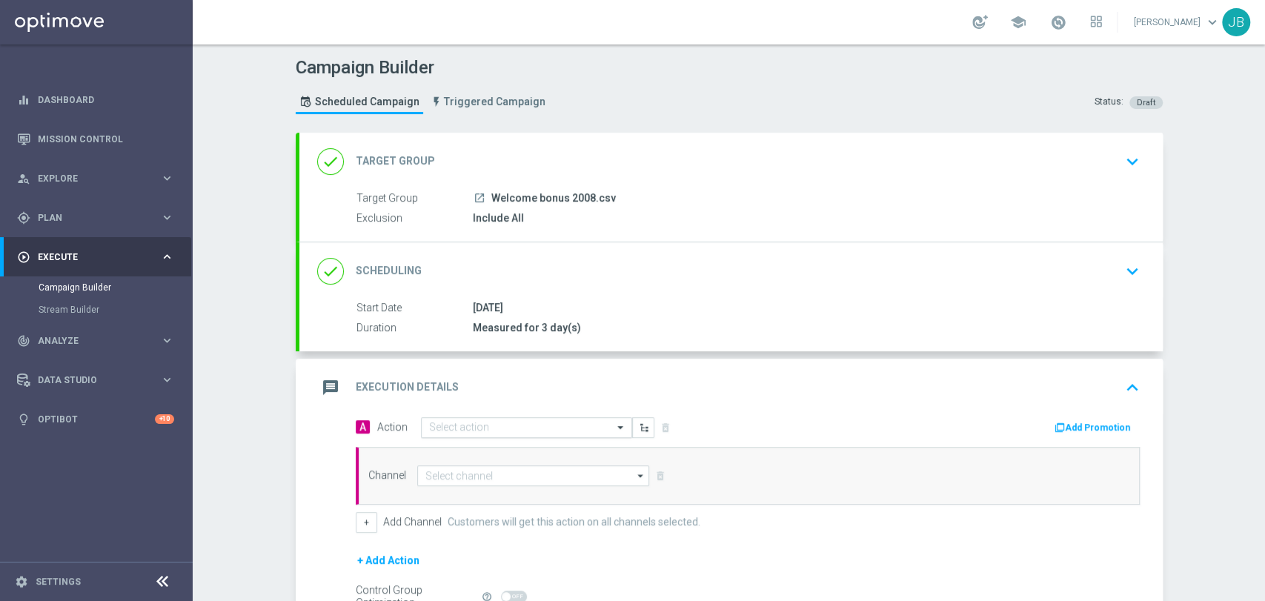
click at [538, 435] on div "Select action" at bounding box center [526, 427] width 211 height 21
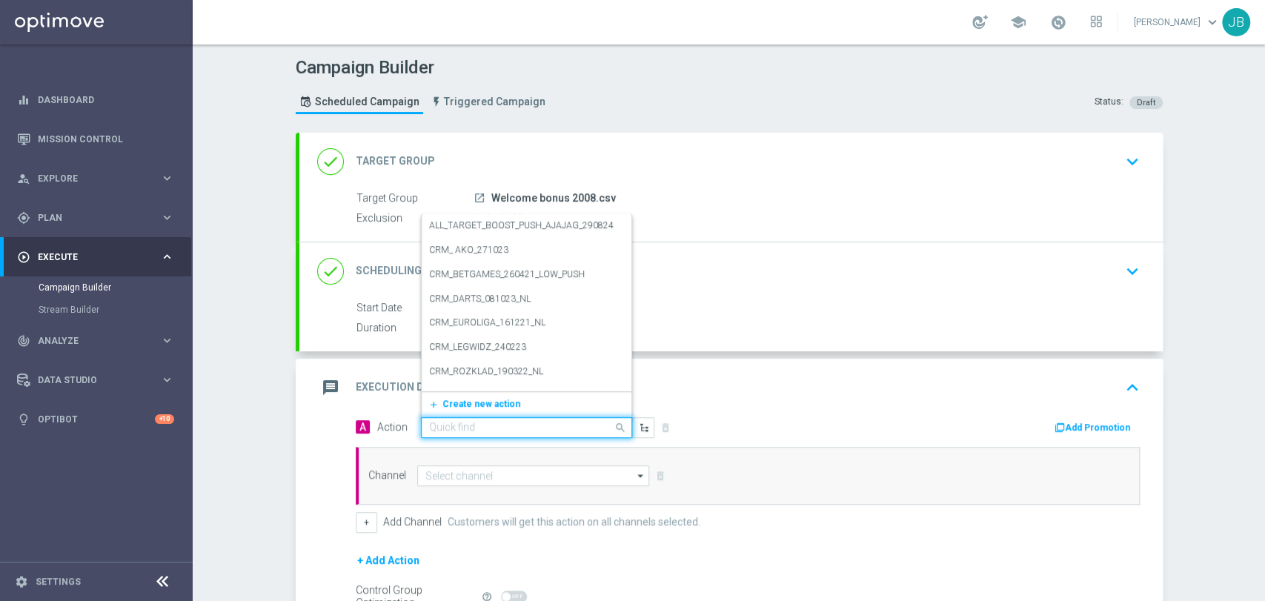
paste input "(LPZ - TARGET) Welcome Bonus_20082025"
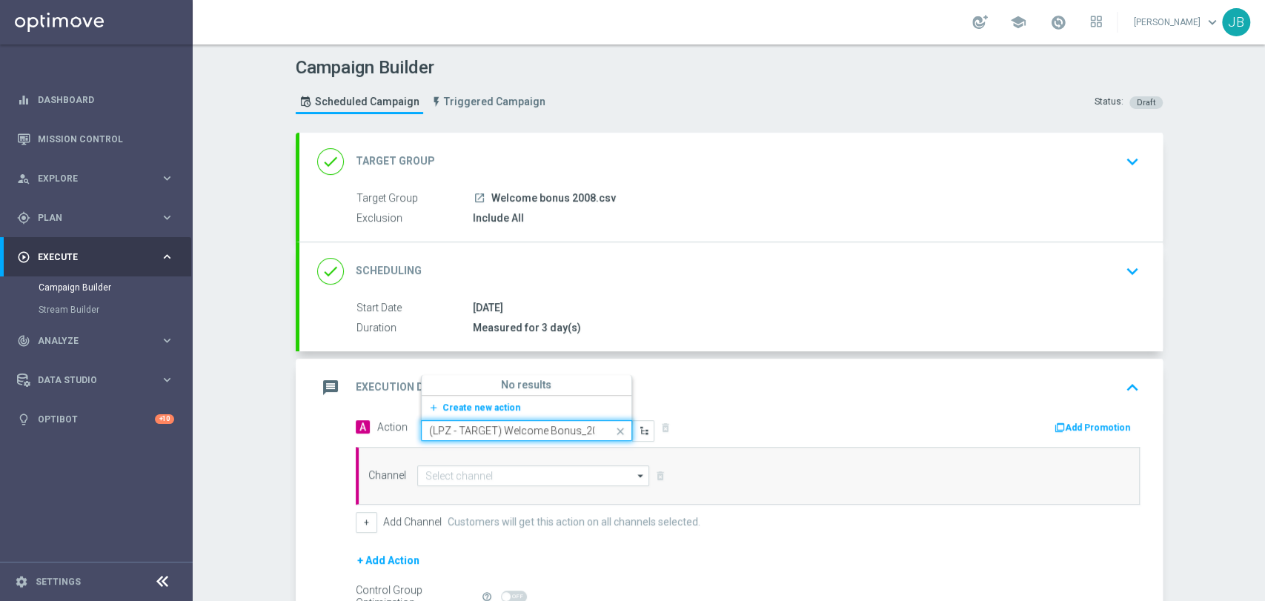
scroll to position [0, 53]
click at [434, 428] on input "(LPZ - TARGET) Welcome Bonus_20082025" at bounding box center [511, 431] width 165 height 13
type input "(LPZ - TARGET) Welcome Bonus_20082025"
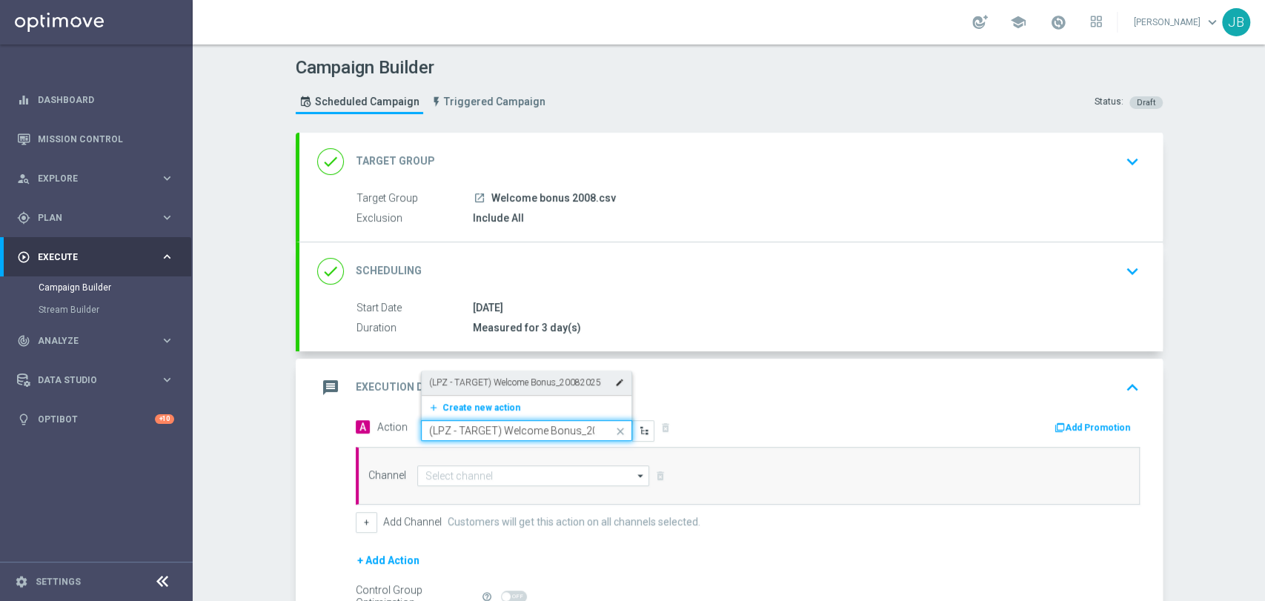
click at [454, 372] on div "(LPZ - TARGET) Welcome Bonus_20082025 edit" at bounding box center [526, 383] width 195 height 24
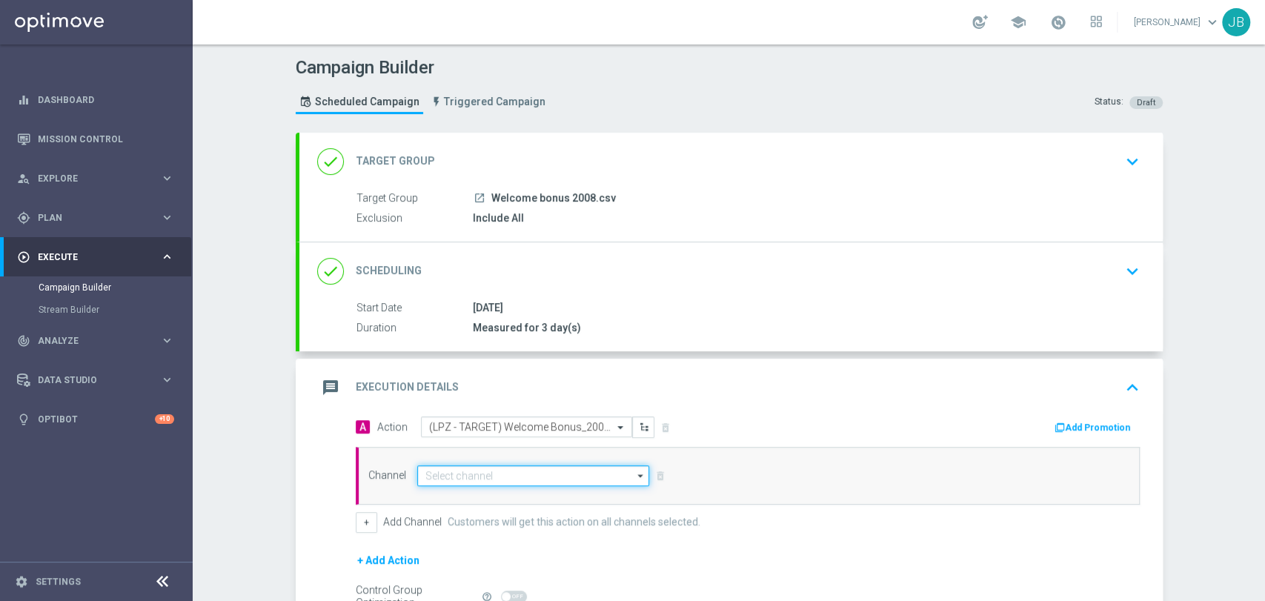
click at [439, 472] on input at bounding box center [533, 475] width 233 height 21
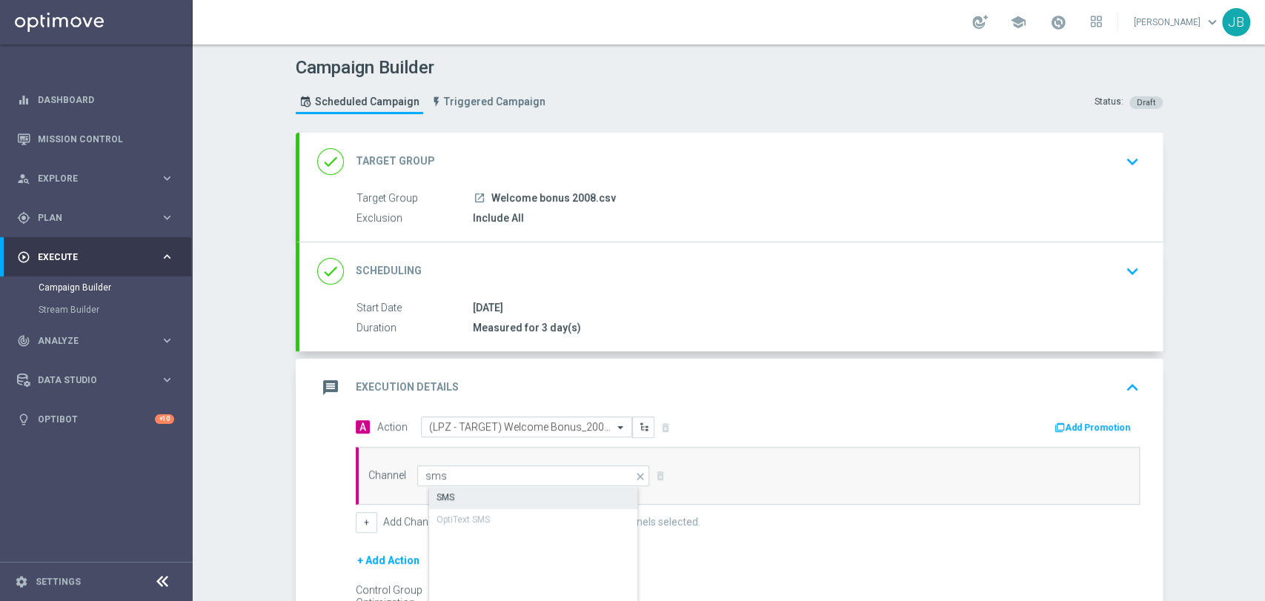
click at [438, 496] on div "SMS" at bounding box center [445, 497] width 18 height 13
type input "SMS"
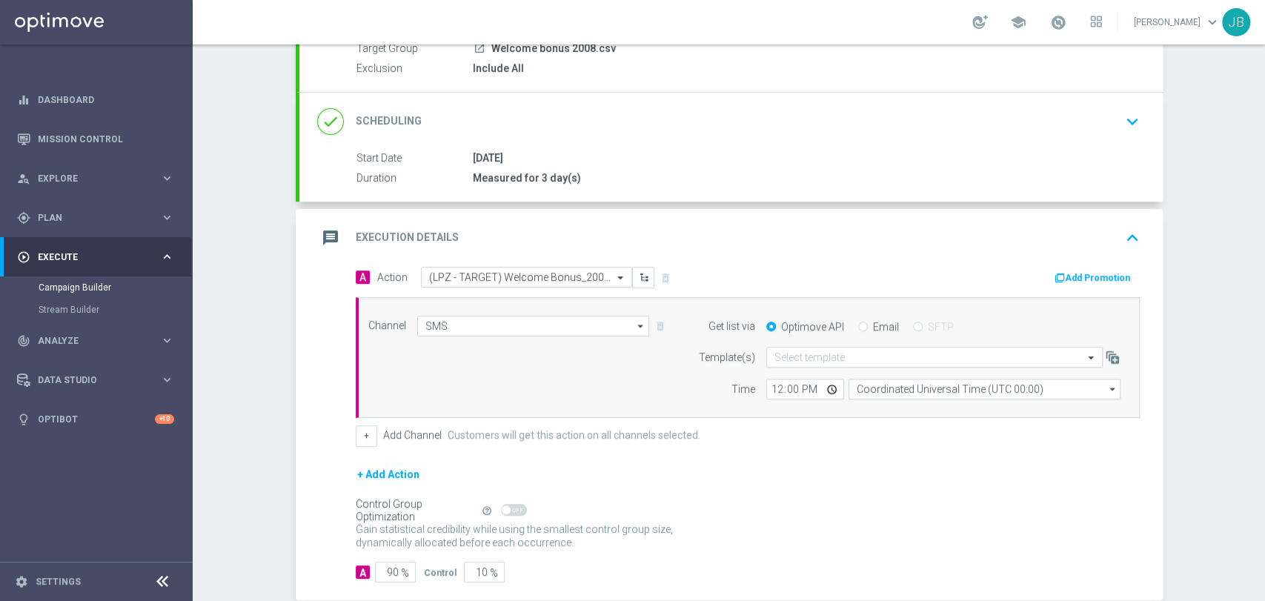
scroll to position [228, 0]
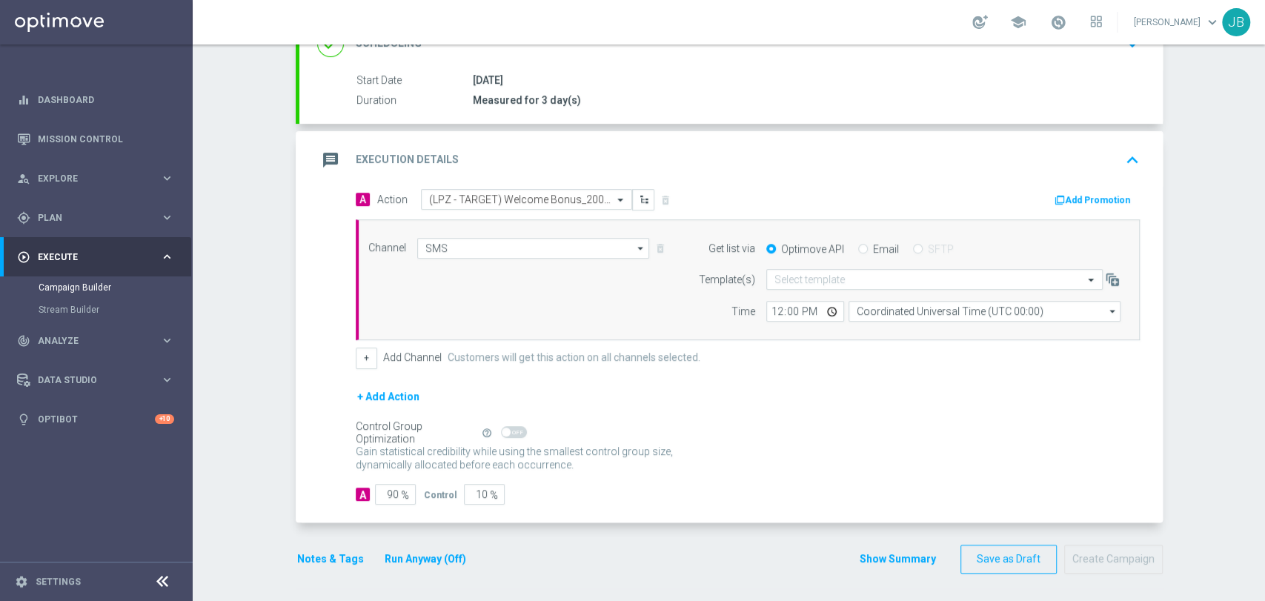
drag, startPoint x: 1263, startPoint y: 373, endPoint x: 1263, endPoint y: 548, distance: 174.1
click at [1263, 548] on div "Campaign Builder Scheduled Campaign Triggered Campaign Status: Draft done Targe…" at bounding box center [729, 322] width 1072 height 557
click at [401, 494] on span "%" at bounding box center [405, 495] width 8 height 13
click at [386, 494] on input "90" at bounding box center [395, 494] width 41 height 21
type input "0"
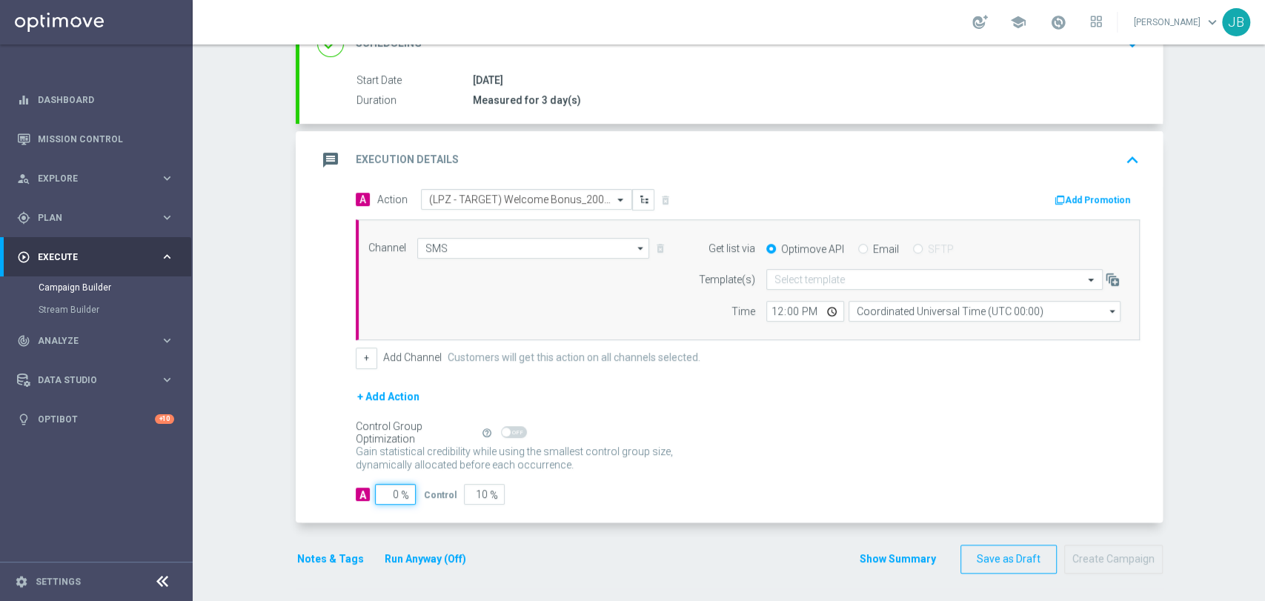
type input "100"
type input "10"
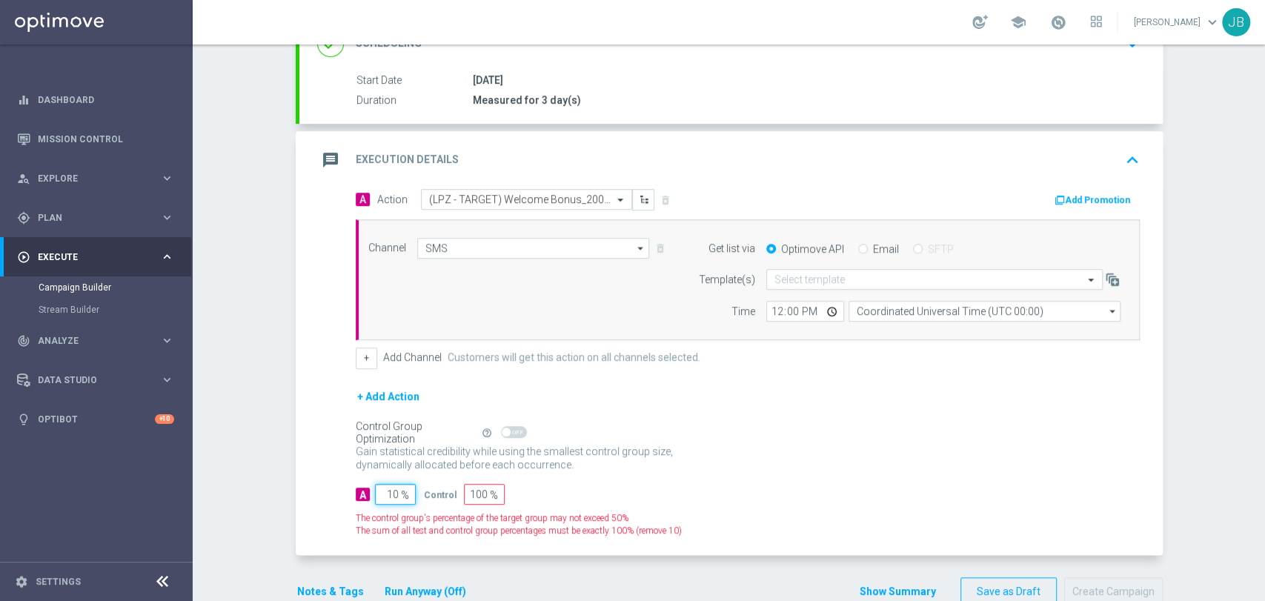
type input "90"
type input "100"
type input "0"
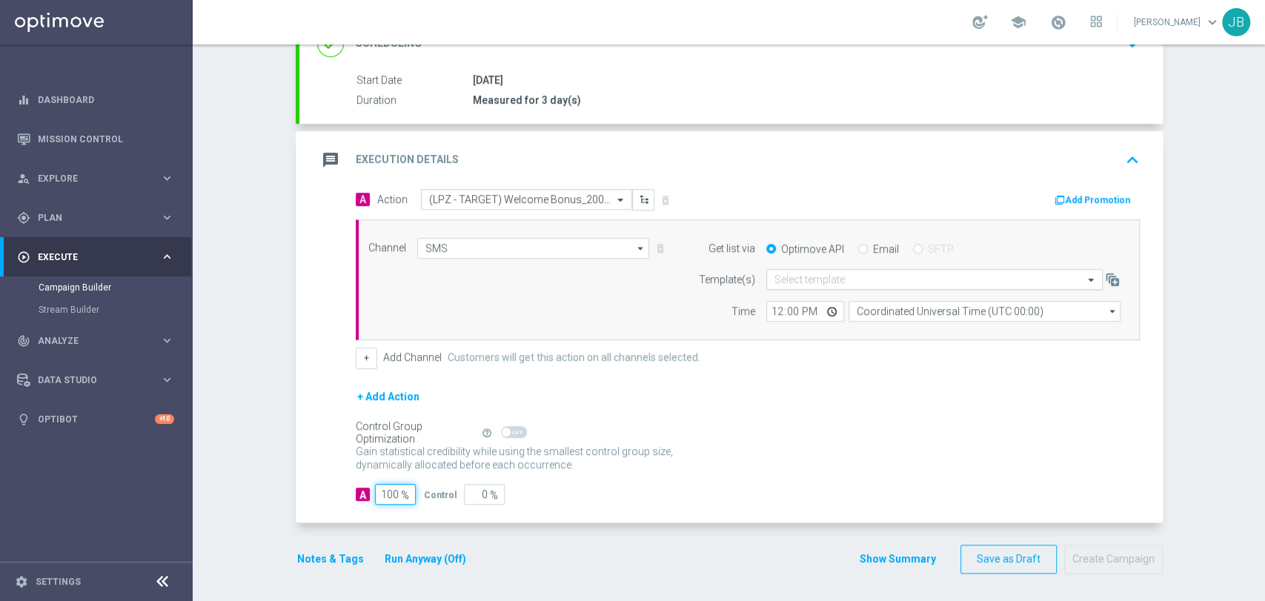
type input "100"
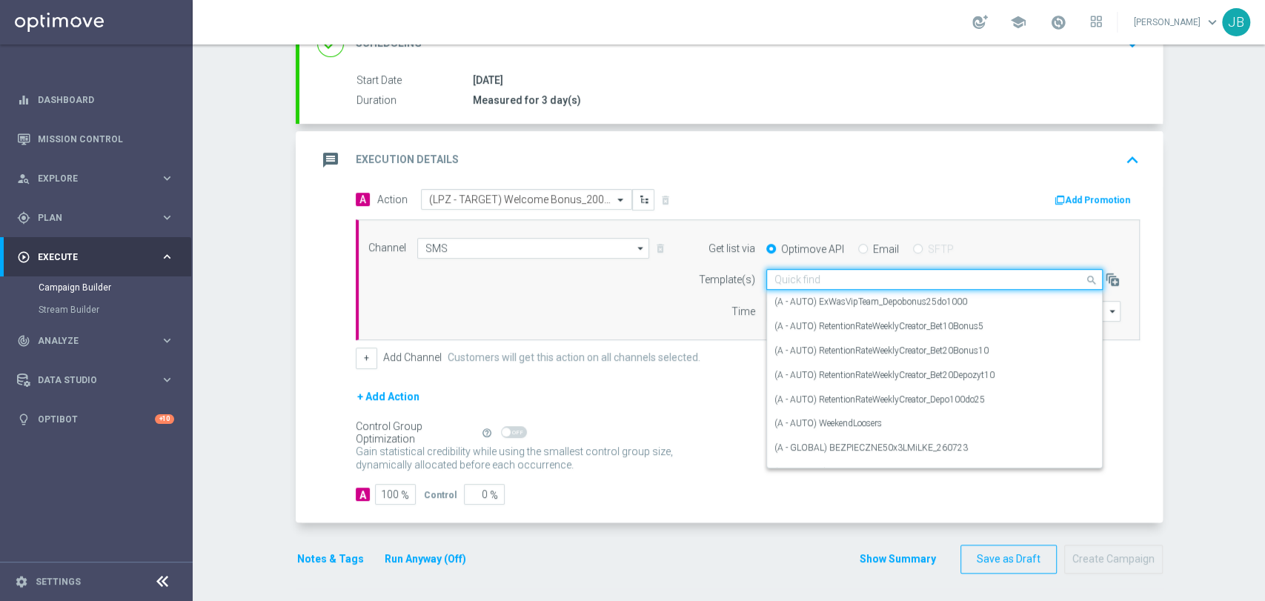
click at [817, 283] on input "text" at bounding box center [919, 279] width 290 height 13
paste input "(LPZ - TARGET) Welcome Bonus_20082025"
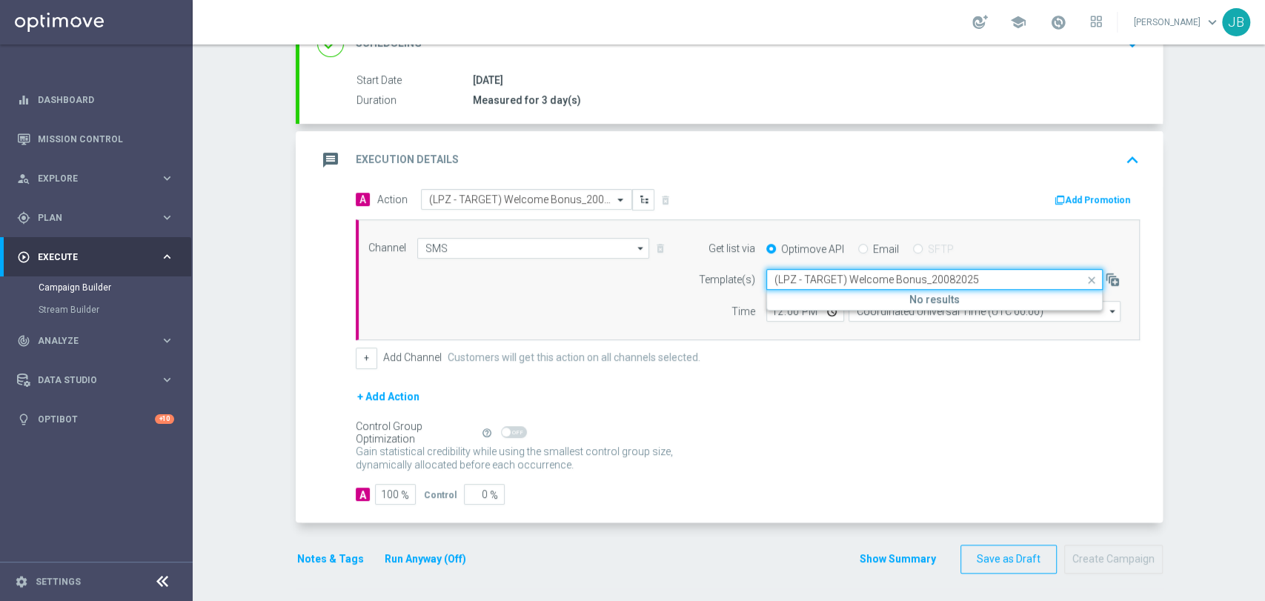
click at [787, 282] on input "(LPZ - TARGET) Welcome Bonus_20082025" at bounding box center [919, 279] width 290 height 13
click at [778, 307] on div "(LPZ - TARGET) Welcome Bonus_20082025" at bounding box center [934, 302] width 320 height 24
type input "(LPZ - TARGET) Welcome Bonus_20082025"
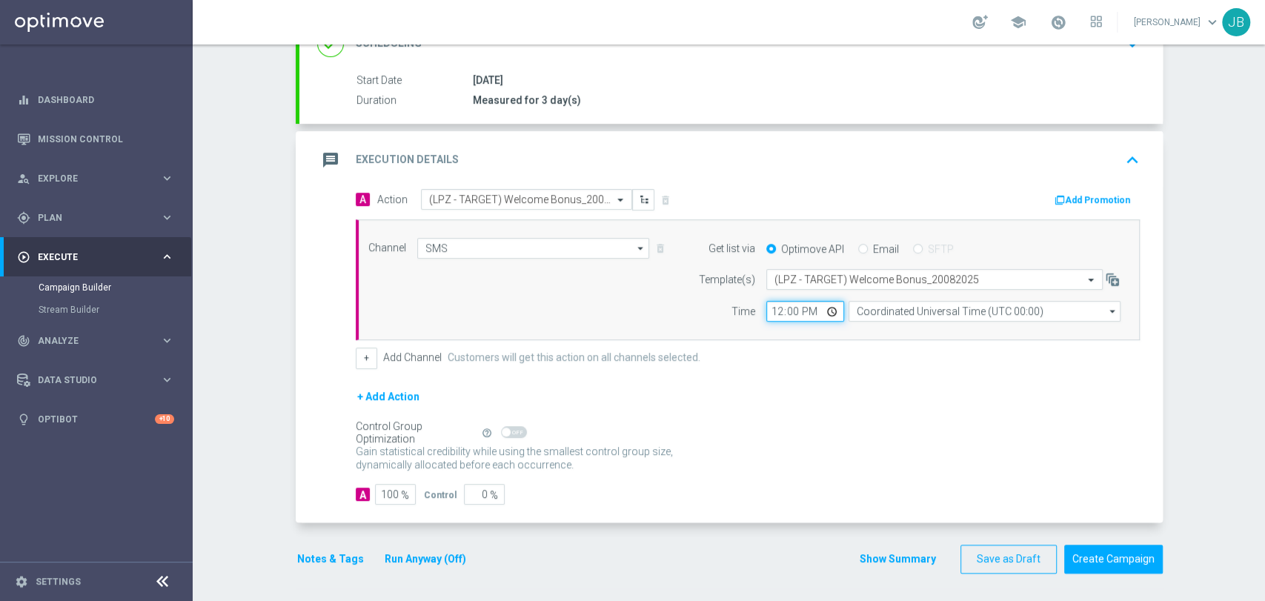
click at [766, 309] on input "12:00" at bounding box center [805, 311] width 78 height 21
type input "09:31"
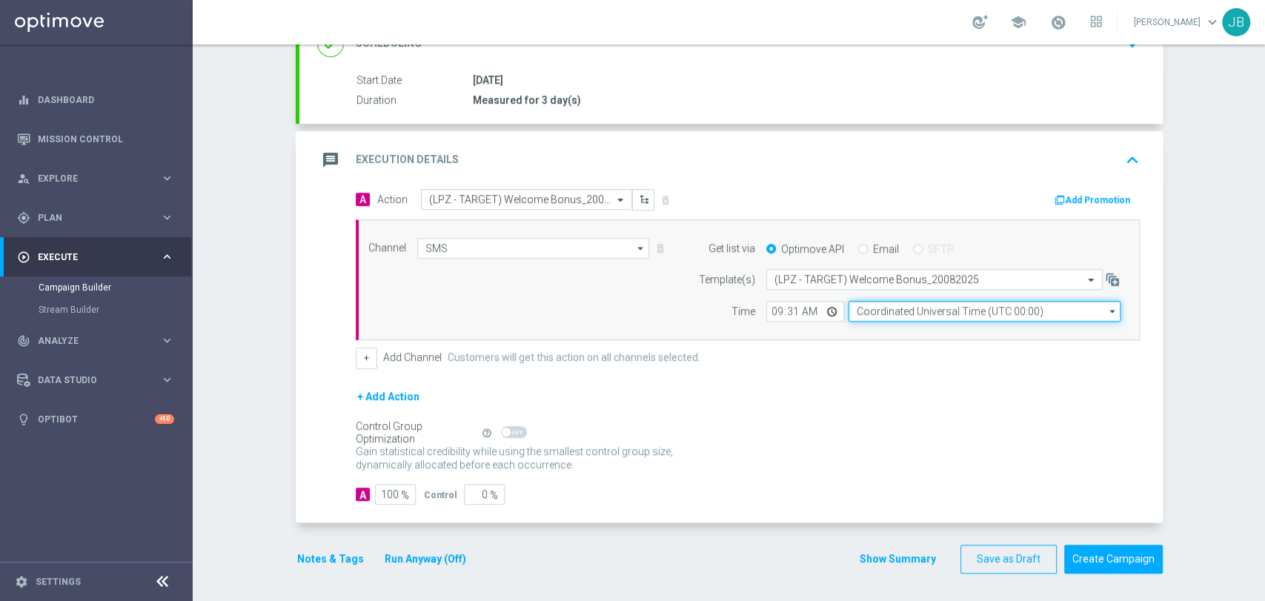
click at [863, 305] on input "Coordinated Universal Time (UTC 00:00)" at bounding box center [985, 311] width 272 height 21
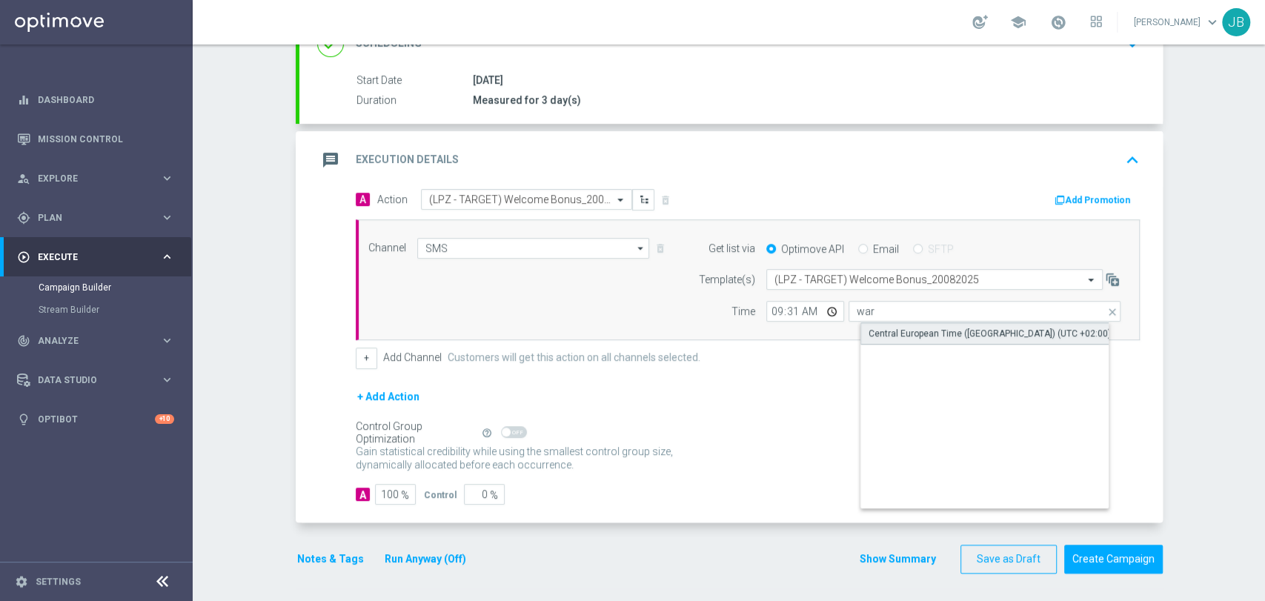
click at [870, 331] on div "Central European Time ([GEOGRAPHIC_DATA]) (UTC +02:00)" at bounding box center [990, 333] width 242 height 13
type input "Central European Time ([GEOGRAPHIC_DATA]) (UTC +02:00)"
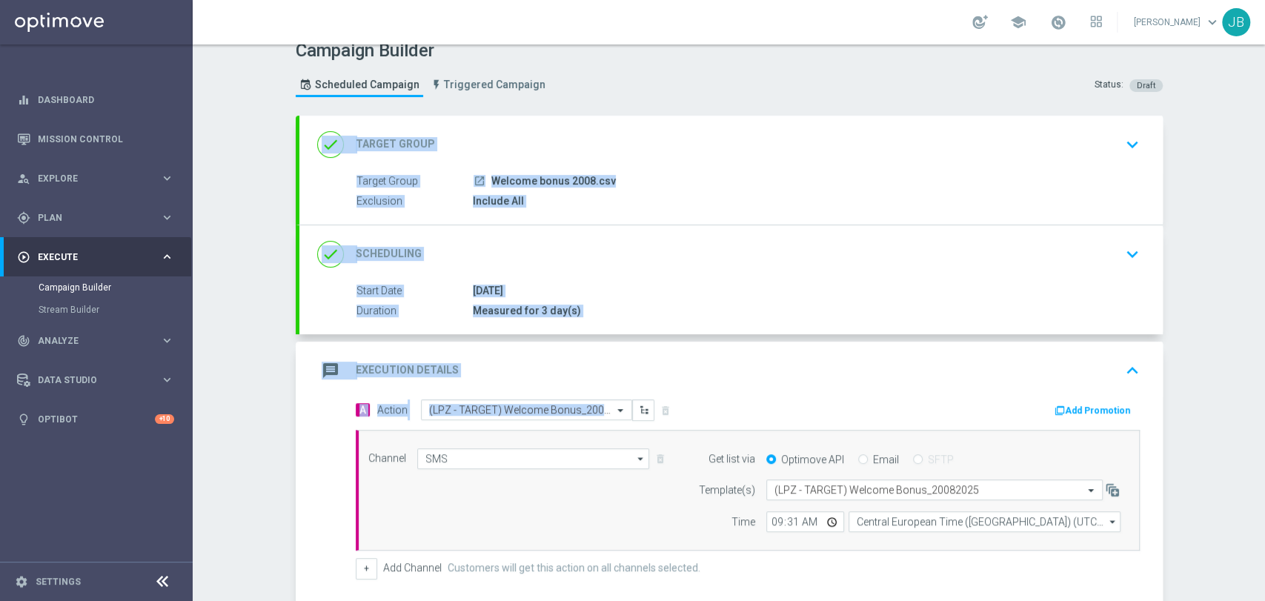
scroll to position [12, 0]
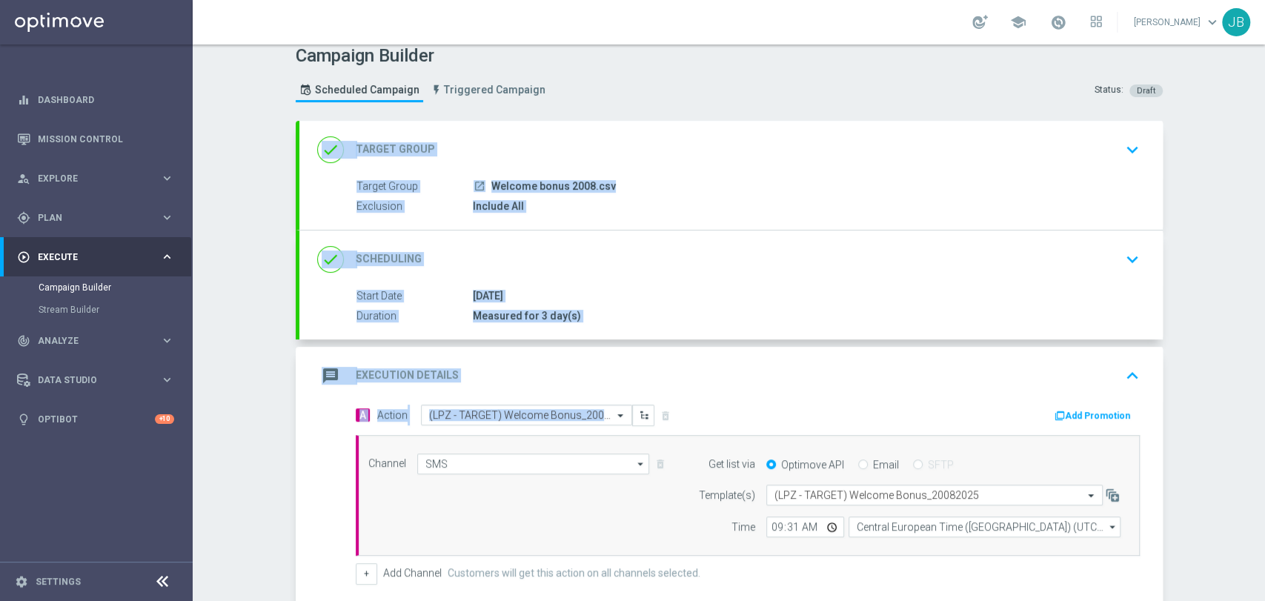
drag, startPoint x: 1263, startPoint y: 323, endPoint x: 1261, endPoint y: 179, distance: 143.8
click at [1261, 179] on div "Campaign Builder Scheduled Campaign Triggered Campaign Status: Draft done Targe…" at bounding box center [729, 322] width 1072 height 557
click at [1229, 230] on div "Campaign Builder Scheduled Campaign Triggered Campaign Status: Draft done Targe…" at bounding box center [729, 322] width 1072 height 557
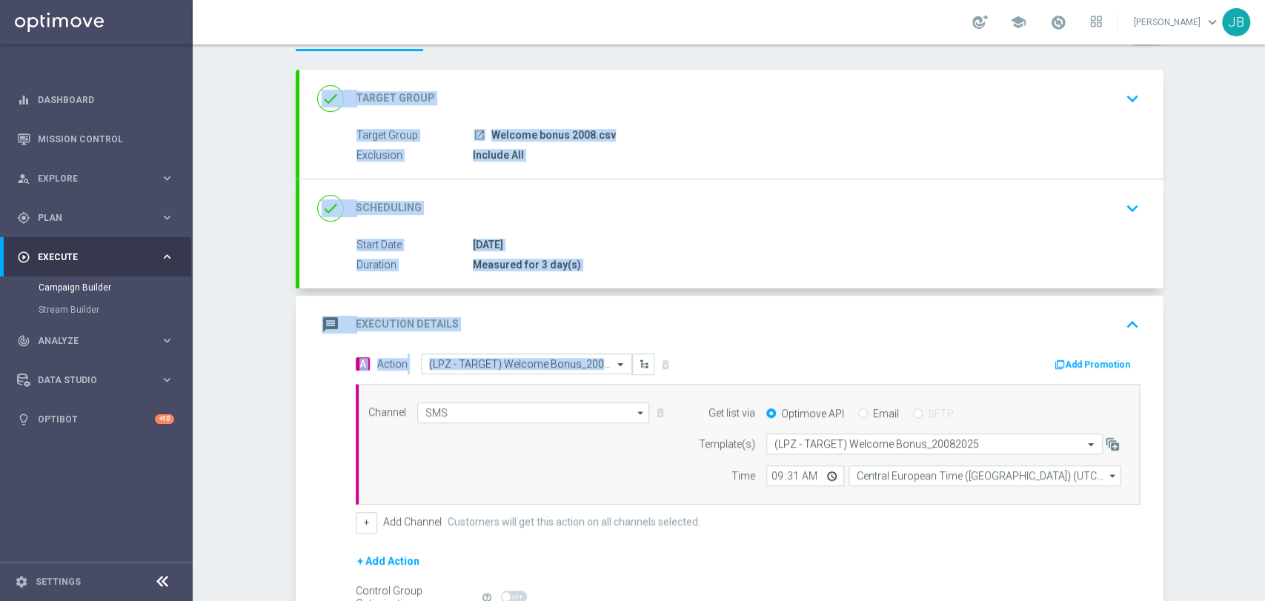
scroll to position [65, 0]
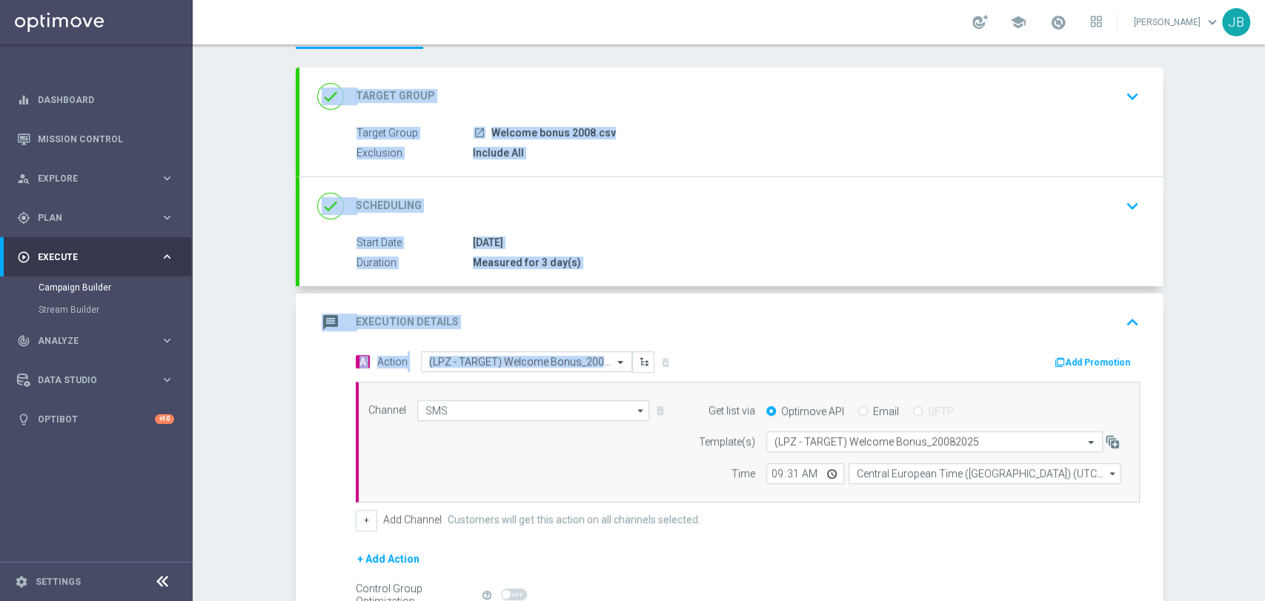
drag, startPoint x: 1263, startPoint y: 333, endPoint x: 1263, endPoint y: 369, distance: 35.6
click at [1263, 369] on div "Campaign Builder Scheduled Campaign Triggered Campaign Status: Draft done Targe…" at bounding box center [729, 322] width 1072 height 557
click at [1227, 377] on div "Campaign Builder Scheduled Campaign Triggered Campaign Status: Draft done Targe…" at bounding box center [729, 322] width 1072 height 557
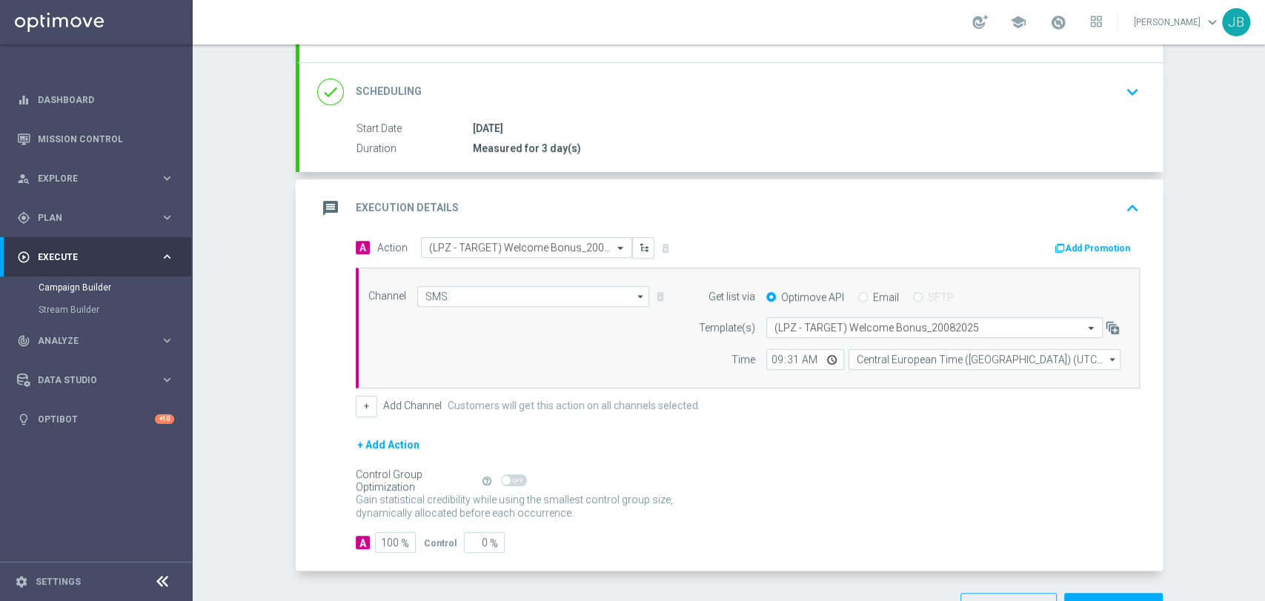
scroll to position [190, 0]
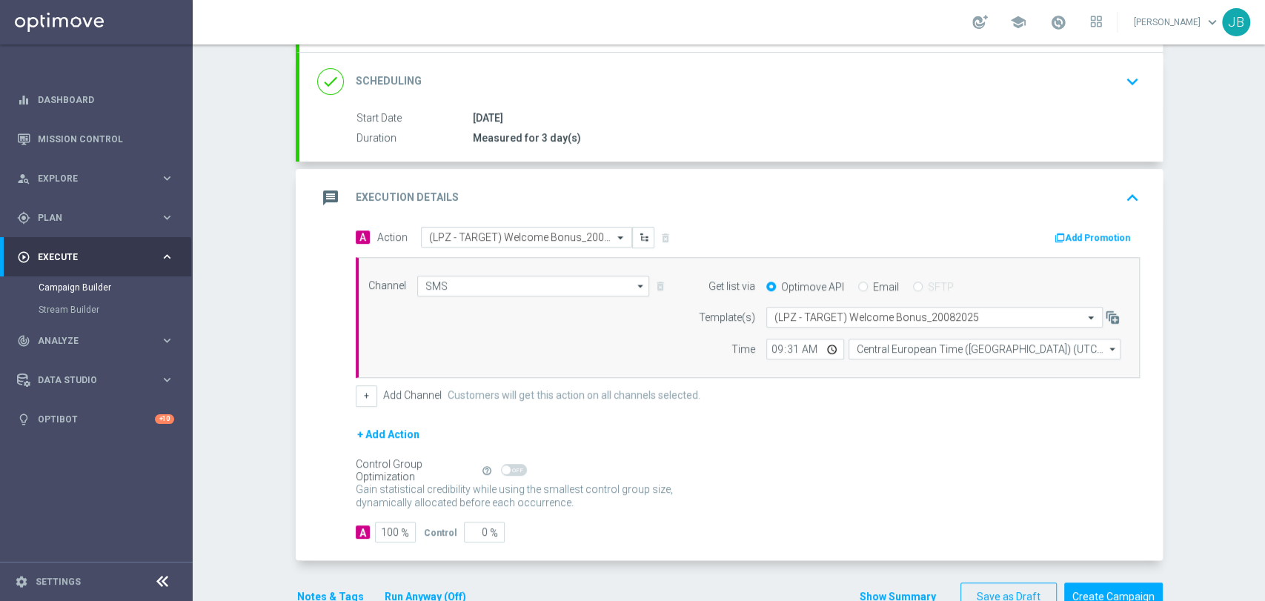
click at [1231, 421] on div "Campaign Builder Scheduled Campaign Triggered Campaign Status: Draft done Targe…" at bounding box center [729, 322] width 1072 height 557
click at [1134, 586] on button "Create Campaign" at bounding box center [1113, 596] width 99 height 29
